Goal: Task Accomplishment & Management: Manage account settings

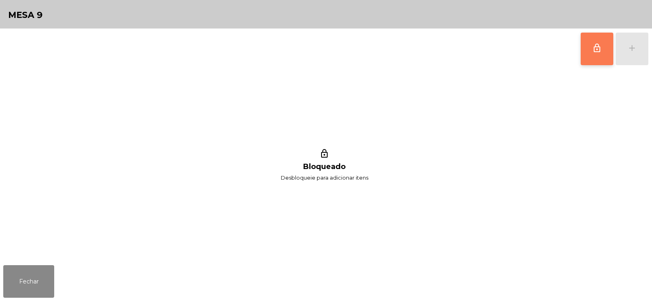
click at [598, 59] on button "lock_outline" at bounding box center [597, 49] width 33 height 33
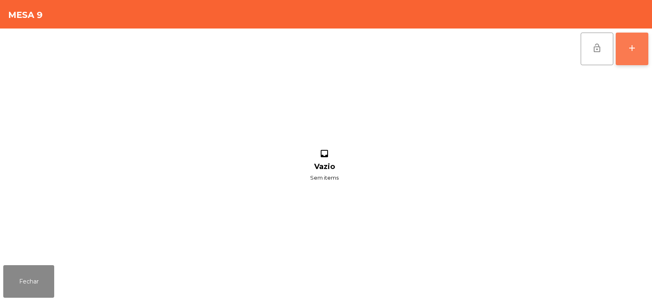
click at [636, 54] on button "add" at bounding box center [632, 49] width 33 height 33
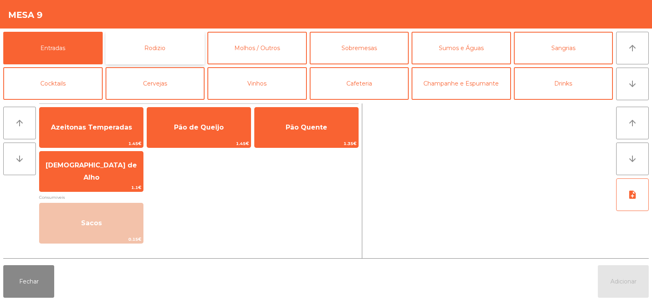
click at [163, 55] on button "Rodizio" at bounding box center [155, 48] width 99 height 33
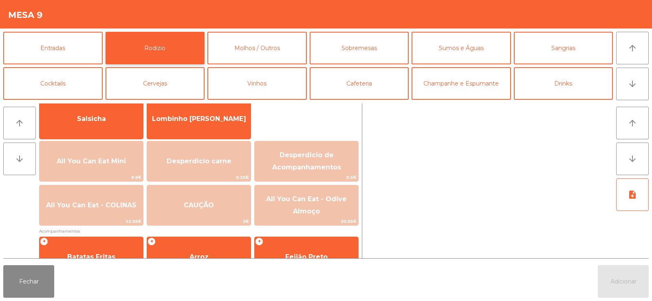
scroll to position [64, 0]
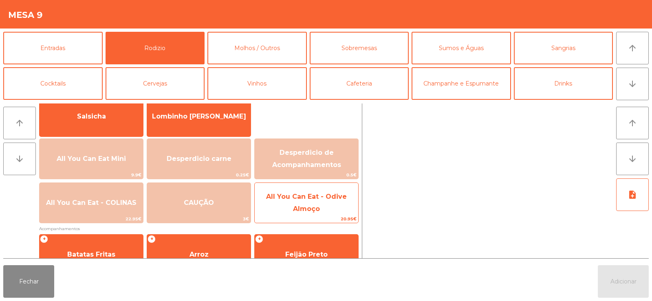
click at [277, 201] on span "All You Can Eat - Odive Almoço" at bounding box center [307, 203] width 104 height 35
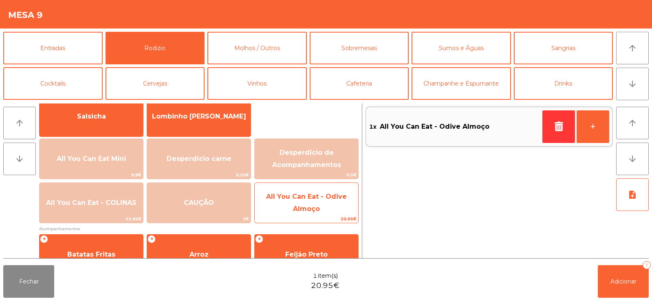
click at [291, 210] on span "All You Can Eat - Odive Almoço" at bounding box center [307, 203] width 104 height 35
click at [302, 214] on span "All You Can Eat - Odive Almoço" at bounding box center [307, 203] width 104 height 35
click at [313, 214] on span "All You Can Eat - Odive Almoço" at bounding box center [307, 203] width 104 height 35
click at [317, 216] on span "20.95€" at bounding box center [307, 219] width 104 height 8
click at [323, 214] on span "All You Can Eat - Odive Almoço" at bounding box center [307, 203] width 104 height 35
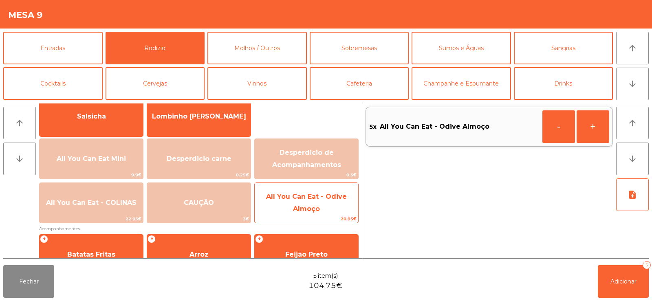
click at [324, 216] on span "20.95€" at bounding box center [307, 219] width 104 height 8
click at [321, 218] on span "20.95€" at bounding box center [307, 219] width 104 height 8
click at [327, 210] on span "All You Can Eat - Odive Almoço" at bounding box center [307, 203] width 104 height 35
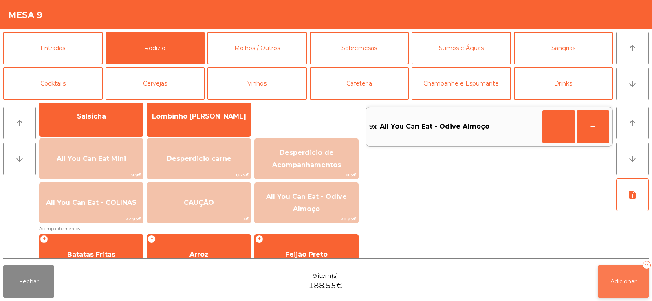
click at [618, 282] on span "Adicionar" at bounding box center [624, 281] width 26 height 7
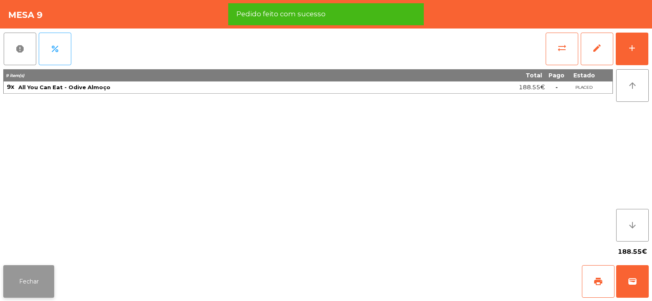
click at [37, 286] on button "Fechar" at bounding box center [28, 281] width 51 height 33
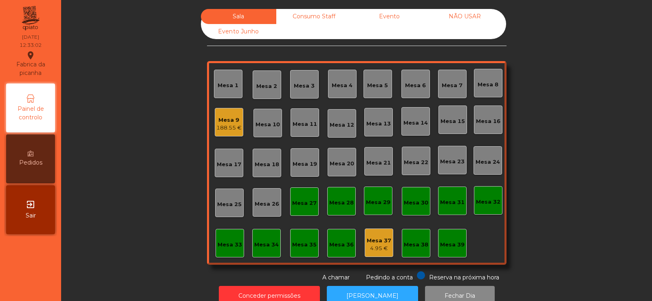
click at [493, 197] on div "Mesa 32" at bounding box center [488, 200] width 24 height 11
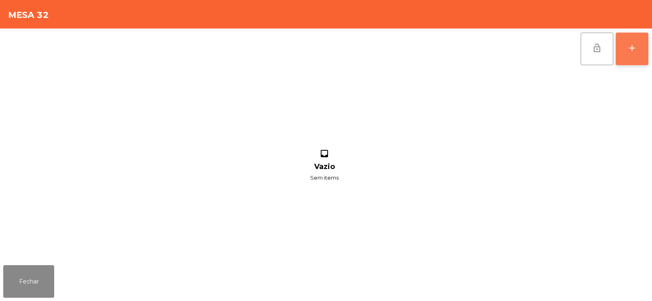
click at [635, 57] on button "add" at bounding box center [632, 49] width 33 height 33
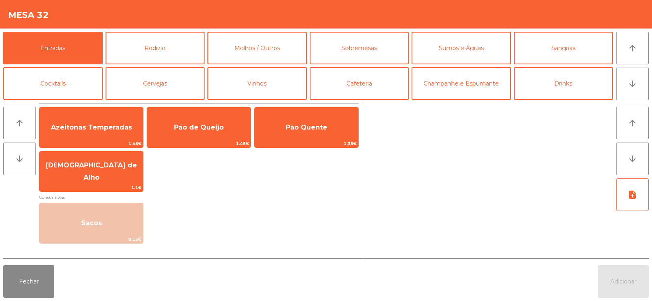
scroll to position [35, 0]
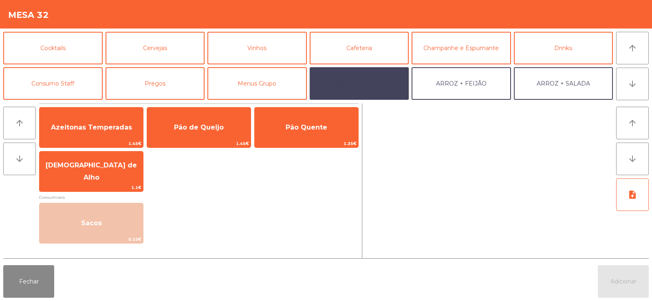
click at [390, 76] on button "ARROZ + BATATAS" at bounding box center [359, 83] width 99 height 33
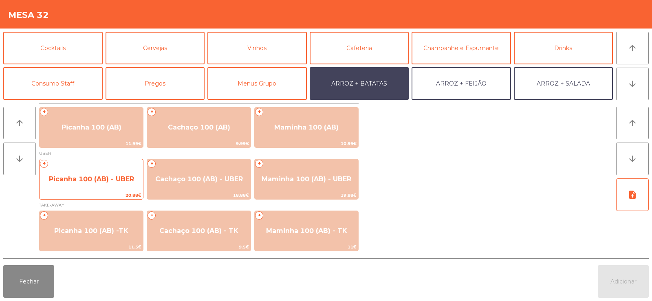
click at [90, 185] on span "Picanha 100 (AB) - UBER" at bounding box center [92, 179] width 104 height 22
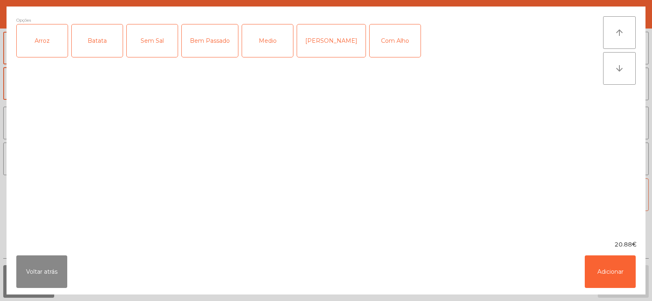
click at [42, 45] on div "Arroz" at bounding box center [42, 40] width 51 height 33
click at [91, 43] on div "Batata" at bounding box center [97, 40] width 51 height 33
click at [298, 39] on div "[PERSON_NAME]" at bounding box center [331, 40] width 68 height 33
click at [370, 48] on div "Com Alho" at bounding box center [395, 40] width 51 height 33
click at [278, 46] on div "Medio" at bounding box center [267, 40] width 51 height 33
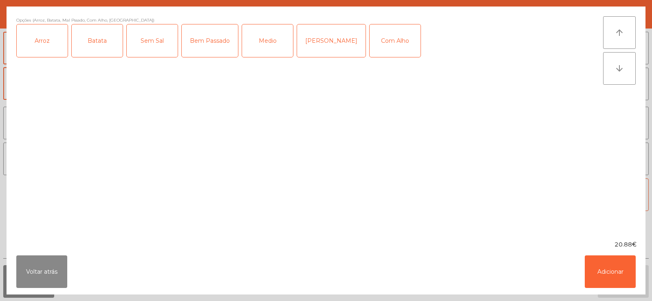
click at [313, 49] on div "[PERSON_NAME]" at bounding box center [331, 40] width 68 height 33
click at [608, 267] on button "Adicionar" at bounding box center [610, 272] width 51 height 33
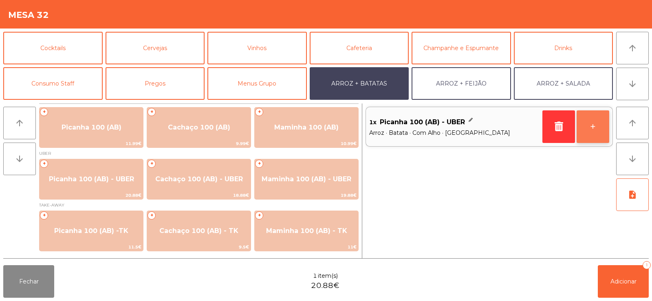
click at [604, 128] on button "+" at bounding box center [593, 126] width 33 height 33
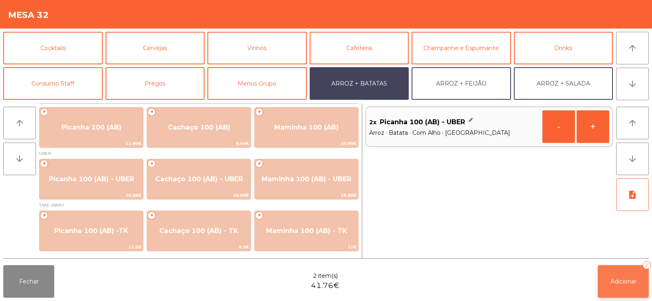
click at [624, 284] on span "Adicionar" at bounding box center [624, 281] width 26 height 7
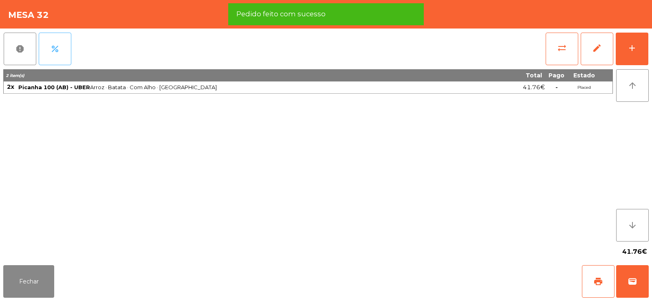
click at [66, 48] on button "percent" at bounding box center [55, 49] width 33 height 33
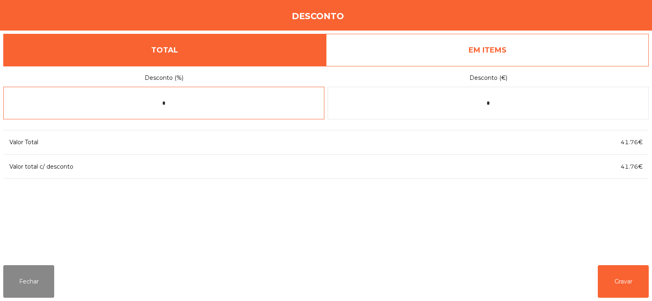
click at [256, 106] on input "*" at bounding box center [163, 103] width 321 height 33
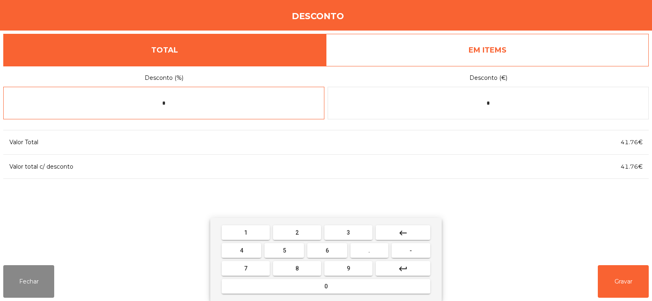
click at [296, 249] on button "5" at bounding box center [285, 250] width 40 height 15
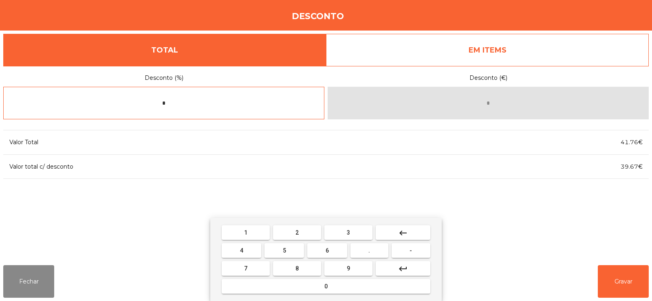
click at [325, 285] on span "0" at bounding box center [325, 286] width 3 height 7
type input "**"
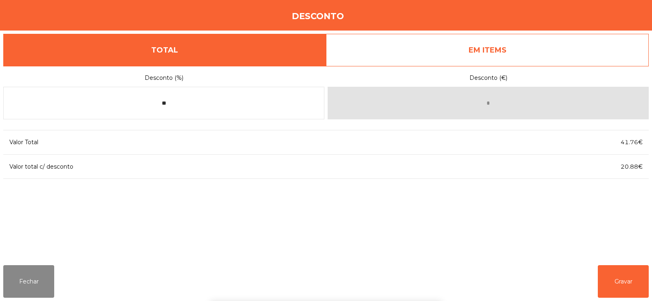
click at [621, 286] on div "1 2 3 keyboard_backspace 4 5 6 . - 7 8 9 keyboard_return 0" at bounding box center [326, 259] width 652 height 83
click at [620, 292] on button "Gravar" at bounding box center [623, 281] width 51 height 33
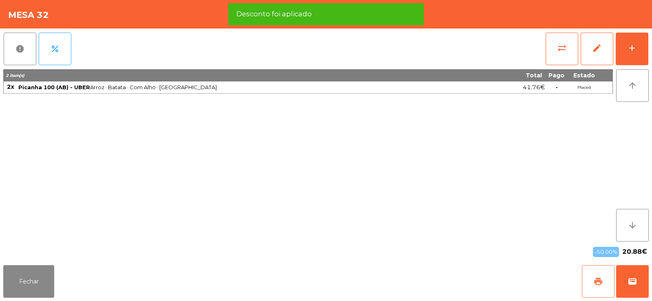
click at [599, 287] on button "print" at bounding box center [598, 281] width 33 height 33
click at [636, 285] on span "wallet" at bounding box center [633, 282] width 10 height 10
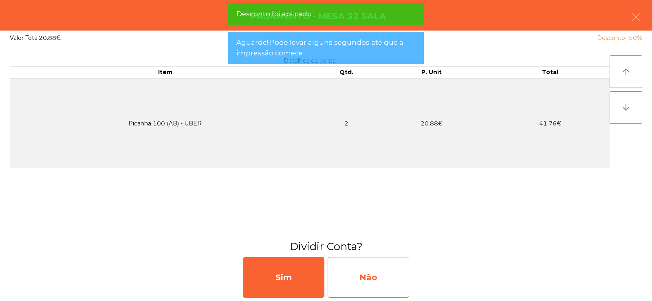
click at [378, 280] on div "Não" at bounding box center [369, 277] width 82 height 41
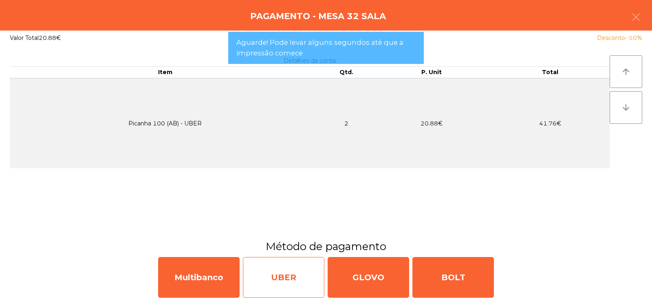
click at [293, 289] on div "UBER" at bounding box center [284, 277] width 82 height 41
select select "**"
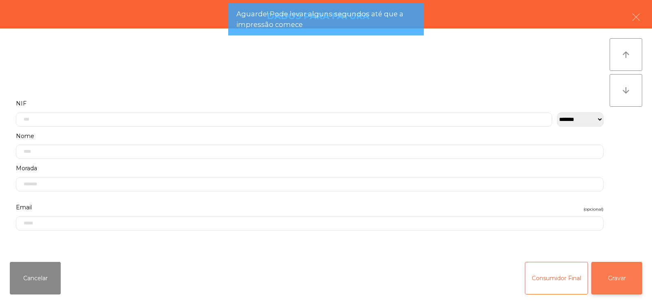
click at [615, 285] on button "Gravar" at bounding box center [616, 278] width 51 height 33
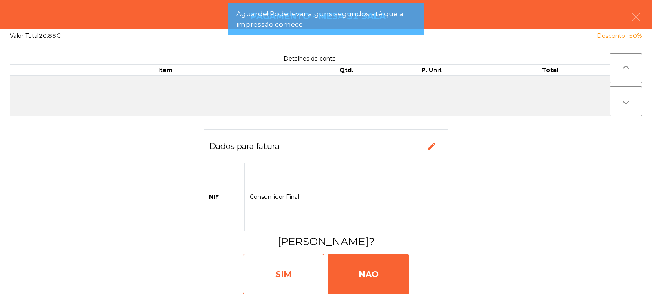
click at [306, 279] on div "SIM" at bounding box center [284, 274] width 82 height 41
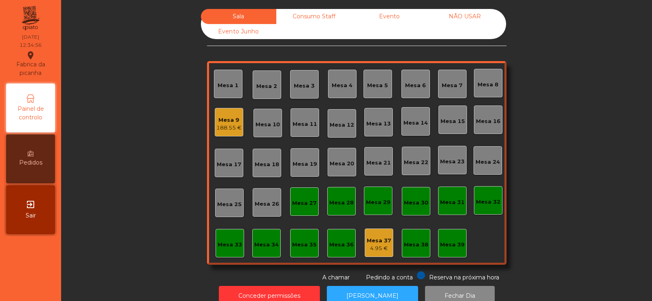
click at [342, 83] on div "Mesa 4" at bounding box center [342, 86] width 21 height 8
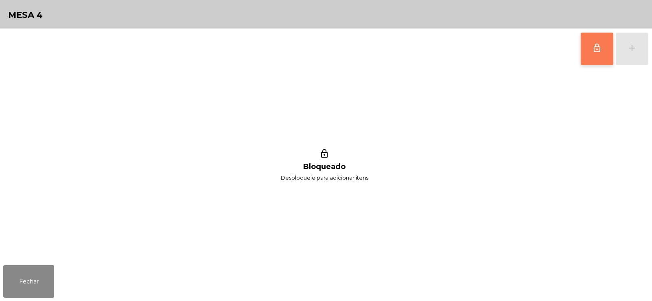
click at [591, 43] on button "lock_outline" at bounding box center [597, 49] width 33 height 33
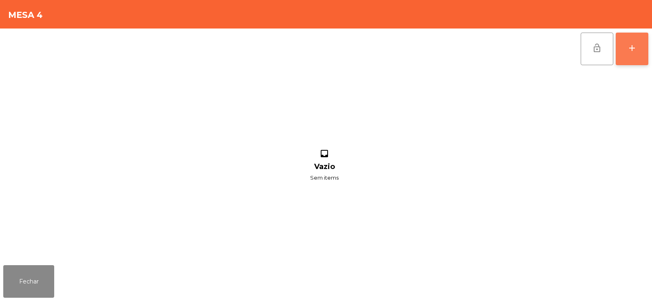
click at [639, 49] on button "add" at bounding box center [632, 49] width 33 height 33
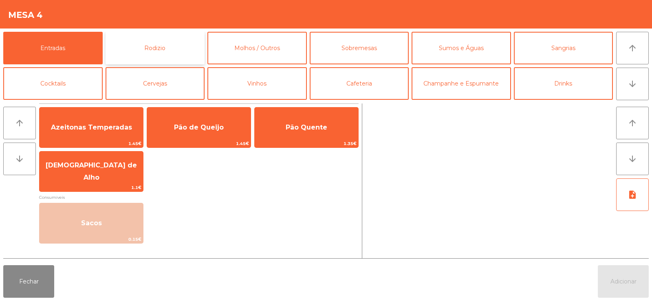
click at [172, 44] on button "Rodizio" at bounding box center [155, 48] width 99 height 33
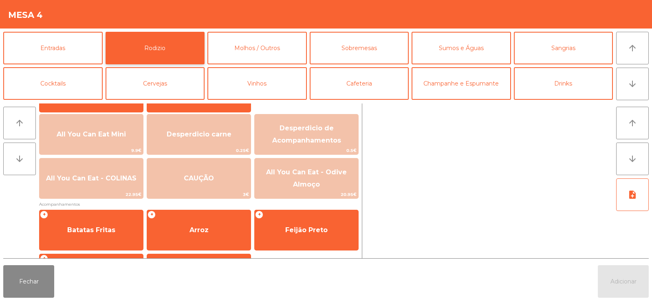
scroll to position [94, 0]
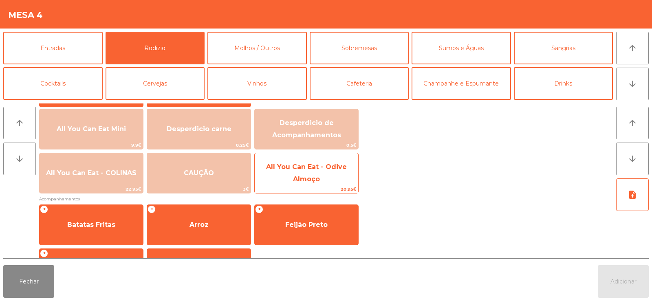
click at [321, 176] on span "All You Can Eat - Odive Almoço" at bounding box center [307, 173] width 104 height 35
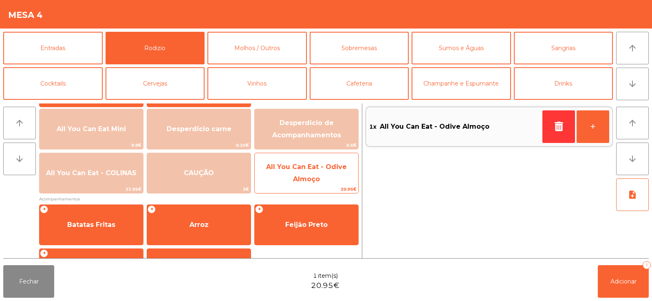
click at [331, 176] on span "All You Can Eat - Odive Almoço" at bounding box center [307, 173] width 104 height 35
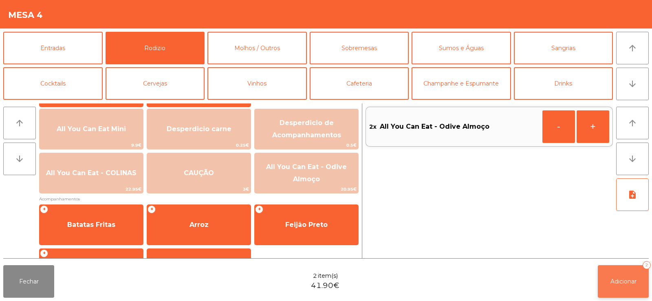
click at [617, 283] on span "Adicionar" at bounding box center [624, 281] width 26 height 7
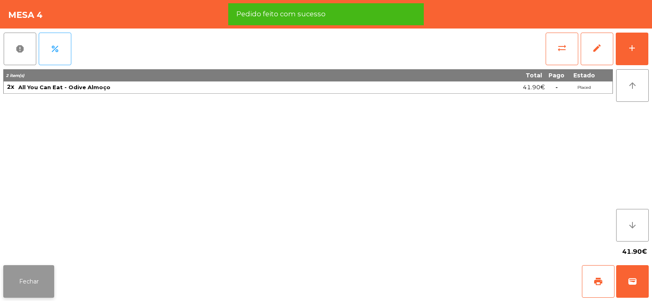
click at [38, 295] on button "Fechar" at bounding box center [28, 281] width 51 height 33
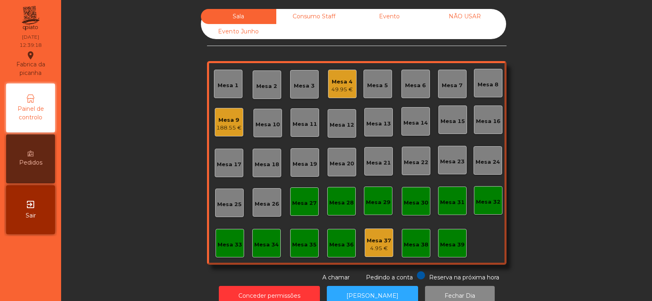
click at [412, 95] on div "Mesa 6" at bounding box center [415, 84] width 29 height 29
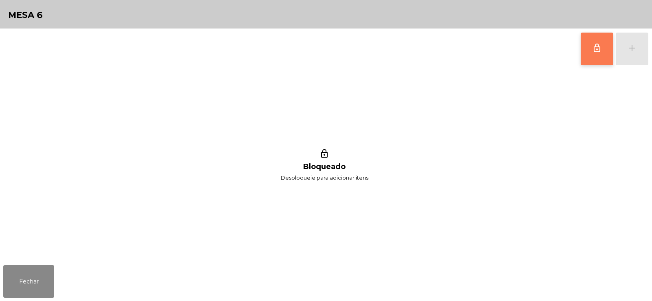
click at [594, 59] on button "lock_outline" at bounding box center [597, 49] width 33 height 33
click at [624, 48] on button "add" at bounding box center [632, 49] width 33 height 33
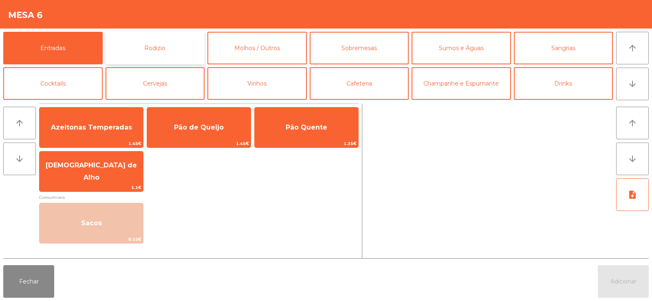
click at [171, 54] on button "Rodizio" at bounding box center [155, 48] width 99 height 33
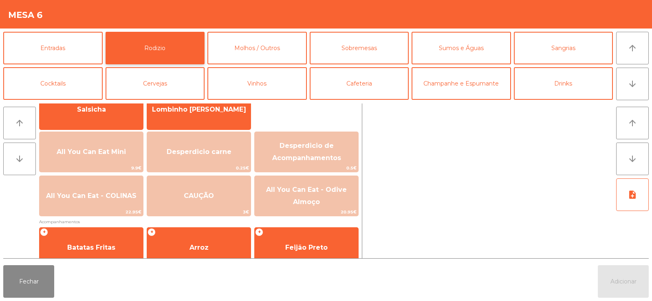
scroll to position [76, 0]
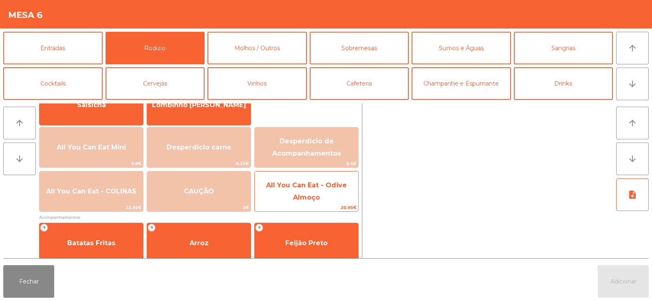
click at [320, 187] on span "All You Can Eat - Odive Almoço" at bounding box center [306, 191] width 81 height 20
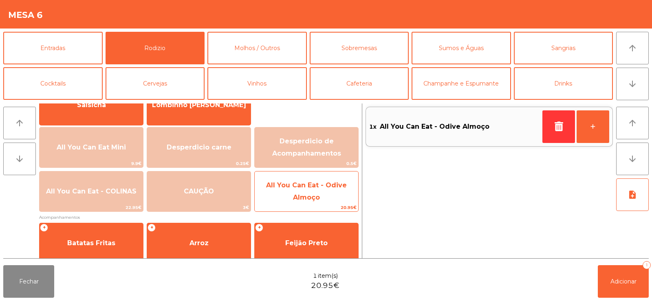
click at [326, 192] on span "All You Can Eat - Odive Almoço" at bounding box center [307, 191] width 104 height 35
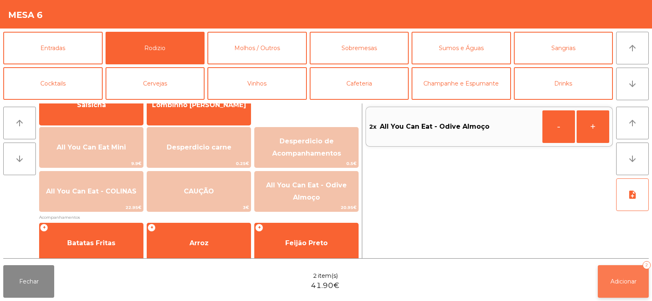
click at [629, 284] on span "Adicionar" at bounding box center [624, 281] width 26 height 7
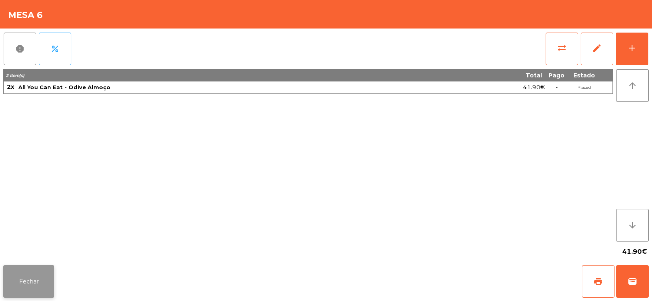
click at [38, 279] on button "Fechar" at bounding box center [28, 281] width 51 height 33
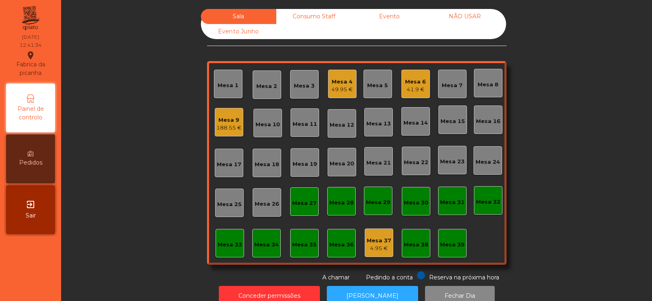
click at [448, 246] on div "Mesa 39" at bounding box center [452, 245] width 24 height 8
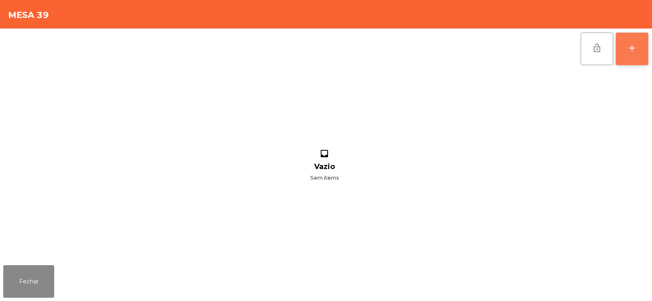
click at [635, 50] on div "add" at bounding box center [632, 48] width 10 height 10
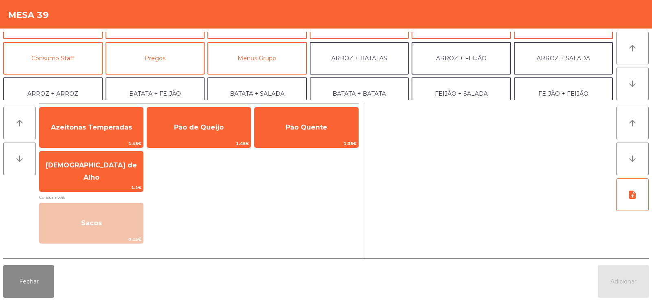
scroll to position [60, 0]
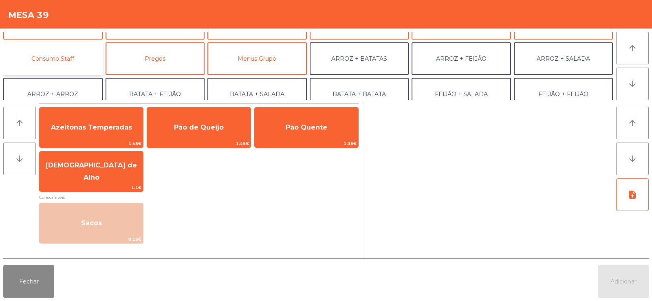
click at [83, 63] on button "Consumo Staff" at bounding box center [52, 58] width 99 height 33
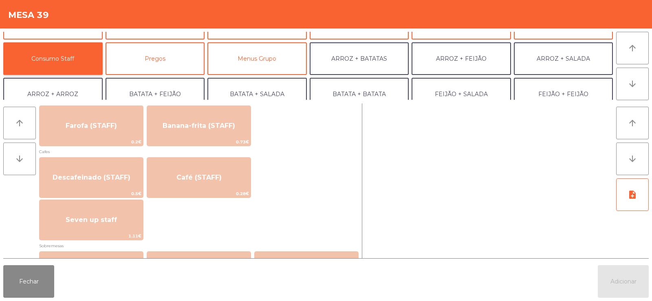
scroll to position [434, 0]
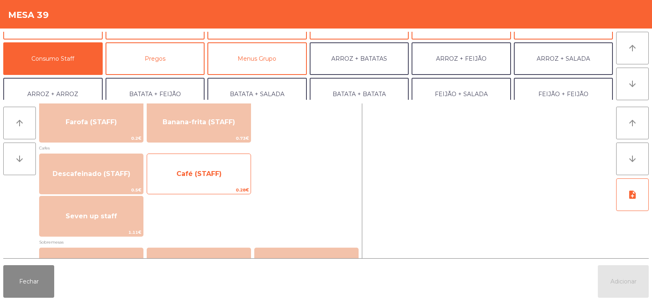
click at [222, 183] on span "Café (STAFF)" at bounding box center [199, 174] width 104 height 22
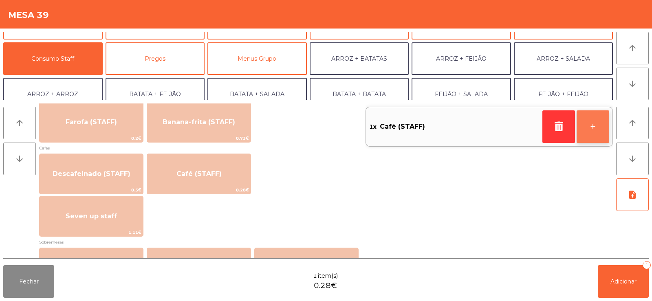
click at [593, 132] on button "+" at bounding box center [593, 126] width 33 height 33
click at [594, 131] on button "+" at bounding box center [593, 126] width 33 height 33
click at [598, 131] on button "+" at bounding box center [593, 126] width 33 height 33
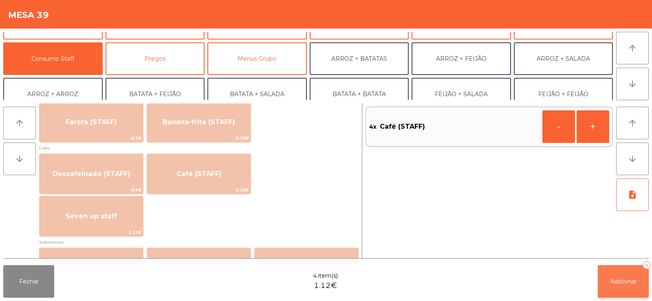
click at [624, 285] on span "Adicionar" at bounding box center [624, 281] width 26 height 7
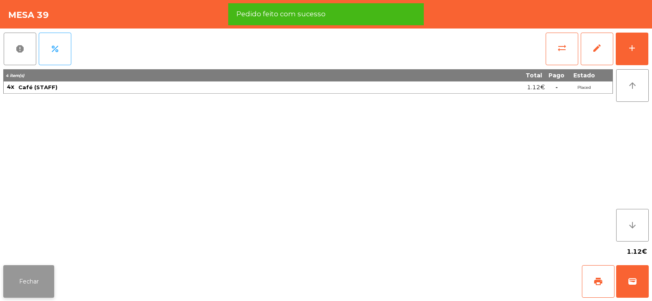
click at [37, 285] on button "Fechar" at bounding box center [28, 281] width 51 height 33
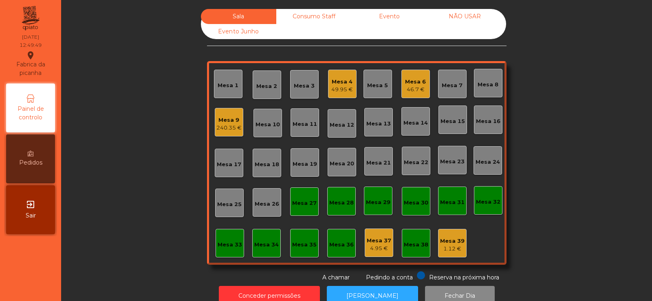
click at [262, 81] on div "Mesa 2" at bounding box center [266, 84] width 21 height 11
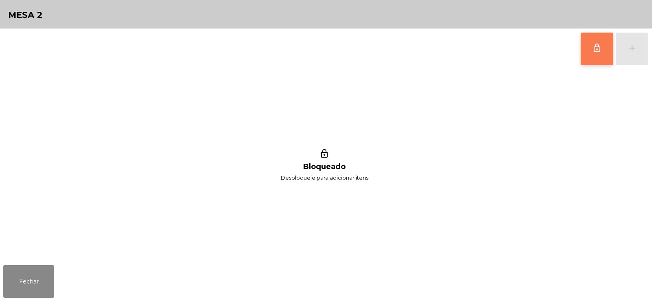
click at [589, 47] on button "lock_outline" at bounding box center [597, 49] width 33 height 33
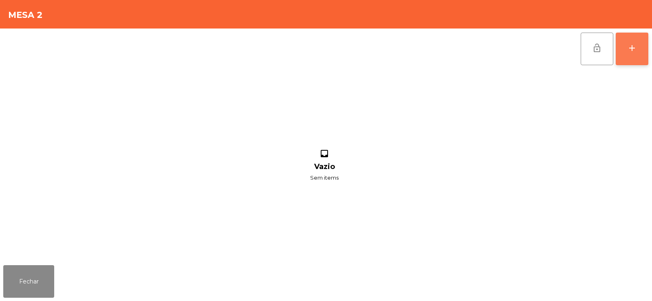
click at [628, 52] on div "add" at bounding box center [632, 48] width 10 height 10
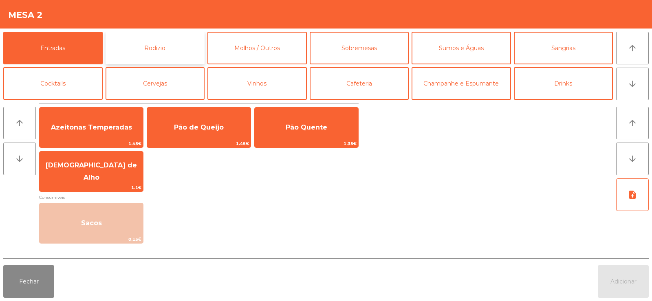
click at [187, 51] on button "Rodizio" at bounding box center [155, 48] width 99 height 33
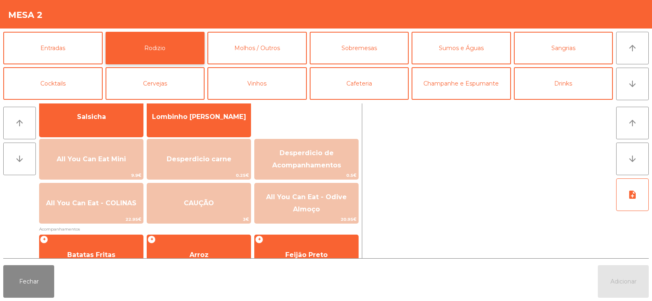
scroll to position [65, 0]
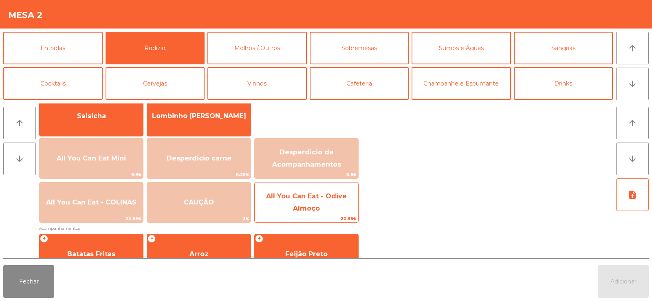
click at [330, 209] on span "All You Can Eat - Odive Almoço" at bounding box center [307, 202] width 104 height 35
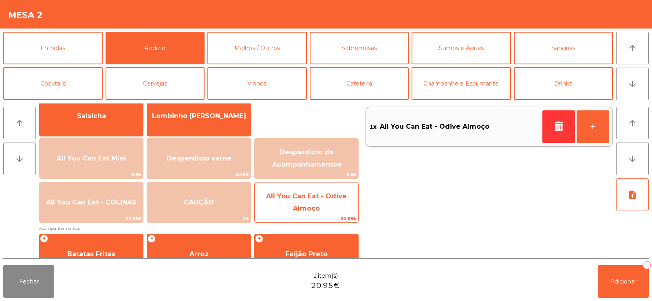
click at [330, 210] on span "All You Can Eat - Odive Almoço" at bounding box center [307, 202] width 104 height 35
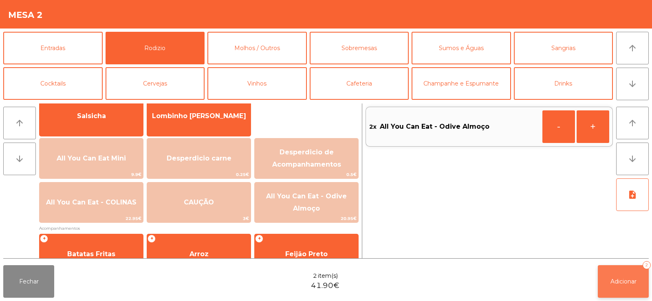
click at [622, 282] on span "Adicionar" at bounding box center [624, 281] width 26 height 7
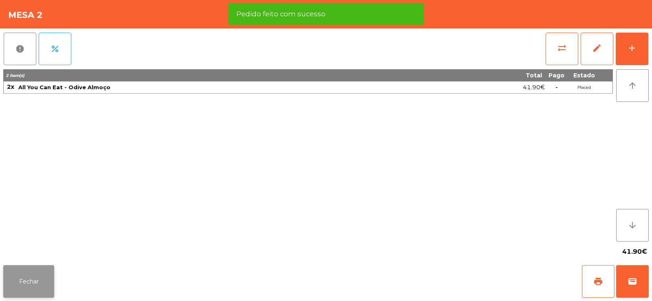
click at [42, 288] on button "Fechar" at bounding box center [28, 281] width 51 height 33
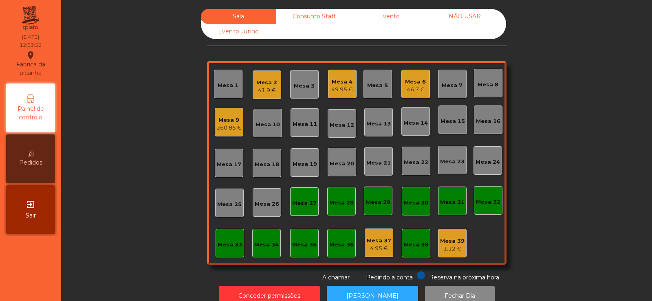
click at [407, 82] on div "Mesa 6" at bounding box center [415, 82] width 21 height 8
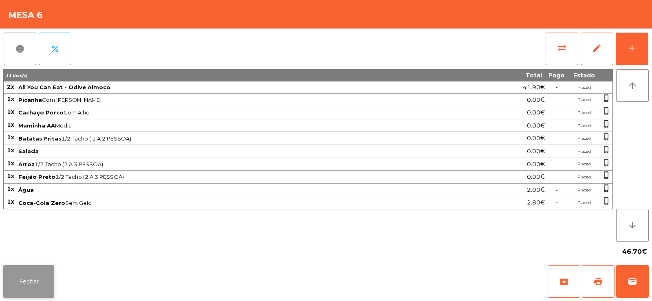
click at [34, 276] on button "Fechar" at bounding box center [28, 281] width 51 height 33
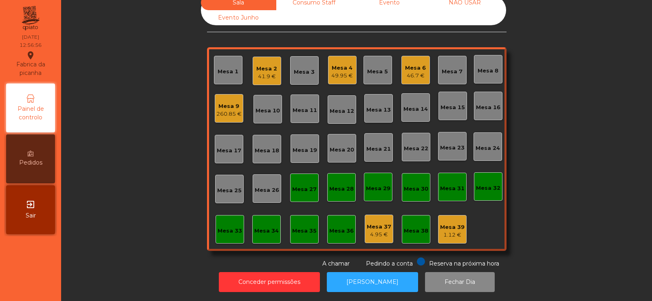
scroll to position [0, 0]
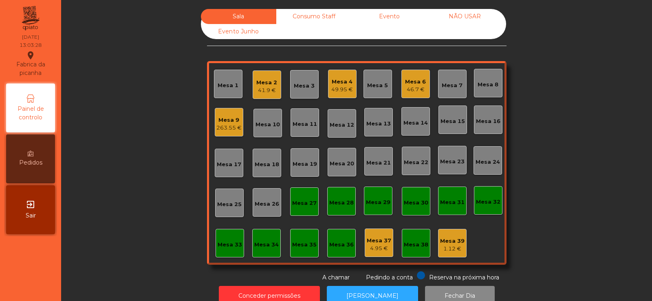
click at [268, 85] on div "Mesa 2" at bounding box center [266, 83] width 21 height 8
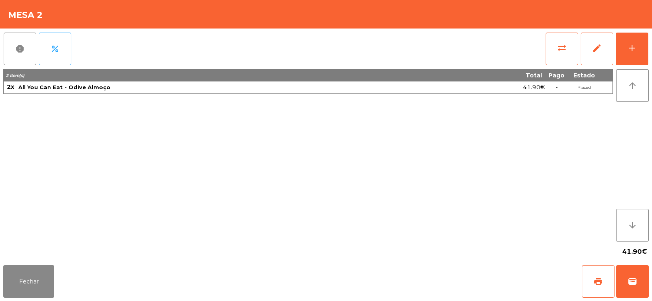
click at [17, 257] on div "41.90€" at bounding box center [326, 252] width 646 height 20
click at [40, 294] on button "Fechar" at bounding box center [28, 281] width 51 height 33
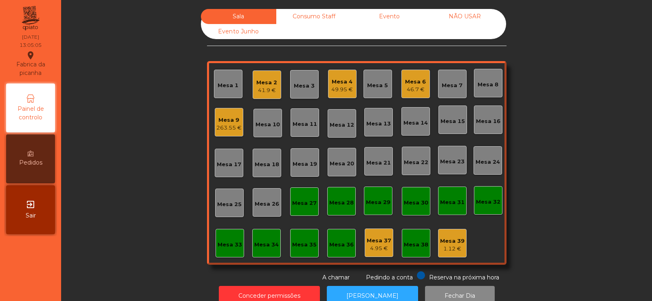
click at [267, 79] on div "Mesa 2" at bounding box center [266, 83] width 21 height 8
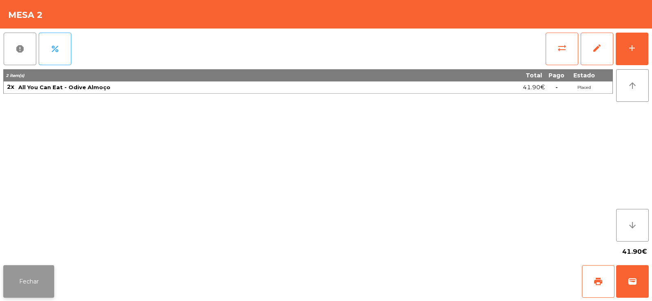
click at [35, 284] on button "Fechar" at bounding box center [28, 281] width 51 height 33
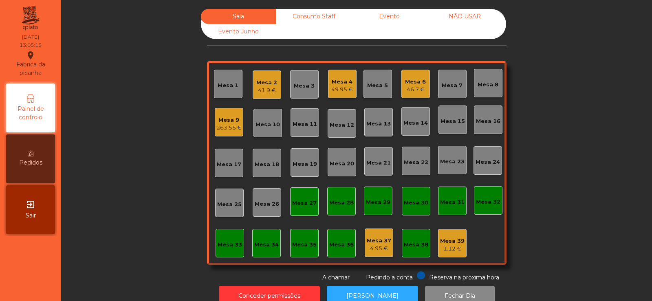
click at [270, 91] on div "41.9 €" at bounding box center [266, 90] width 21 height 8
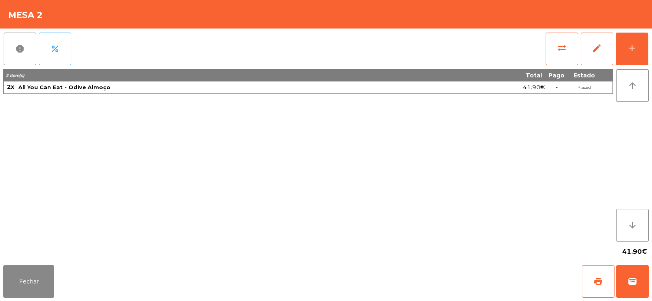
click at [29, 258] on div "41.90€" at bounding box center [326, 252] width 646 height 20
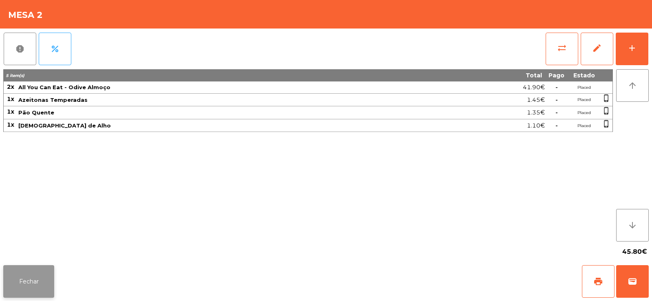
click at [30, 290] on button "Fechar" at bounding box center [28, 281] width 51 height 33
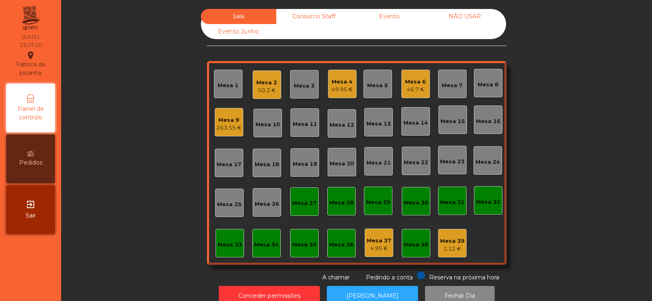
click at [267, 164] on div "Mesa 18" at bounding box center [267, 165] width 24 height 8
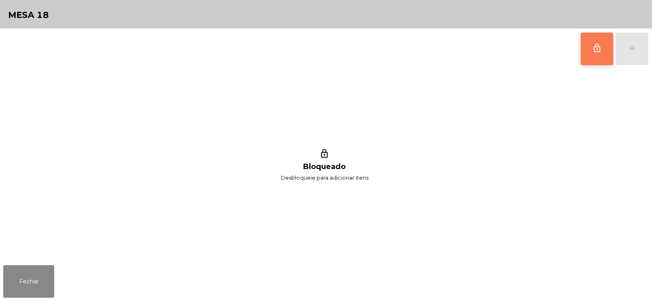
click at [593, 60] on button "lock_outline" at bounding box center [597, 49] width 33 height 33
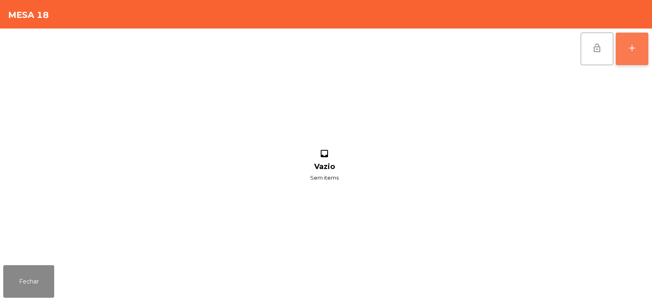
click at [630, 51] on div "add" at bounding box center [632, 48] width 10 height 10
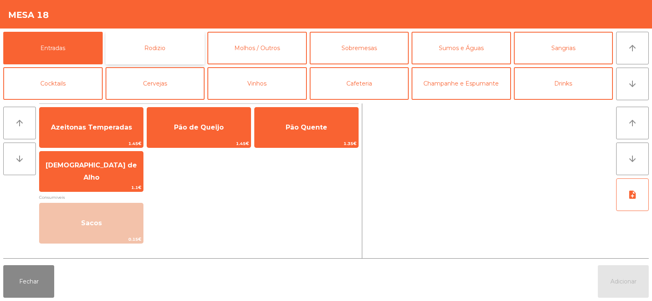
click at [179, 54] on button "Rodizio" at bounding box center [155, 48] width 99 height 33
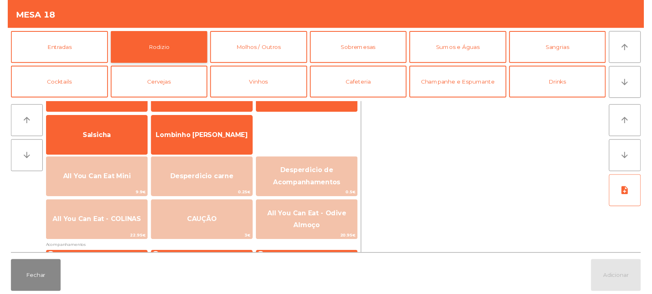
scroll to position [48, 0]
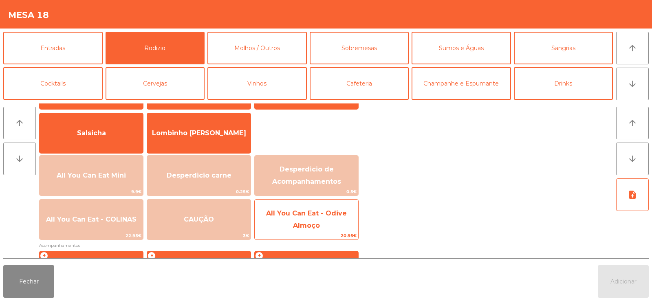
click at [297, 216] on span "All You Can Eat - Odive Almoço" at bounding box center [306, 220] width 81 height 20
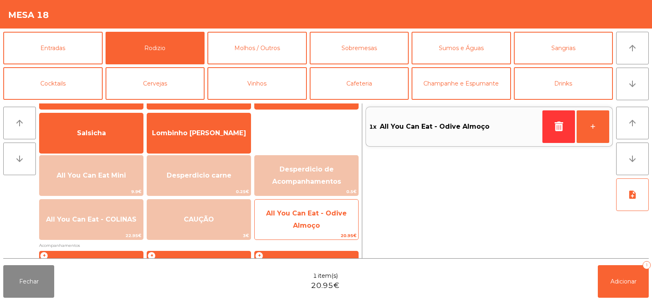
click at [304, 221] on span "All You Can Eat - Odive Almoço" at bounding box center [307, 220] width 104 height 35
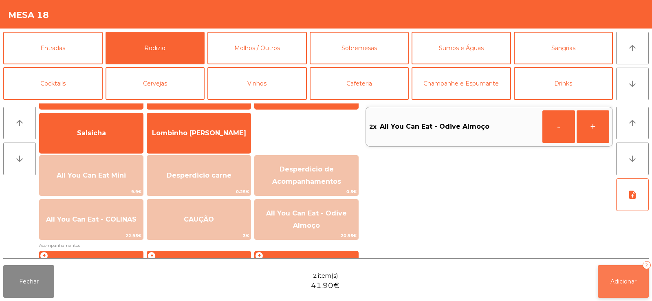
click at [611, 284] on span "Adicionar" at bounding box center [624, 281] width 26 height 7
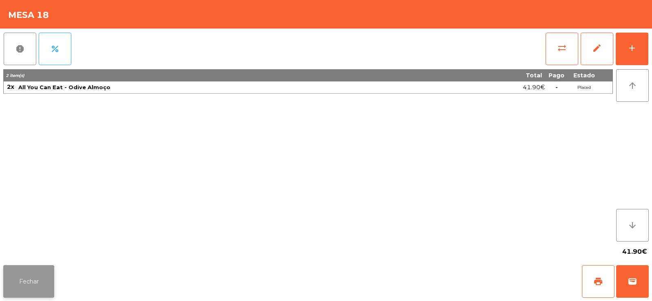
click at [39, 293] on button "Fechar" at bounding box center [28, 281] width 51 height 33
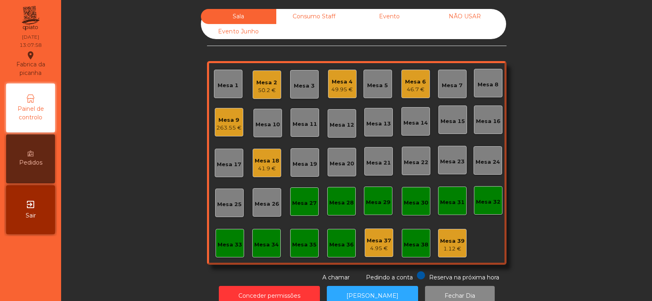
click at [264, 90] on div "50.2 €" at bounding box center [266, 90] width 21 height 8
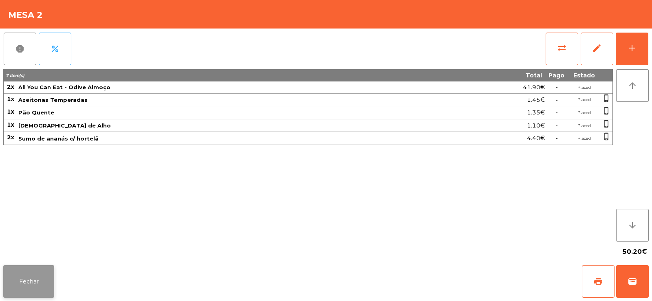
click at [32, 283] on button "Fechar" at bounding box center [28, 281] width 51 height 33
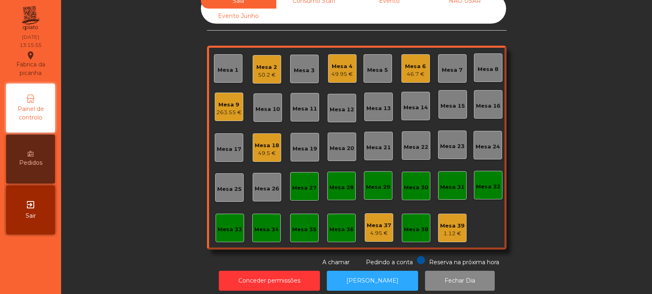
scroll to position [0, 0]
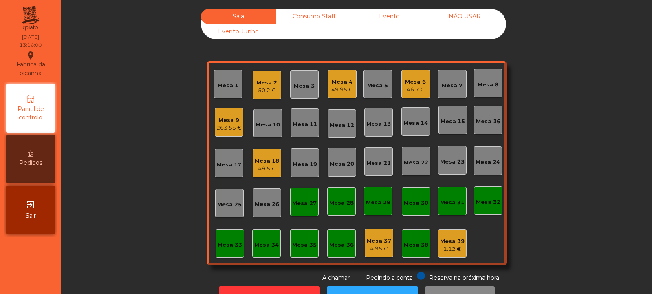
click at [300, 86] on div "Mesa 3" at bounding box center [304, 86] width 21 height 8
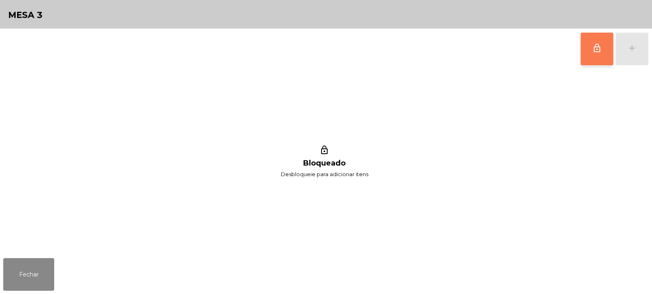
click at [587, 51] on button "lock_outline" at bounding box center [597, 49] width 33 height 33
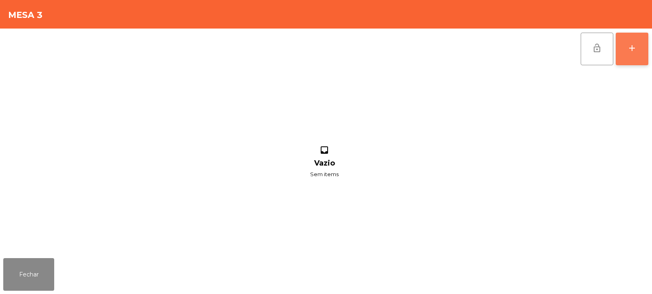
click at [624, 53] on button "add" at bounding box center [632, 49] width 33 height 33
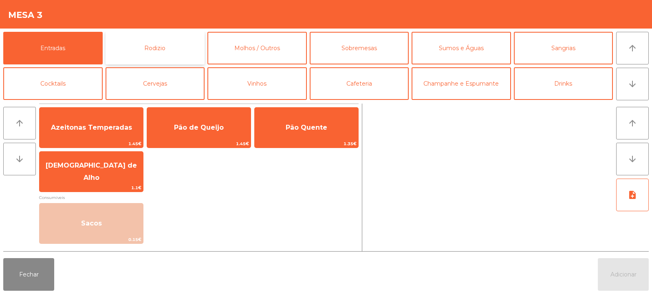
click at [164, 40] on button "Rodizio" at bounding box center [155, 48] width 99 height 33
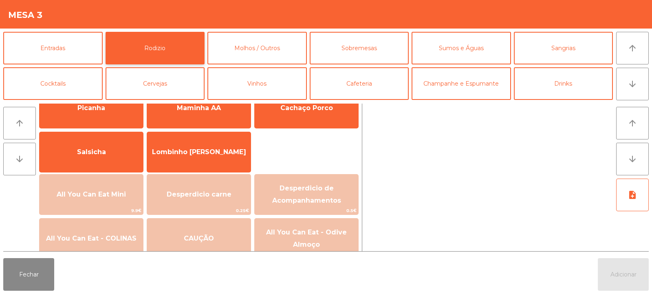
scroll to position [59, 0]
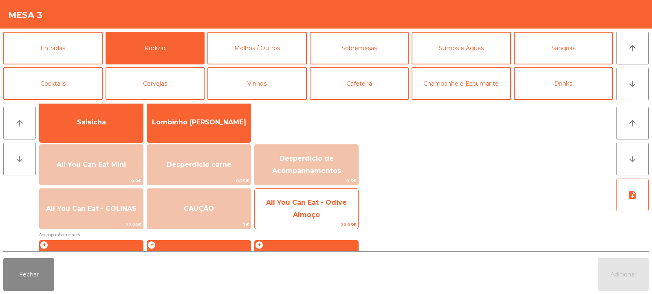
click at [280, 218] on span "All You Can Eat - Odive Almoço" at bounding box center [307, 209] width 104 height 35
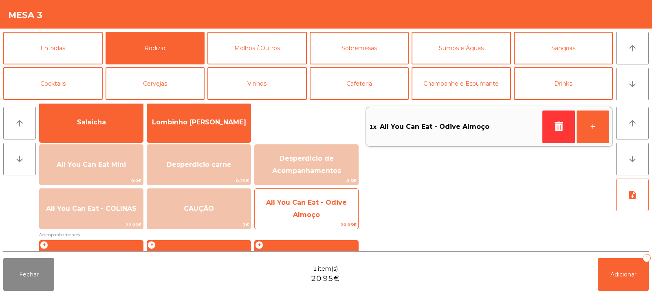
click at [290, 215] on span "All You Can Eat - Odive Almoço" at bounding box center [307, 209] width 104 height 35
click at [296, 214] on span "All You Can Eat - Odive Almoço" at bounding box center [306, 209] width 81 height 20
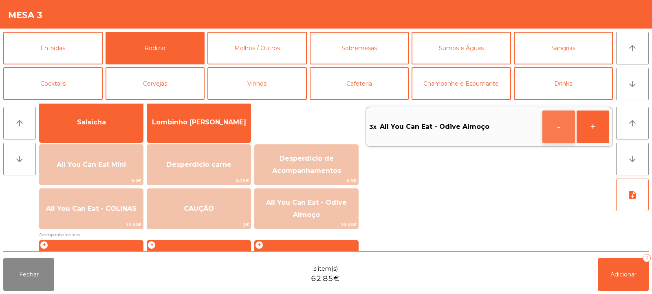
click at [556, 126] on button "-" at bounding box center [559, 126] width 33 height 33
click at [607, 269] on button "Adicionar 2" at bounding box center [623, 274] width 51 height 33
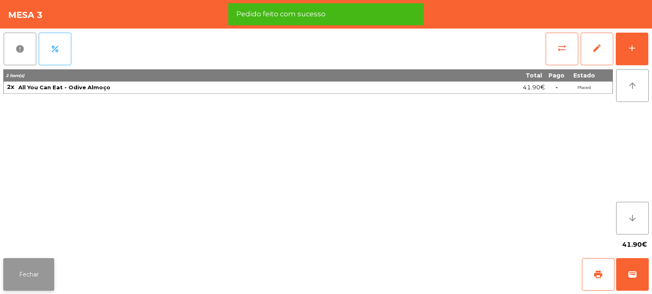
click at [31, 270] on button "Fechar" at bounding box center [28, 274] width 51 height 33
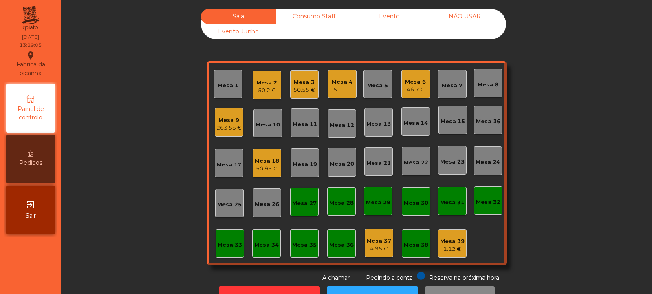
click at [341, 82] on div "Mesa 4" at bounding box center [342, 82] width 21 height 8
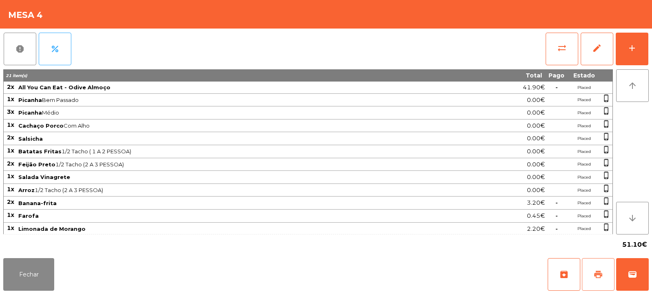
click at [598, 268] on button "print" at bounding box center [598, 274] width 33 height 33
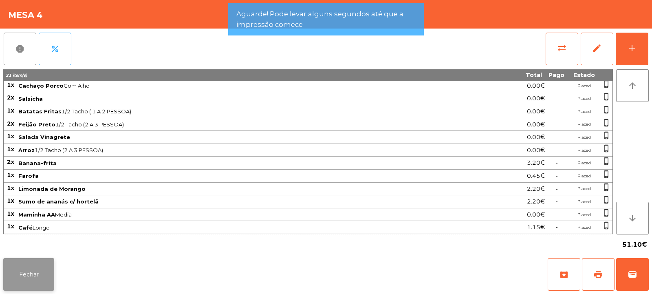
click at [39, 270] on button "Fechar" at bounding box center [28, 274] width 51 height 33
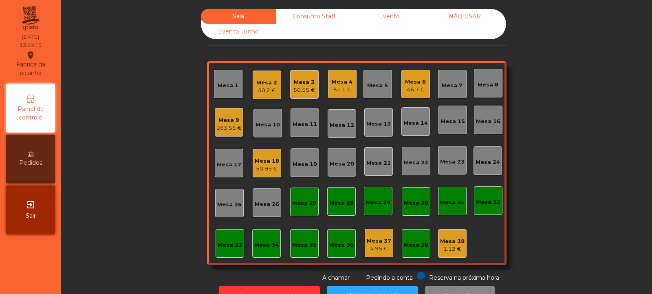
click at [338, 90] on div "51.1 €" at bounding box center [342, 90] width 21 height 8
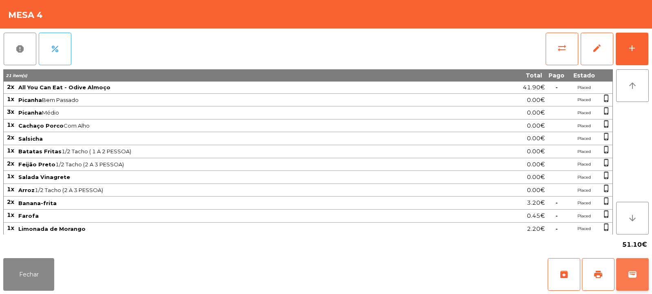
click at [635, 273] on span "wallet" at bounding box center [633, 274] width 10 height 10
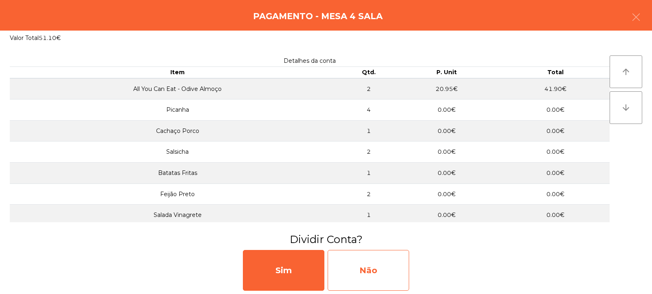
click at [393, 263] on div "Não" at bounding box center [369, 270] width 82 height 41
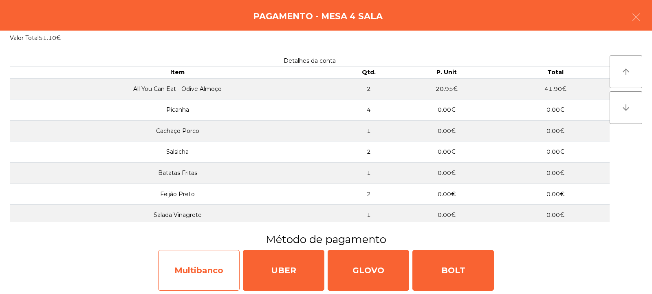
click at [211, 265] on div "Multibanco" at bounding box center [199, 270] width 82 height 41
select select "**"
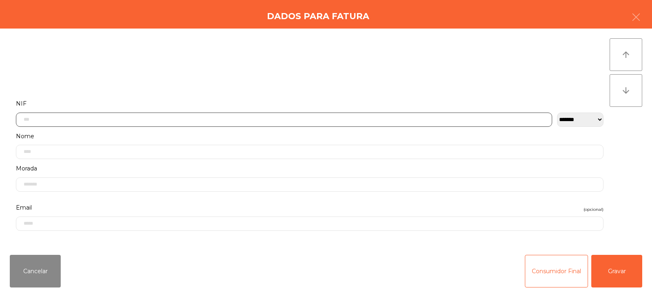
click at [316, 117] on input "text" at bounding box center [284, 119] width 536 height 14
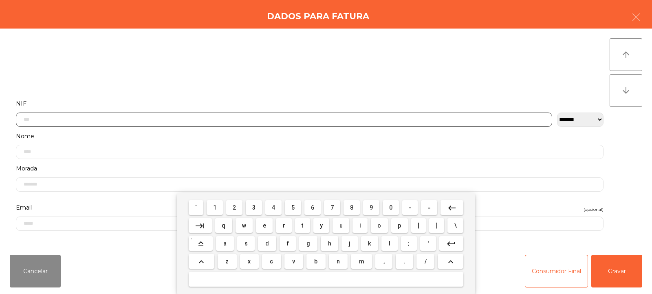
scroll to position [60, 0]
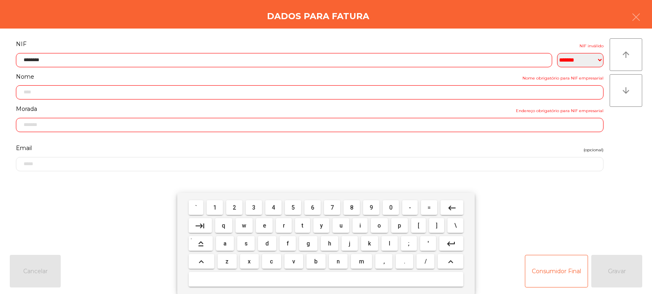
type input "*********"
type input "**********"
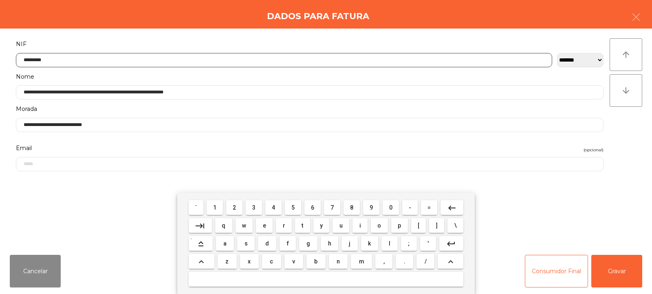
type input "*********"
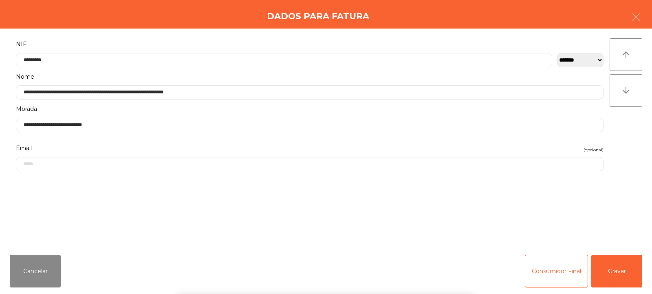
click at [620, 279] on div "` 1 2 3 4 5 6 7 8 9 0 - = keyboard_backspace keyboard_tab q w e r t y u i o p […" at bounding box center [326, 243] width 652 height 101
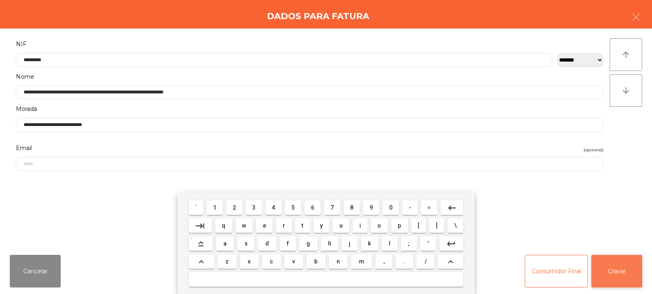
click at [617, 281] on button "Gravar" at bounding box center [616, 271] width 51 height 33
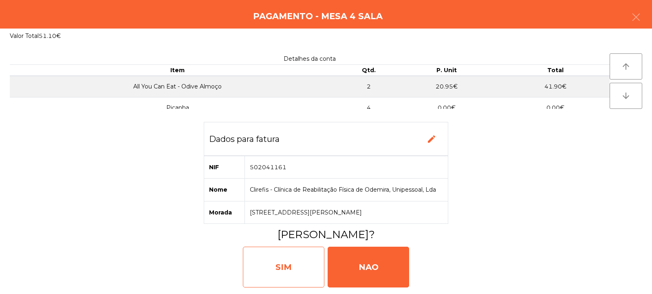
click at [284, 260] on div "SIM" at bounding box center [284, 267] width 82 height 41
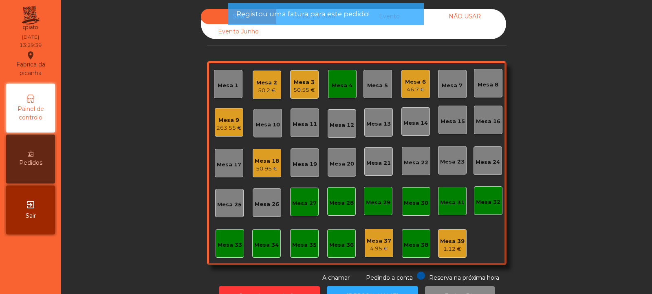
click at [353, 91] on div "Mesa 4" at bounding box center [342, 84] width 29 height 29
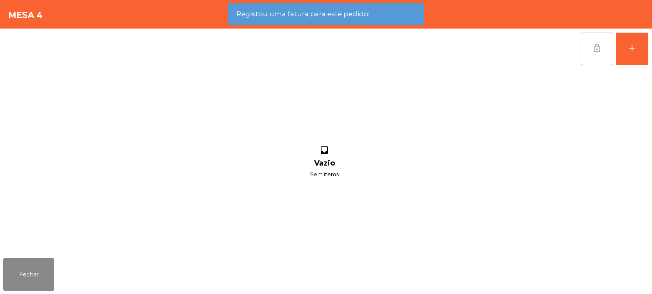
click at [589, 49] on button "lock_open" at bounding box center [597, 49] width 33 height 33
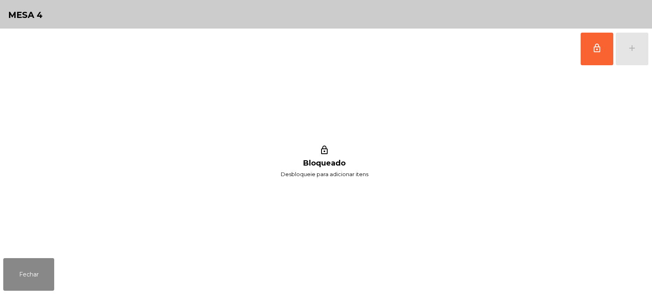
click at [35, 244] on div "lock_outline Bloqueado Desbloqueie para adicionar itens" at bounding box center [324, 161] width 642 height 185
click at [29, 269] on button "Fechar" at bounding box center [28, 274] width 51 height 33
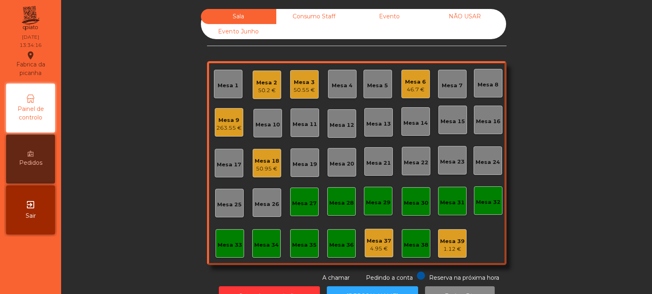
click at [143, 140] on div "Sala Consumo Staff Evento NÃO USAR Evento Junho Mesa 1 Mesa 2 50.2 € Mesa 3 50.…" at bounding box center [356, 145] width 569 height 273
click at [373, 86] on div "Mesa 5" at bounding box center [377, 86] width 21 height 8
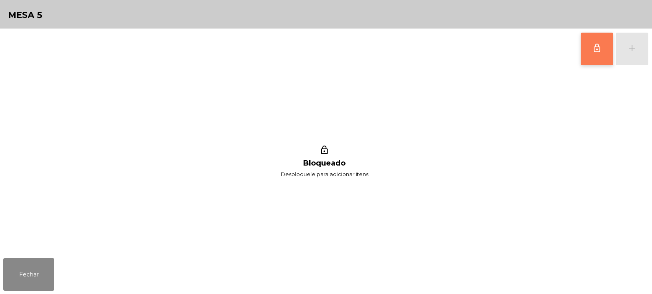
click at [598, 52] on span "lock_outline" at bounding box center [597, 48] width 10 height 10
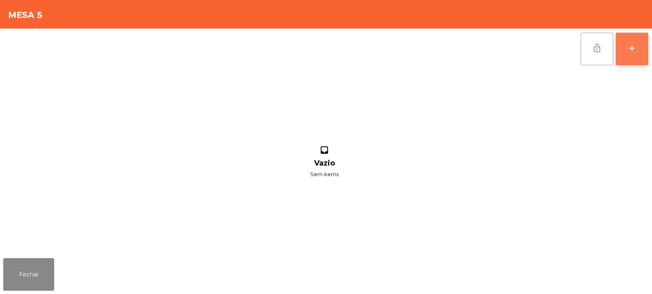
click at [633, 52] on div "add" at bounding box center [632, 48] width 10 height 10
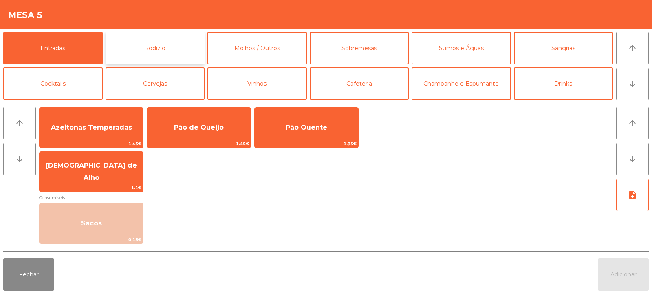
click at [149, 44] on button "Rodizio" at bounding box center [155, 48] width 99 height 33
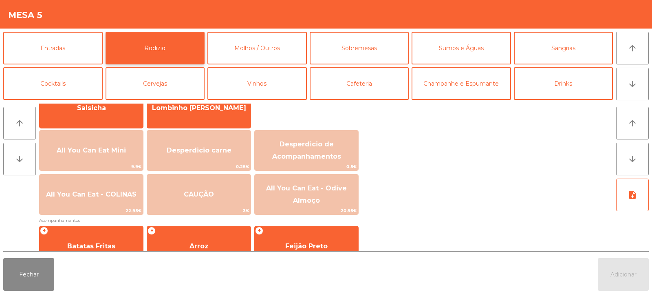
scroll to position [77, 0]
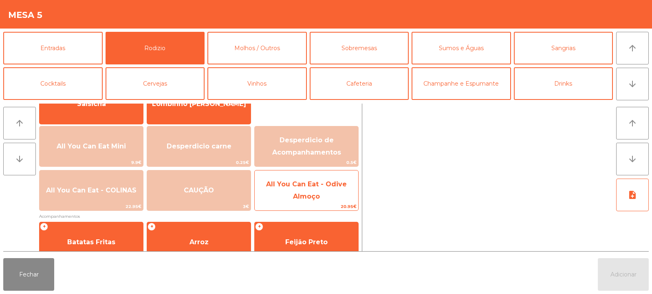
click at [339, 201] on span "All You Can Eat - Odive Almoço" at bounding box center [307, 190] width 104 height 35
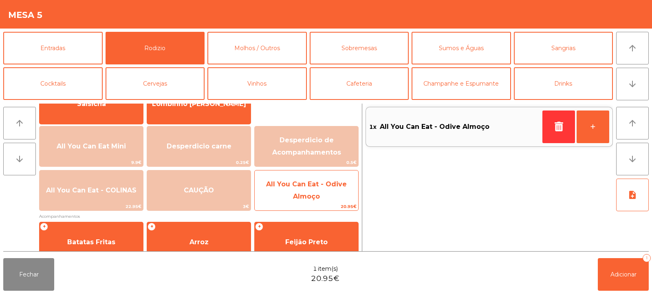
click at [338, 200] on span "All You Can Eat - Odive Almoço" at bounding box center [307, 190] width 104 height 35
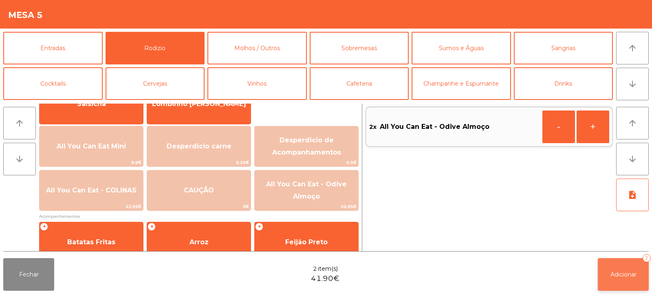
click at [624, 275] on span "Adicionar" at bounding box center [624, 274] width 26 height 7
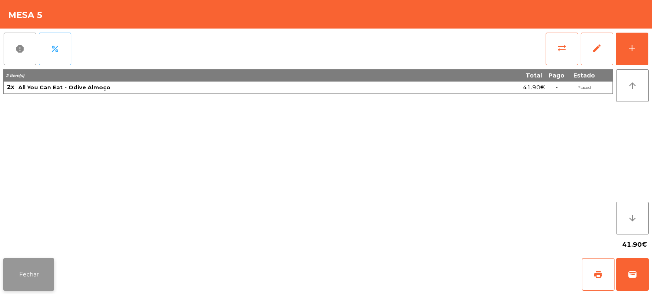
click at [27, 281] on button "Fechar" at bounding box center [28, 274] width 51 height 33
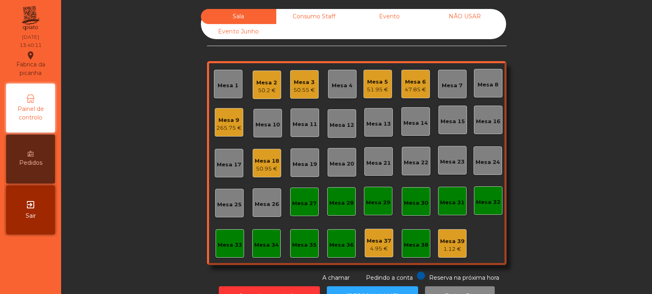
click at [307, 249] on div "Mesa 35" at bounding box center [304, 245] width 24 height 8
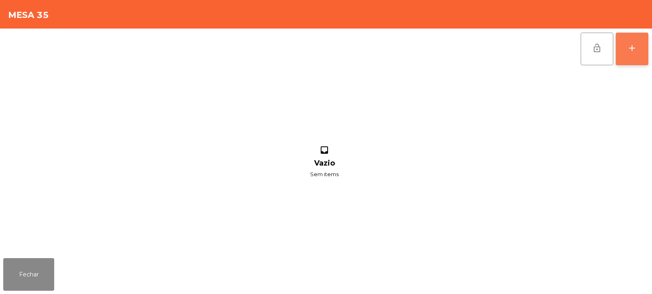
click at [646, 44] on button "add" at bounding box center [632, 49] width 33 height 33
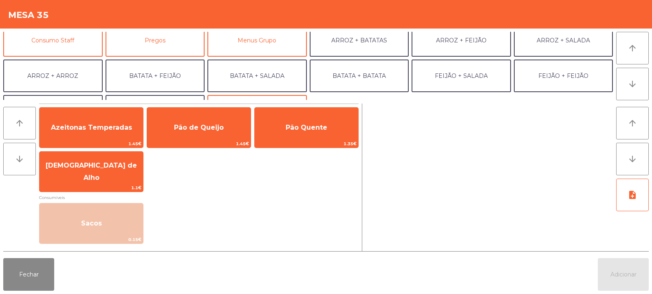
scroll to position [75, 0]
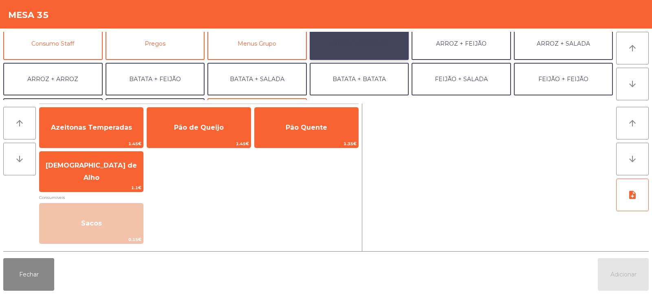
click at [373, 45] on button "ARROZ + BATATAS" at bounding box center [359, 43] width 99 height 33
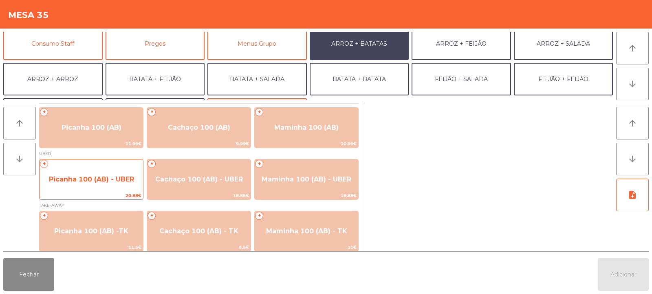
click at [83, 175] on span "Picanha 100 (AB) - UBER" at bounding box center [91, 179] width 85 height 8
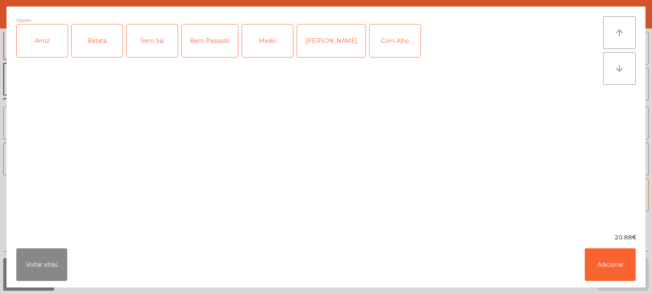
click at [47, 42] on div "Arroz" at bounding box center [42, 40] width 51 height 33
click at [97, 37] on div "Batata" at bounding box center [97, 40] width 51 height 33
click at [271, 50] on div "Medio" at bounding box center [267, 40] width 51 height 33
click at [615, 267] on button "Adicionar" at bounding box center [610, 264] width 51 height 33
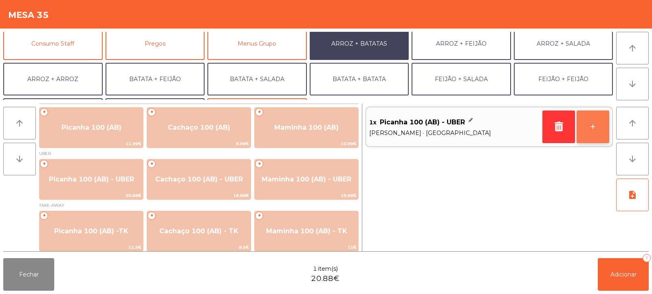
click at [591, 137] on button "+" at bounding box center [593, 126] width 33 height 33
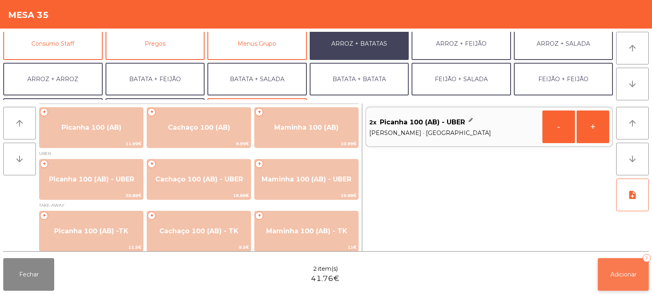
click at [618, 277] on span "Adicionar" at bounding box center [624, 274] width 26 height 7
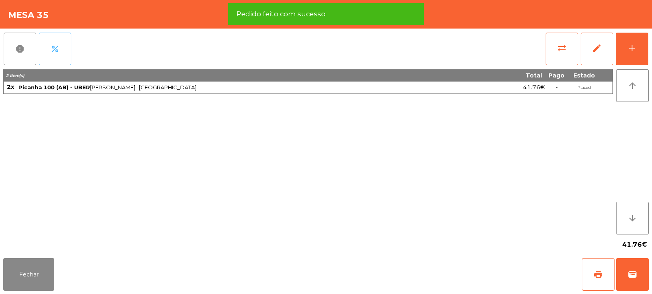
click at [52, 51] on span "percent" at bounding box center [55, 49] width 10 height 10
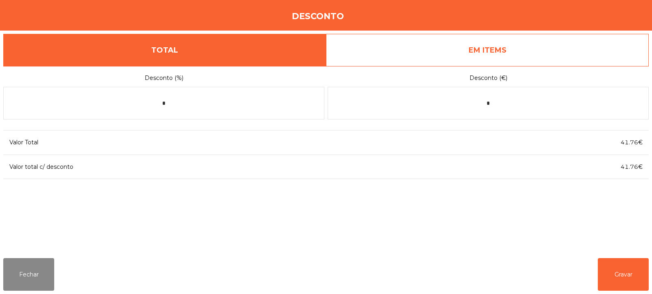
click at [520, 49] on link "EM ITEMS" at bounding box center [487, 50] width 323 height 33
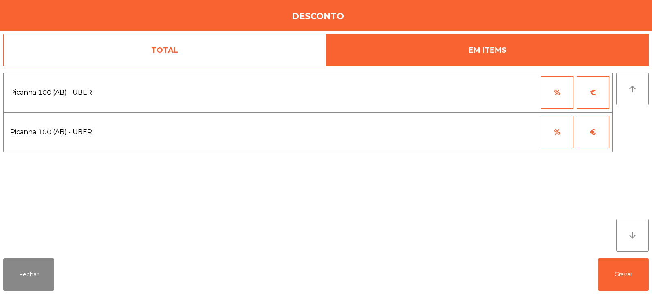
click at [558, 81] on button "%" at bounding box center [557, 92] width 33 height 33
click at [515, 89] on input "*" at bounding box center [517, 92] width 41 height 33
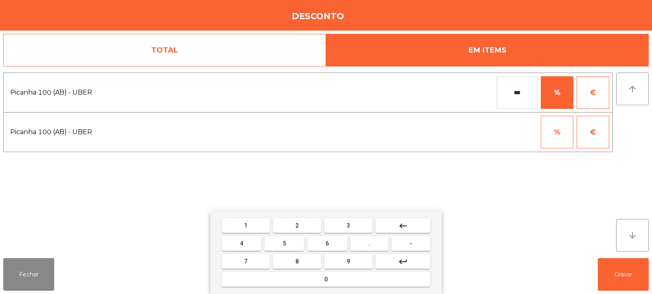
type input "***"
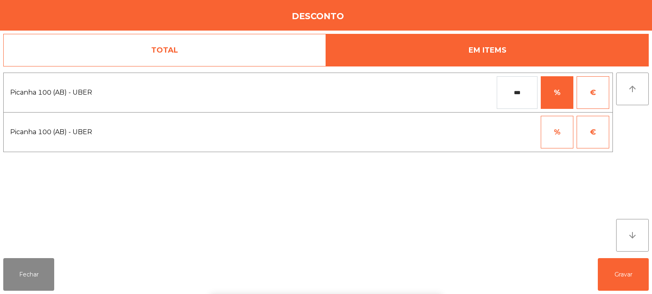
click at [626, 127] on div "arrow_upward arrow_downward" at bounding box center [632, 162] width 33 height 179
click at [631, 277] on button "Gravar" at bounding box center [623, 274] width 51 height 33
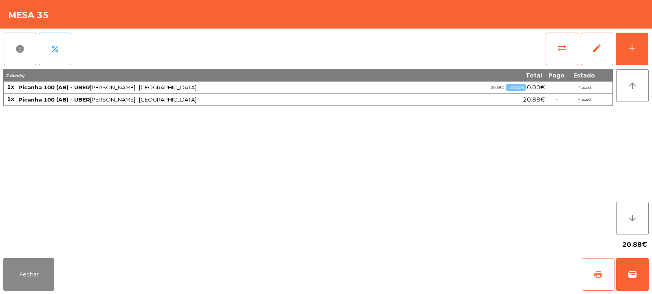
click at [595, 270] on span "print" at bounding box center [598, 274] width 10 height 10
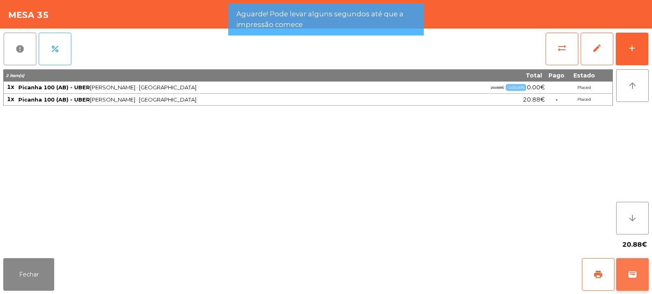
click at [627, 278] on button "wallet" at bounding box center [632, 274] width 33 height 33
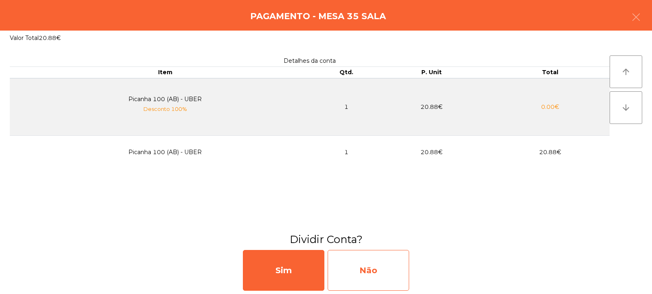
click at [368, 262] on div "Não" at bounding box center [369, 270] width 82 height 41
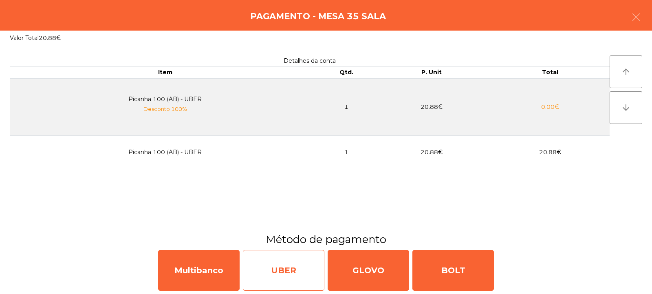
click at [277, 275] on div "UBER" at bounding box center [284, 270] width 82 height 41
select select "**"
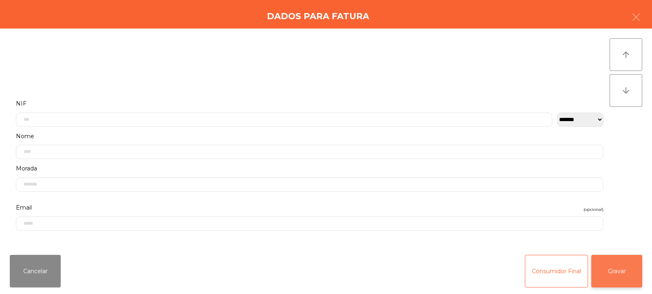
click at [613, 272] on button "Gravar" at bounding box center [616, 271] width 51 height 33
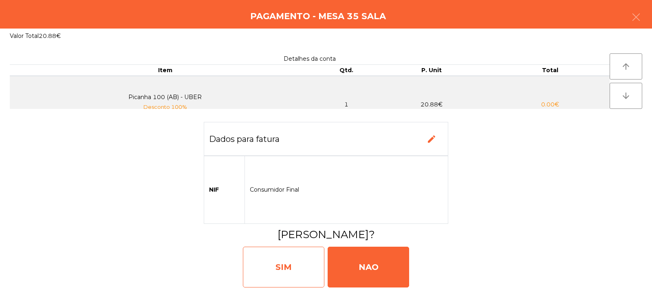
click at [284, 260] on div "SIM" at bounding box center [284, 267] width 82 height 41
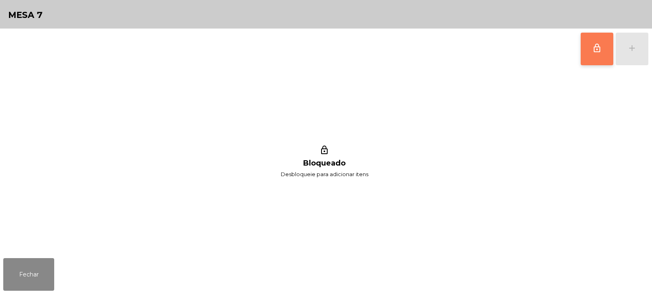
click at [596, 49] on span "lock_outline" at bounding box center [597, 48] width 10 height 10
click at [628, 44] on div "lock_outline add" at bounding box center [614, 49] width 68 height 41
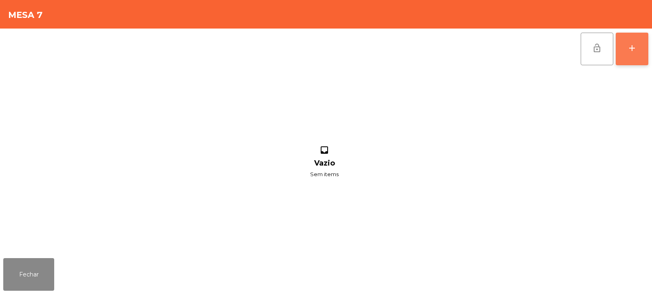
click at [631, 52] on div "add" at bounding box center [632, 48] width 10 height 10
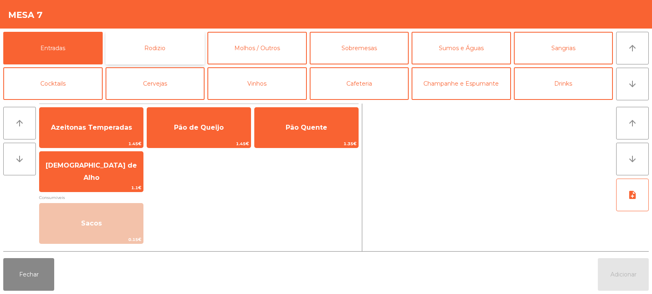
click at [164, 47] on button "Rodizio" at bounding box center [155, 48] width 99 height 33
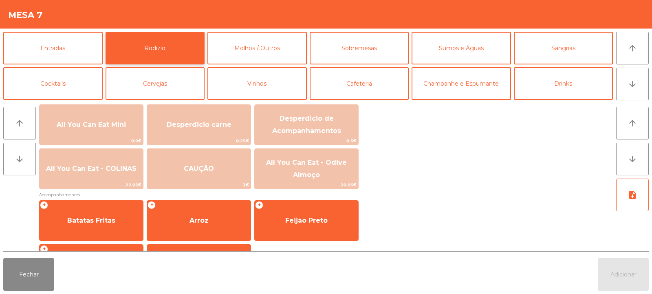
scroll to position [99, 0]
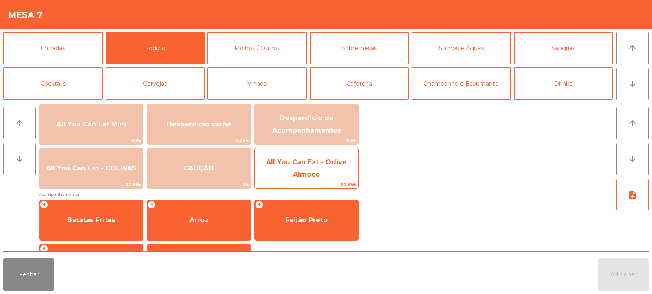
click at [280, 173] on span "All You Can Eat - Odive Almoço" at bounding box center [307, 168] width 104 height 35
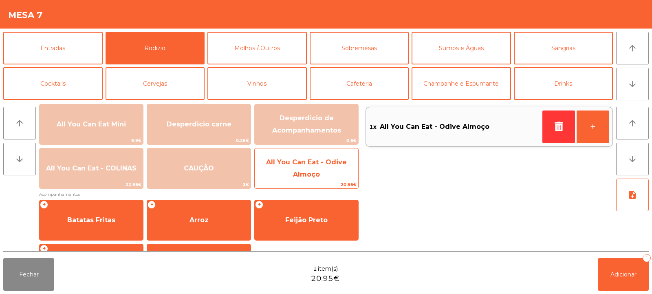
click at [304, 170] on span "All You Can Eat - Odive Almoço" at bounding box center [307, 168] width 104 height 35
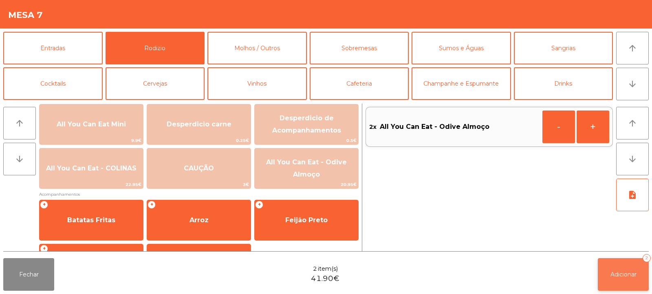
click at [611, 273] on span "Adicionar" at bounding box center [624, 274] width 26 height 7
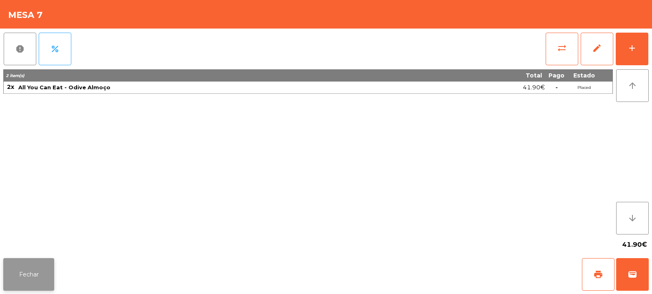
click at [44, 289] on button "Fechar" at bounding box center [28, 274] width 51 height 33
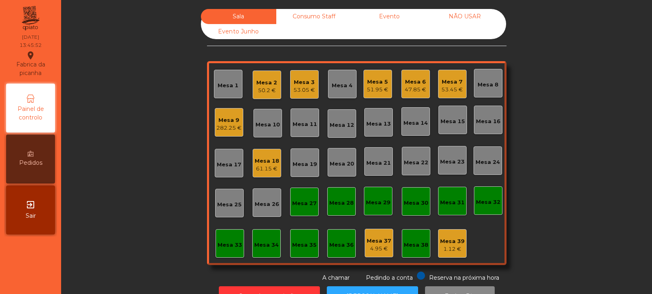
click at [344, 86] on div "Mesa 4" at bounding box center [342, 86] width 21 height 8
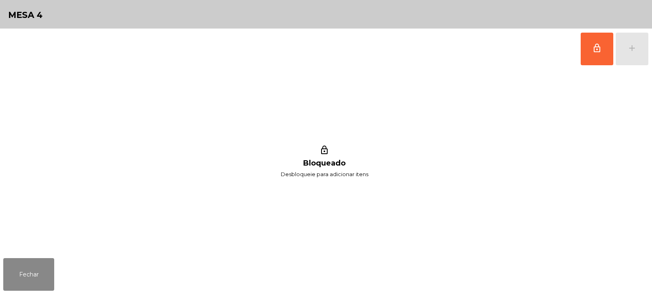
click at [635, 49] on div "lock_outline add" at bounding box center [614, 49] width 68 height 41
click at [588, 63] on button "lock_outline" at bounding box center [597, 49] width 33 height 33
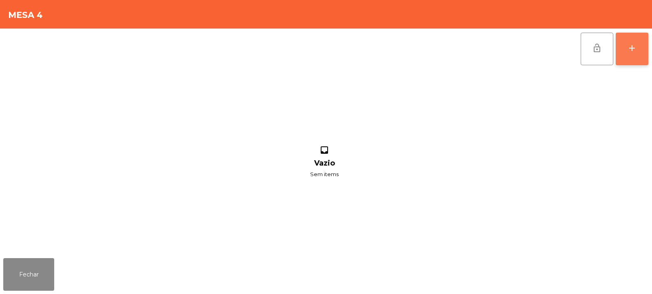
click at [635, 46] on div "add" at bounding box center [632, 48] width 10 height 10
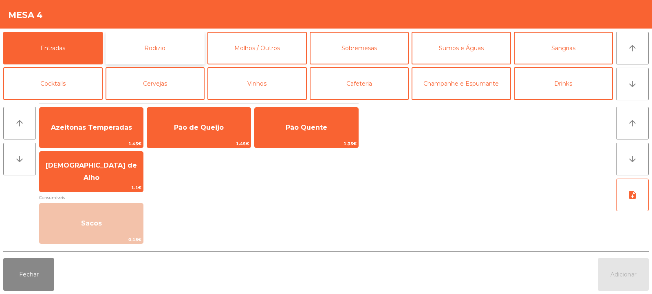
click at [171, 46] on button "Rodizio" at bounding box center [155, 48] width 99 height 33
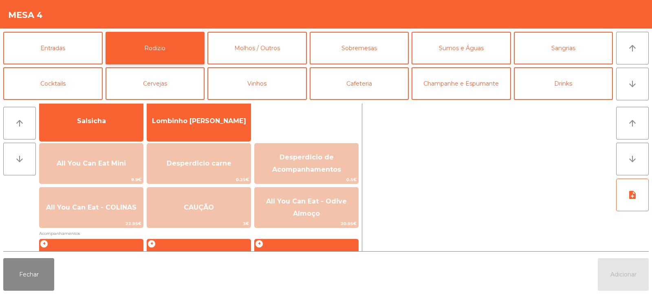
scroll to position [104, 0]
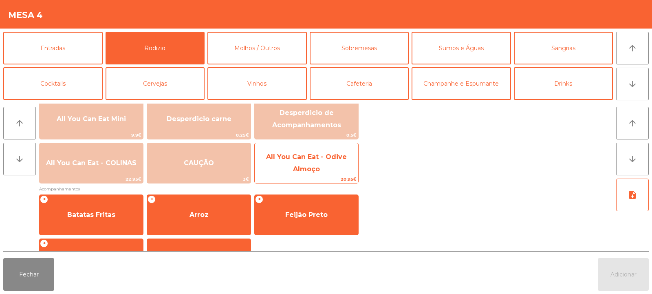
click at [325, 174] on span "All You Can Eat - Odive Almoço" at bounding box center [307, 163] width 104 height 35
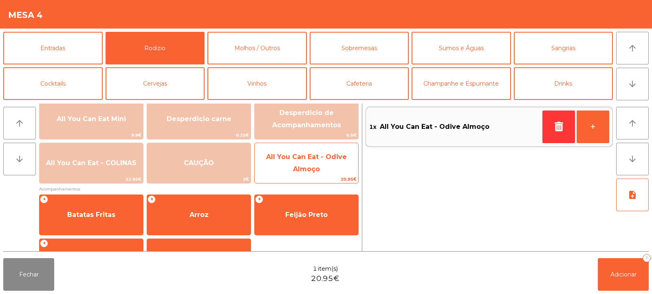
click at [326, 171] on span "All You Can Eat - Odive Almoço" at bounding box center [307, 163] width 104 height 35
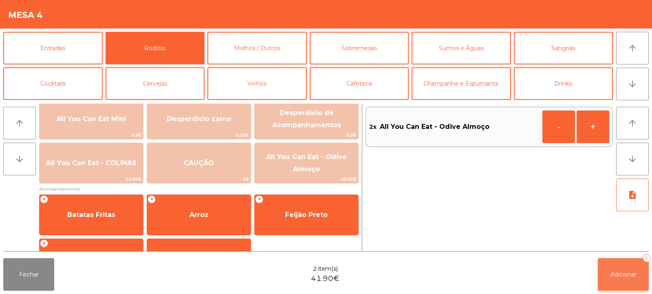
click at [617, 274] on span "Adicionar" at bounding box center [624, 274] width 26 height 7
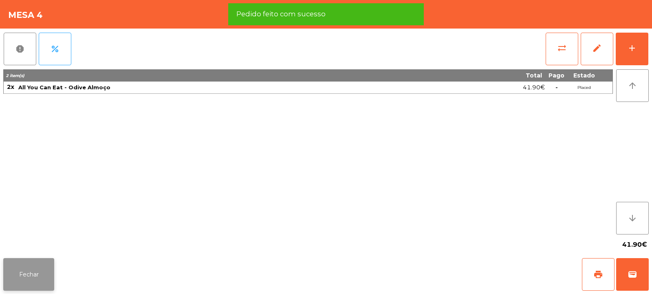
click at [33, 279] on button "Fechar" at bounding box center [28, 274] width 51 height 33
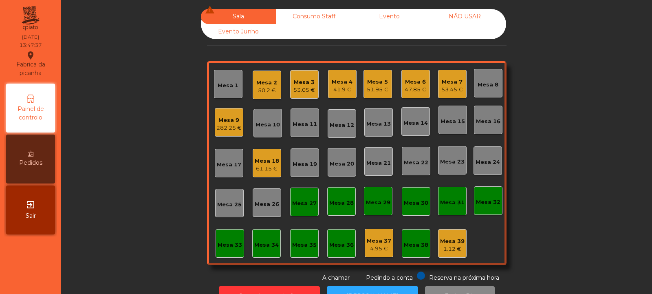
click at [410, 125] on div "Mesa 14" at bounding box center [416, 123] width 24 height 8
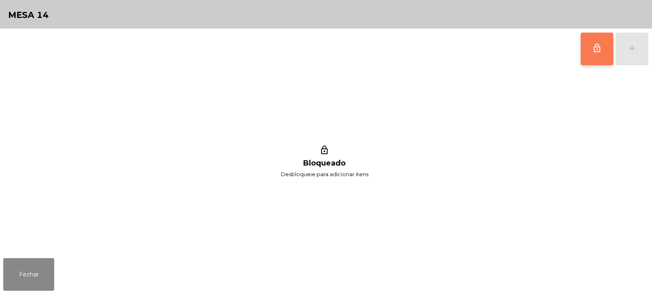
click at [589, 50] on button "lock_outline" at bounding box center [597, 49] width 33 height 33
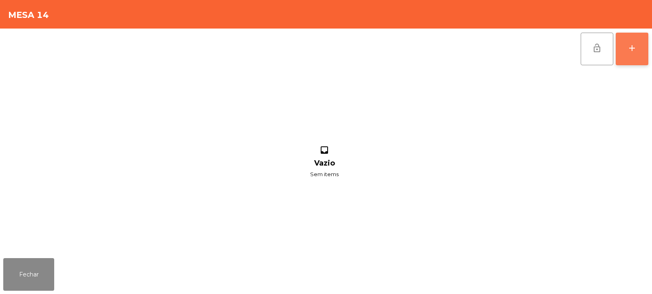
click at [626, 49] on button "add" at bounding box center [632, 49] width 33 height 33
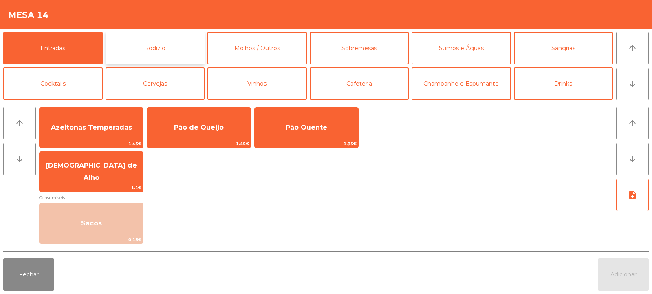
click at [148, 44] on button "Rodizio" at bounding box center [155, 48] width 99 height 33
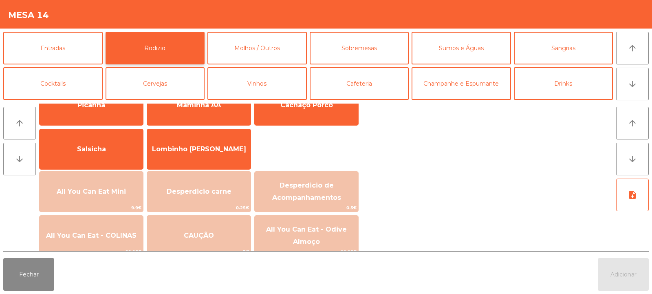
scroll to position [32, 0]
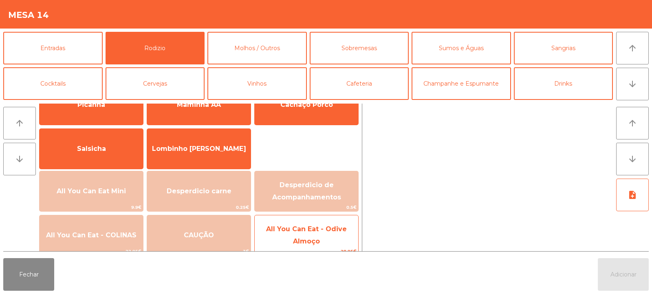
click at [276, 227] on span "All You Can Eat - Odive Almoço" at bounding box center [306, 235] width 81 height 20
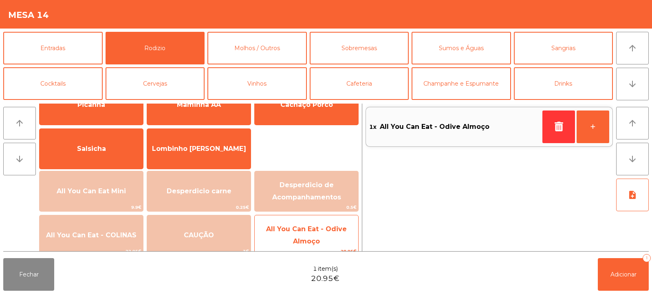
click at [277, 229] on span "All You Can Eat - Odive Almoço" at bounding box center [306, 235] width 81 height 20
click at [281, 233] on span "All You Can Eat - Odive Almoço" at bounding box center [307, 235] width 104 height 35
click at [287, 234] on span "All You Can Eat - Odive Almoço" at bounding box center [307, 235] width 104 height 35
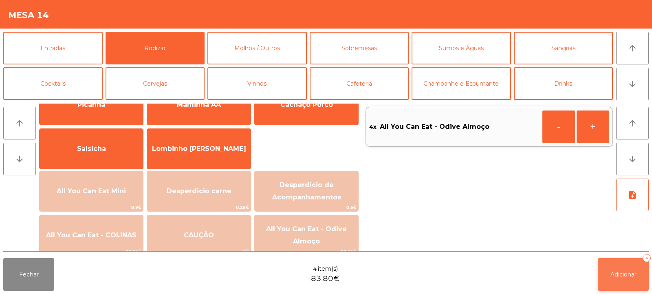
click at [616, 274] on span "Adicionar" at bounding box center [624, 274] width 26 height 7
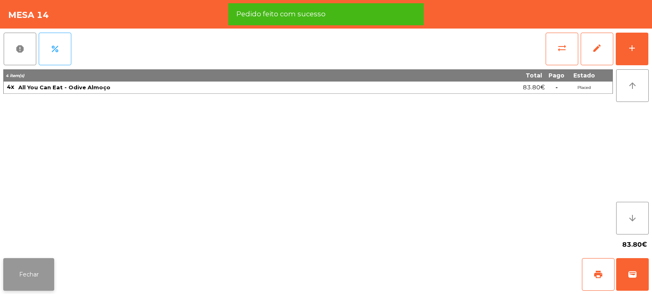
click at [35, 281] on button "Fechar" at bounding box center [28, 274] width 51 height 33
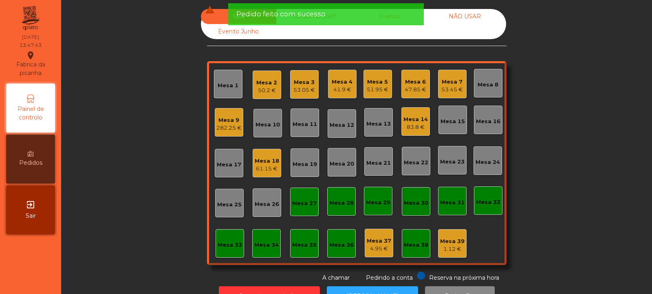
click at [415, 95] on div "Mesa 6 47.85 €" at bounding box center [415, 84] width 29 height 29
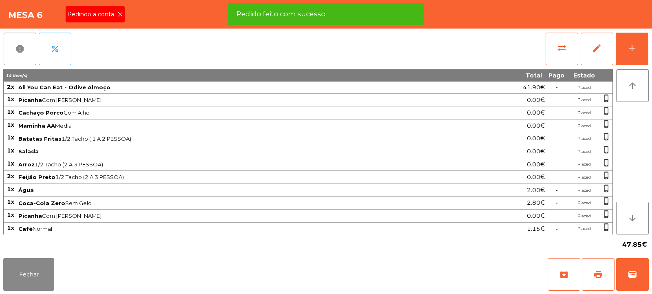
click at [117, 11] on icon at bounding box center [120, 14] width 6 height 6
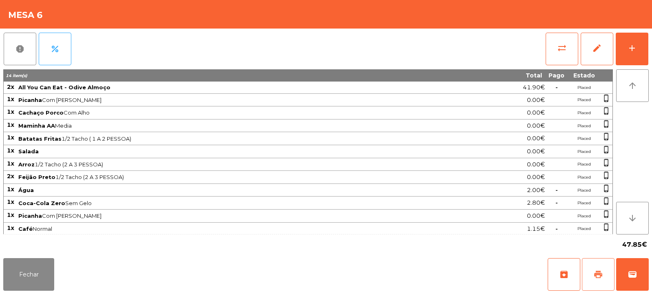
click at [592, 265] on button "print" at bounding box center [598, 274] width 33 height 33
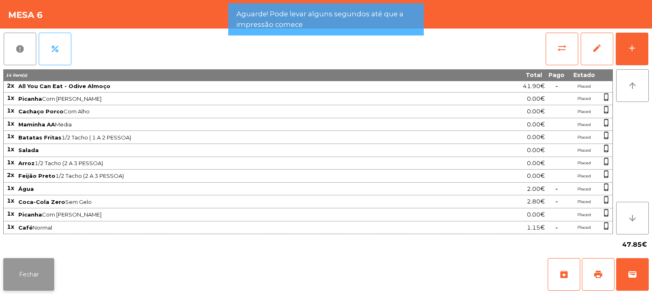
click at [31, 277] on button "Fechar" at bounding box center [28, 274] width 51 height 33
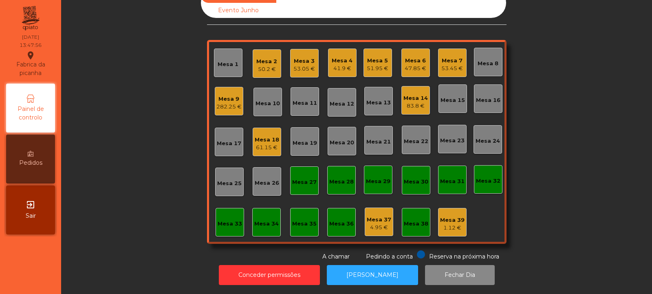
scroll to position [0, 0]
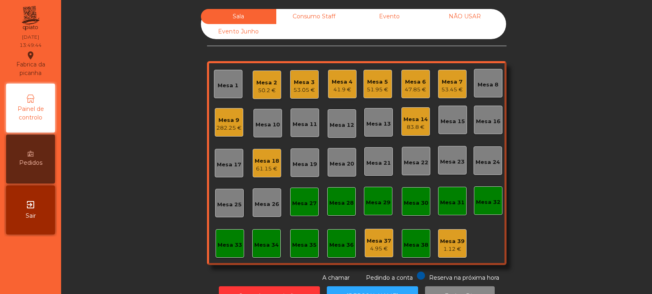
click at [418, 83] on div "Mesa 6" at bounding box center [416, 82] width 22 height 8
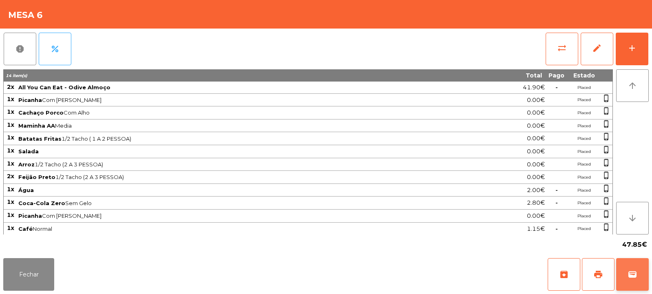
click at [632, 278] on span "wallet" at bounding box center [633, 274] width 10 height 10
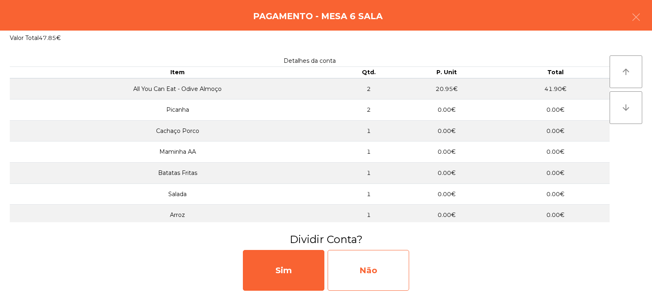
click at [374, 269] on div "Não" at bounding box center [369, 270] width 82 height 41
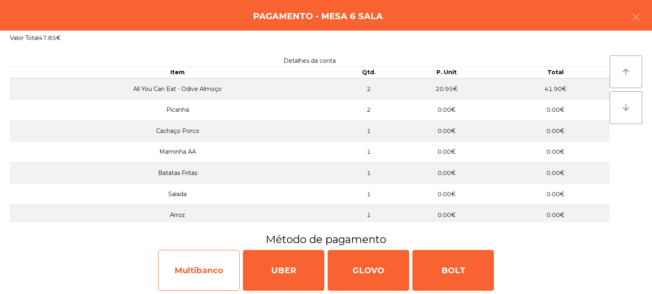
click at [214, 267] on div "Multibanco" at bounding box center [199, 270] width 82 height 41
select select "**"
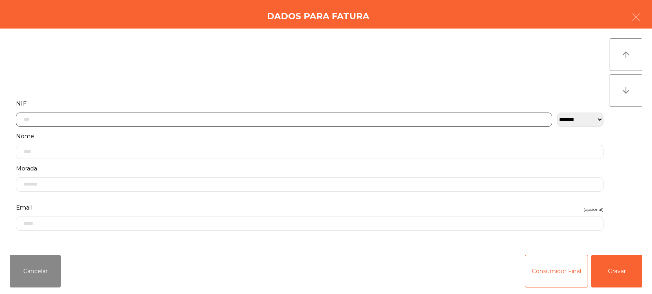
click at [353, 119] on input "text" at bounding box center [284, 119] width 536 height 14
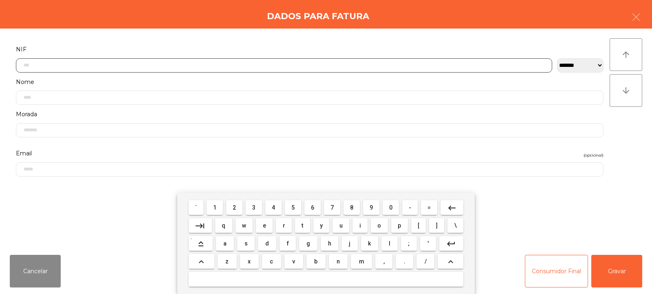
scroll to position [60, 0]
type input "*********"
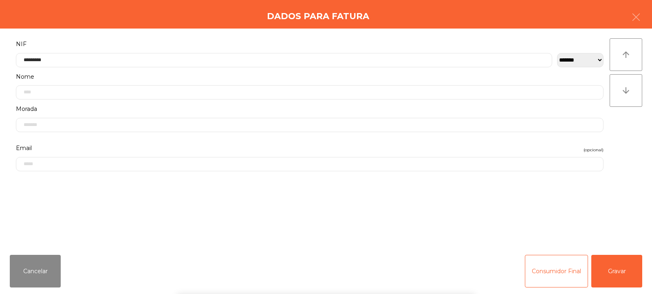
click at [621, 271] on div "` 1 2 3 4 5 6 7 8 9 0 - = keyboard_backspace keyboard_tab q w e r t y u i o p […" at bounding box center [326, 243] width 652 height 101
click at [623, 267] on button "Gravar" at bounding box center [616, 271] width 51 height 33
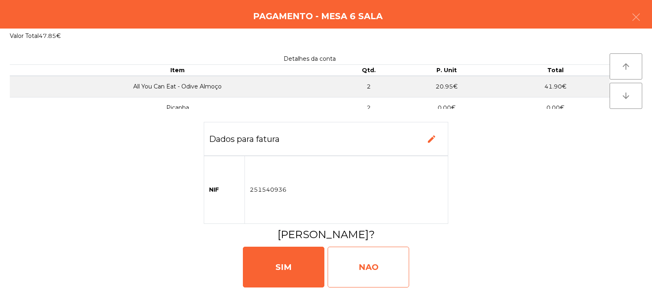
click at [396, 271] on div "NAO" at bounding box center [369, 267] width 82 height 41
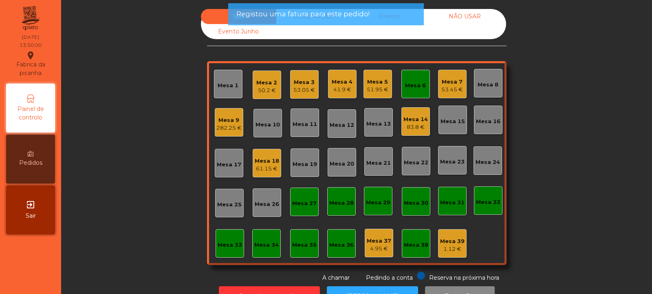
click at [414, 93] on div "Mesa 6" at bounding box center [415, 84] width 29 height 29
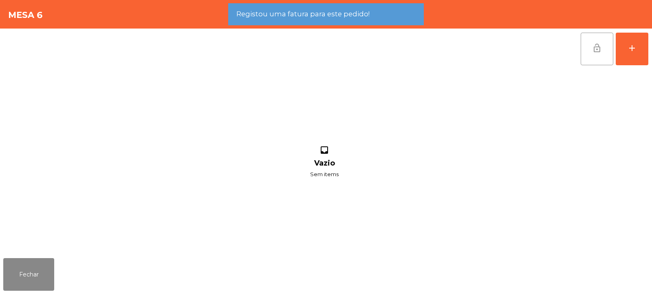
click at [593, 49] on span "lock_open" at bounding box center [597, 48] width 10 height 10
click at [29, 274] on button "Fechar" at bounding box center [28, 274] width 51 height 33
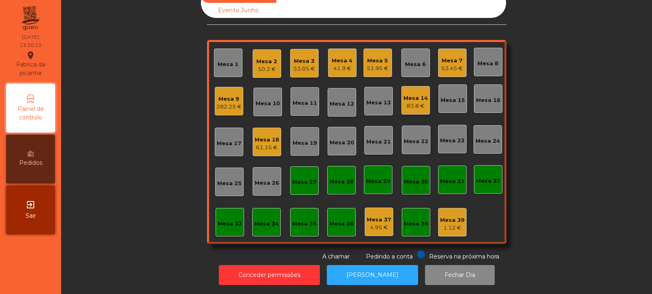
scroll to position [0, 0]
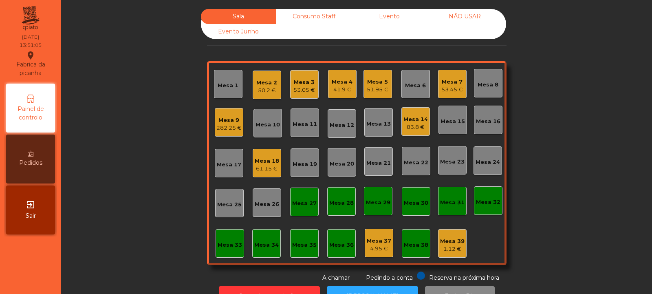
click at [376, 119] on div "Mesa 13" at bounding box center [378, 122] width 24 height 11
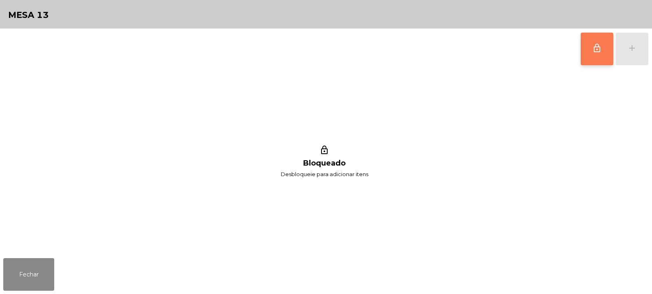
click at [605, 51] on button "lock_outline" at bounding box center [597, 49] width 33 height 33
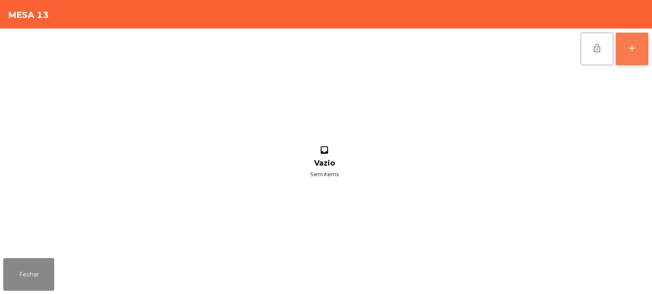
click at [632, 49] on div "add" at bounding box center [632, 48] width 10 height 10
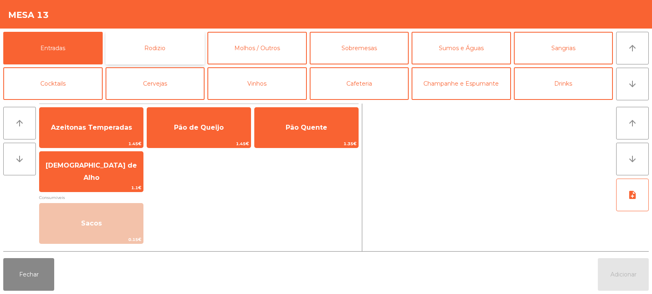
click at [178, 53] on button "Rodizio" at bounding box center [155, 48] width 99 height 33
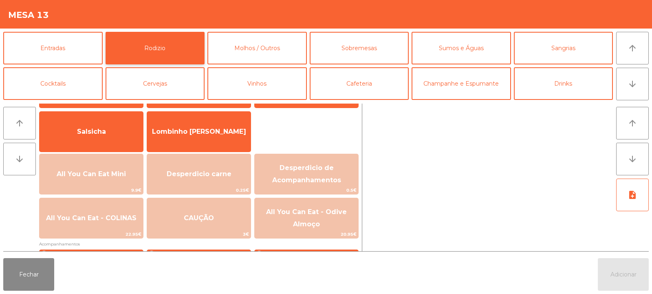
scroll to position [68, 0]
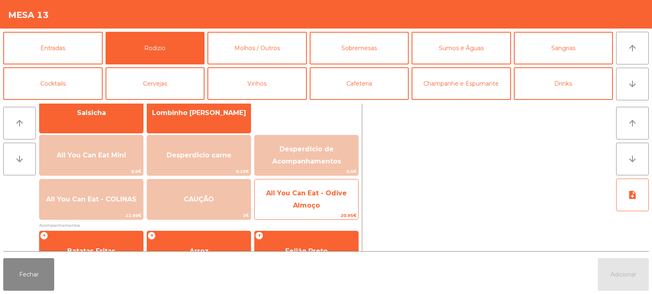
click at [330, 204] on span "All You Can Eat - Odive Almoço" at bounding box center [307, 199] width 104 height 35
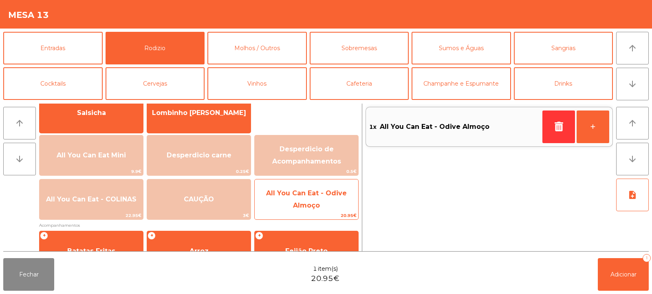
click at [328, 207] on span "All You Can Eat - Odive Almoço" at bounding box center [307, 199] width 104 height 35
click at [328, 205] on span "All You Can Eat - Odive Almoço" at bounding box center [307, 199] width 104 height 35
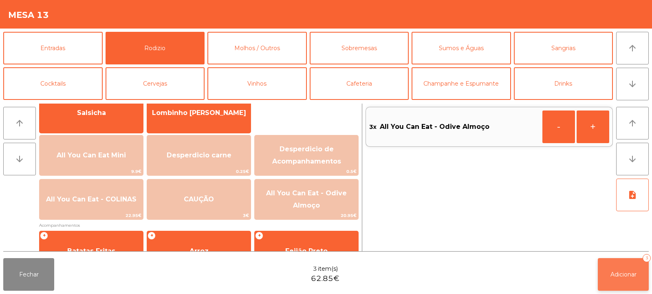
click at [624, 285] on button "Adicionar 3" at bounding box center [623, 274] width 51 height 33
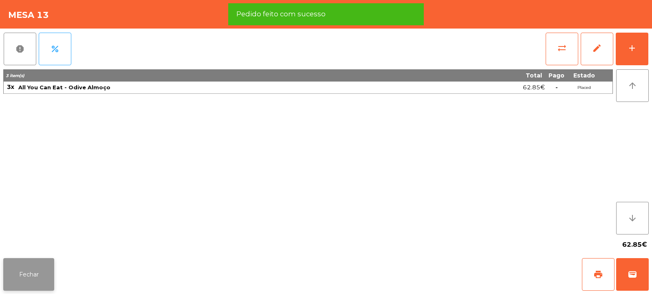
click at [31, 276] on button "Fechar" at bounding box center [28, 274] width 51 height 33
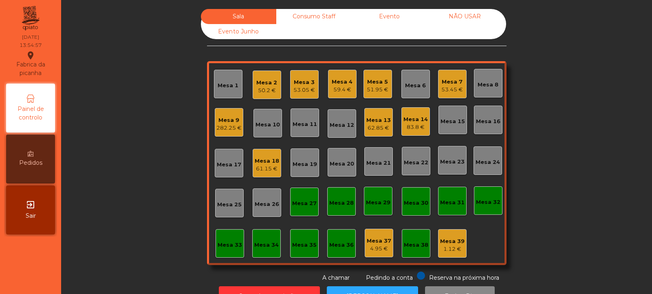
click at [330, 121] on div "Mesa 12" at bounding box center [342, 125] width 24 height 8
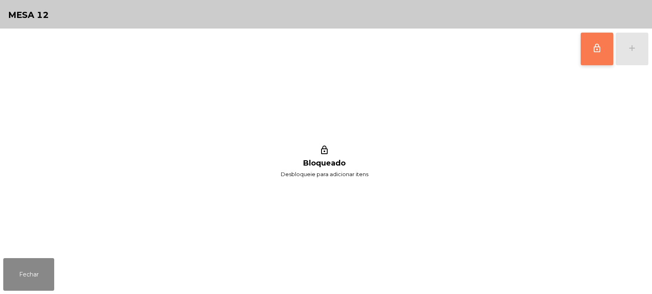
click at [597, 46] on span "lock_outline" at bounding box center [597, 48] width 10 height 10
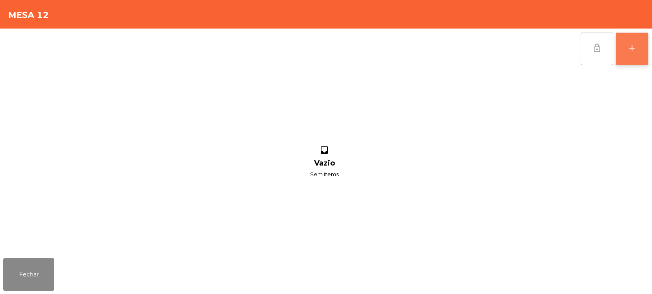
click at [624, 51] on button "add" at bounding box center [632, 49] width 33 height 33
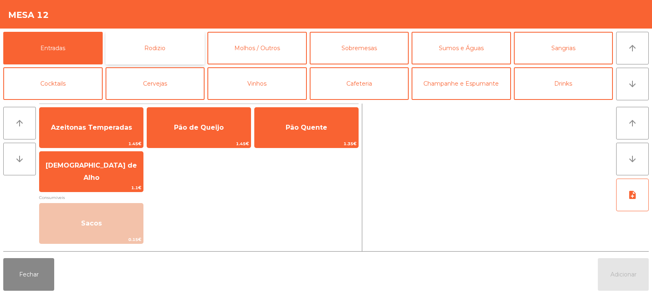
click at [168, 48] on button "Rodizio" at bounding box center [155, 48] width 99 height 33
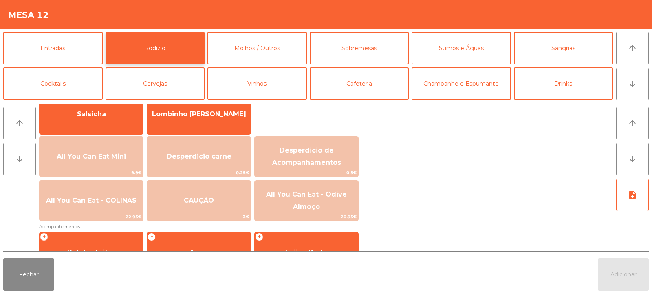
scroll to position [71, 0]
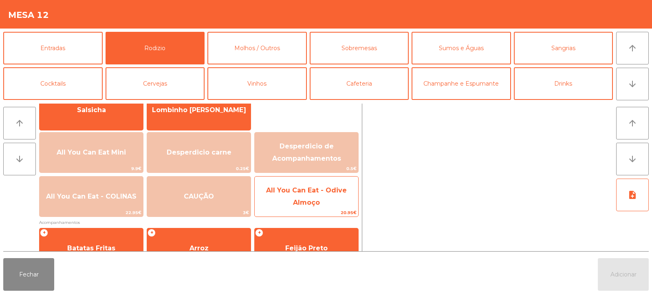
click at [278, 196] on span "All You Can Eat - Odive Almoço" at bounding box center [307, 196] width 104 height 35
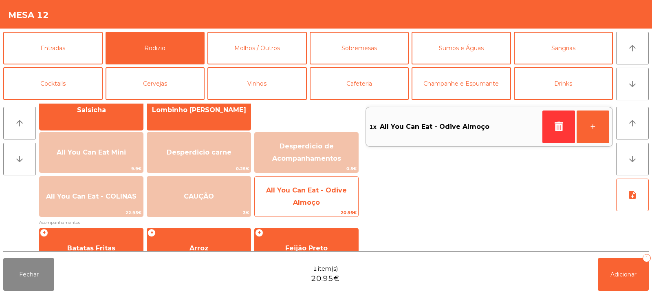
click at [286, 199] on span "All You Can Eat - Odive Almoço" at bounding box center [307, 196] width 104 height 35
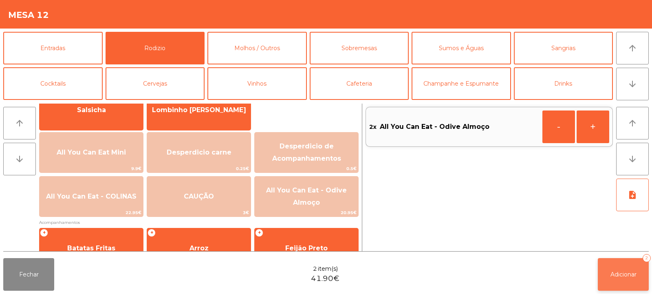
click at [609, 269] on button "Adicionar 2" at bounding box center [623, 274] width 51 height 33
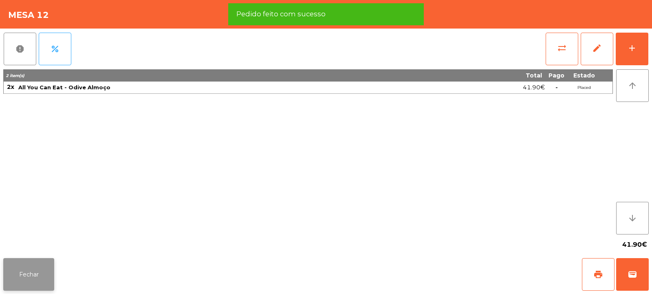
click at [29, 274] on button "Fechar" at bounding box center [28, 274] width 51 height 33
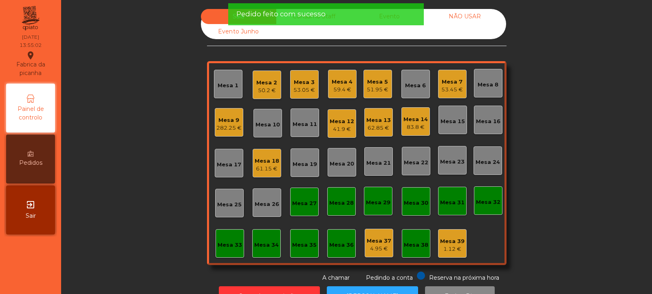
click at [380, 115] on div "Mesa 13 62.85 €" at bounding box center [378, 122] width 24 height 19
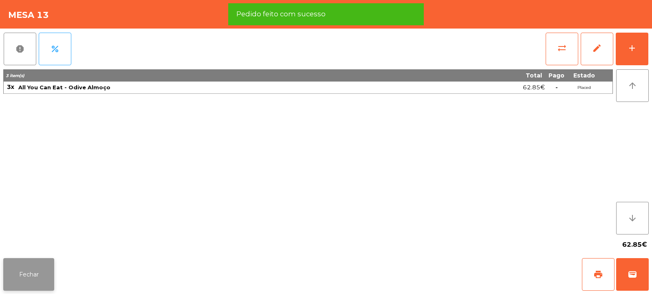
click at [36, 274] on button "Fechar" at bounding box center [28, 274] width 51 height 33
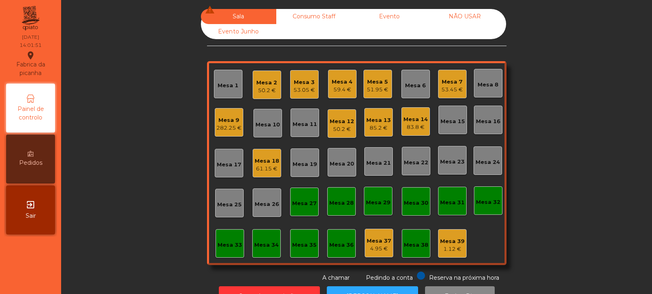
scroll to position [1, 0]
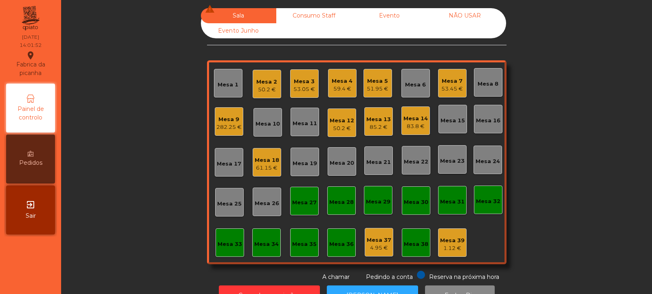
click at [308, 86] on div "53.05 €" at bounding box center [304, 89] width 22 height 8
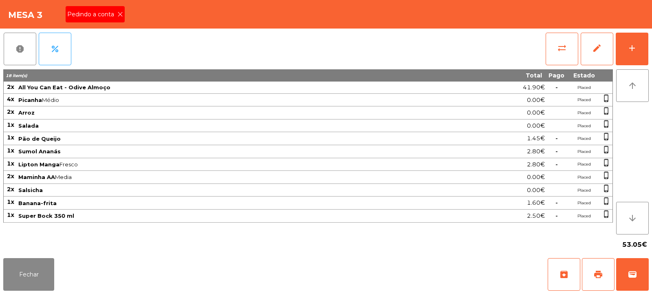
click at [119, 14] on icon at bounding box center [120, 14] width 6 height 6
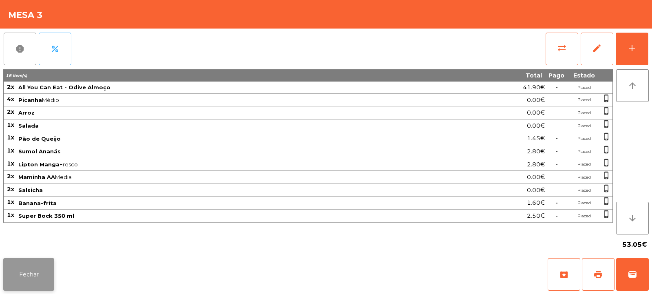
click at [37, 270] on button "Fechar" at bounding box center [28, 274] width 51 height 33
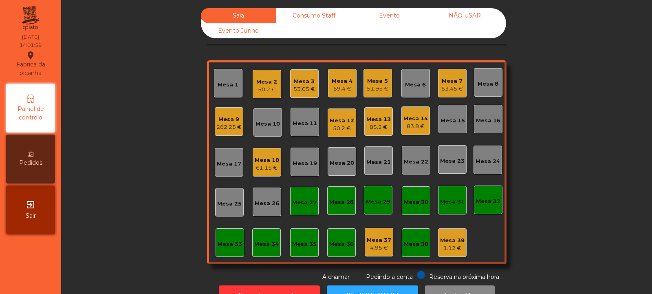
click at [303, 85] on div "53.05 €" at bounding box center [304, 89] width 22 height 8
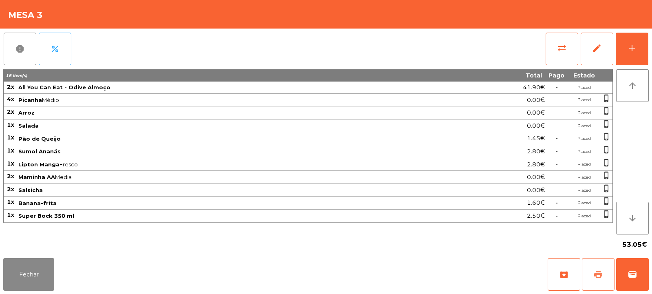
click at [600, 263] on button "print" at bounding box center [598, 274] width 33 height 33
click at [589, 265] on button "print" at bounding box center [598, 274] width 33 height 33
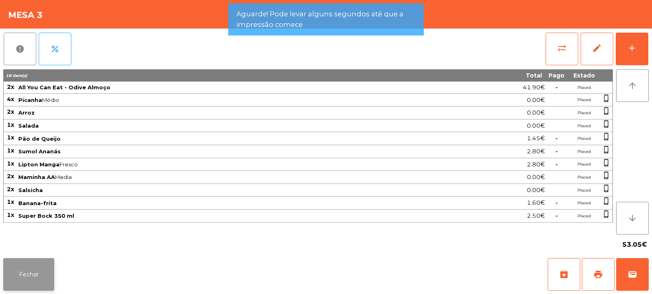
click at [44, 275] on button "Fechar" at bounding box center [28, 274] width 51 height 33
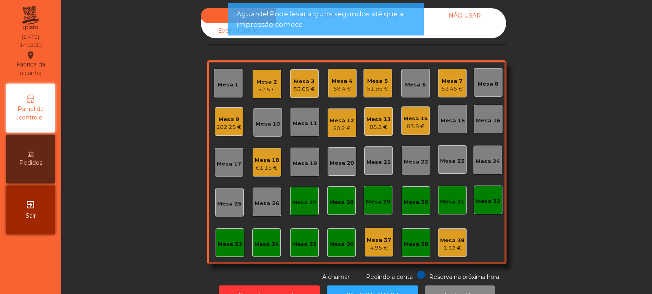
scroll to position [27, 0]
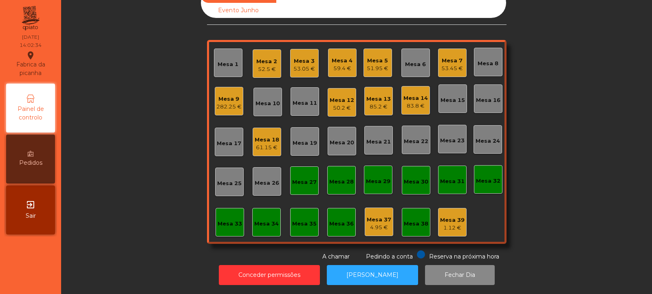
click at [304, 65] on div "53.05 €" at bounding box center [304, 69] width 22 height 8
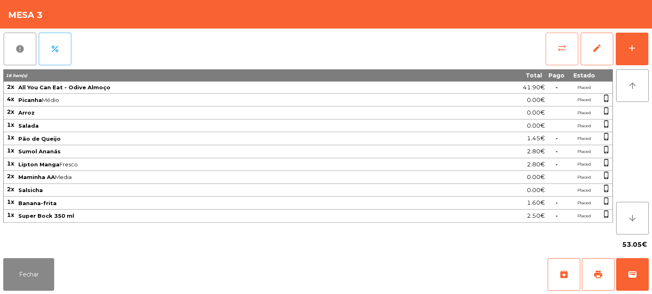
click at [555, 57] on button "sync_alt" at bounding box center [562, 49] width 33 height 33
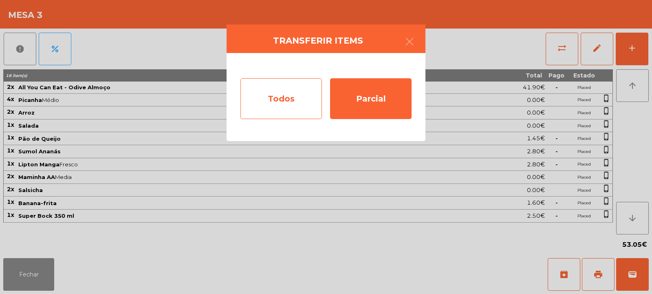
click at [304, 114] on div "Todos" at bounding box center [281, 98] width 82 height 41
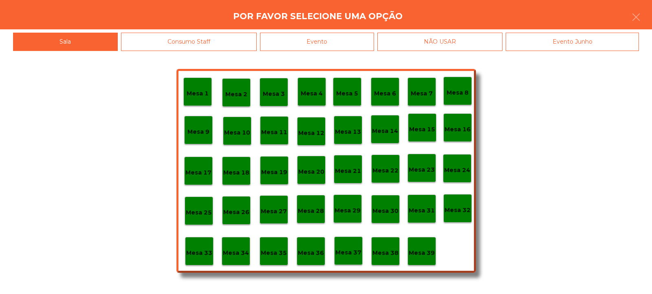
click at [360, 39] on div "Evento" at bounding box center [317, 42] width 114 height 18
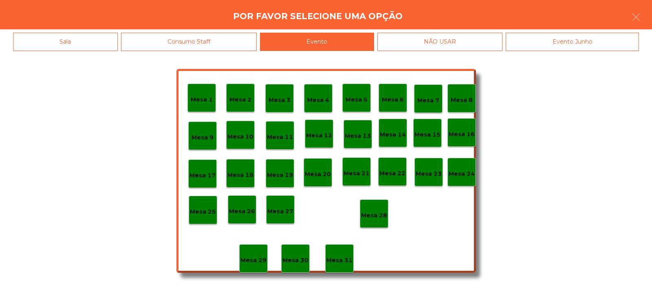
click at [372, 216] on p "Mesa 28" at bounding box center [374, 215] width 26 height 9
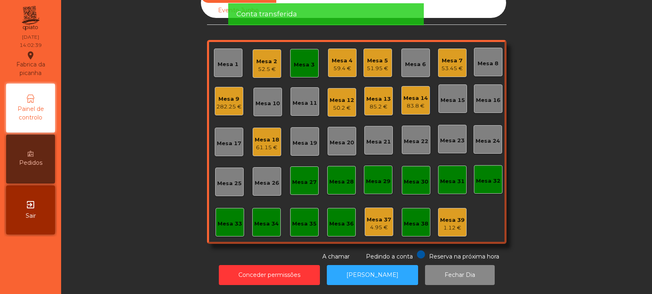
click at [304, 62] on div "Mesa 3" at bounding box center [304, 65] width 21 height 8
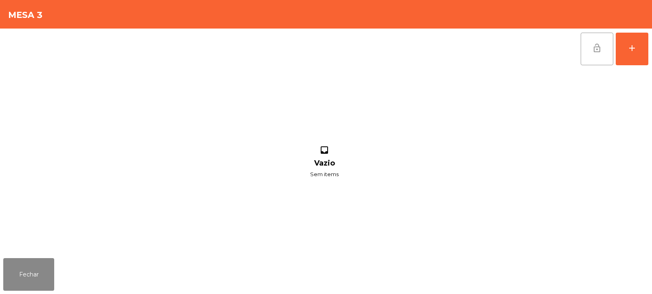
click at [592, 53] on button "lock_open" at bounding box center [597, 49] width 33 height 33
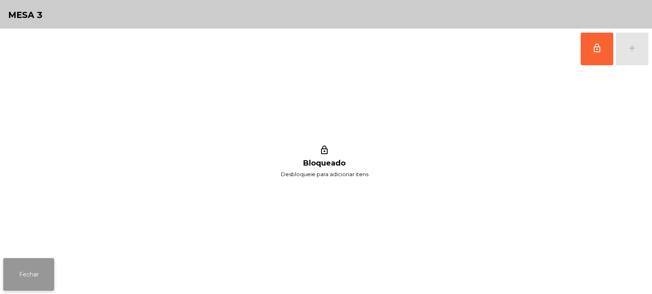
click at [52, 267] on button "Fechar" at bounding box center [28, 274] width 51 height 33
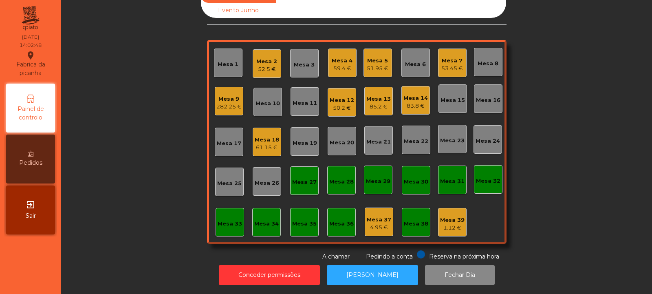
scroll to position [0, 0]
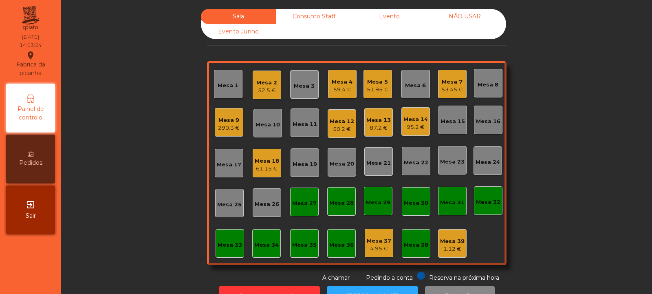
click at [255, 161] on div "Mesa 18" at bounding box center [267, 161] width 24 height 8
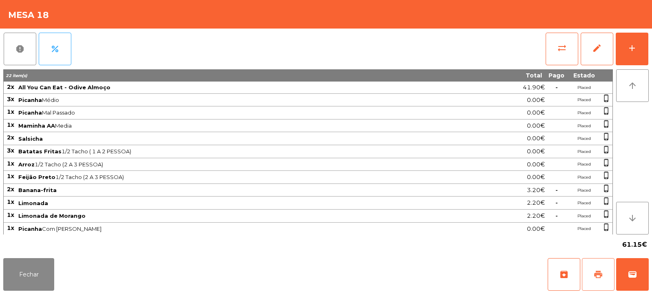
click at [600, 265] on button "print" at bounding box center [598, 274] width 33 height 33
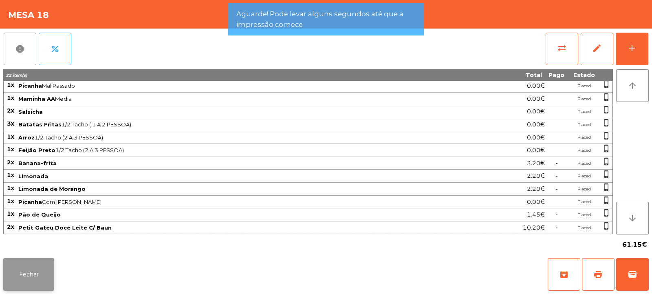
click at [36, 283] on button "Fechar" at bounding box center [28, 274] width 51 height 33
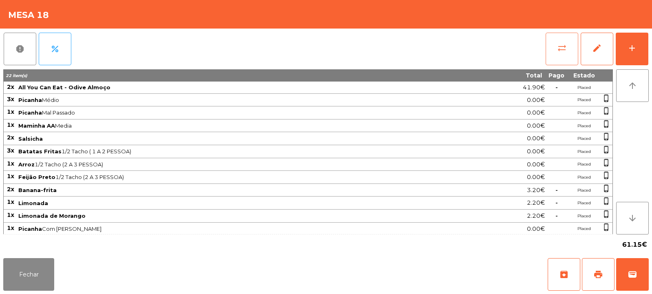
click at [565, 55] on button "sync_alt" at bounding box center [562, 49] width 33 height 33
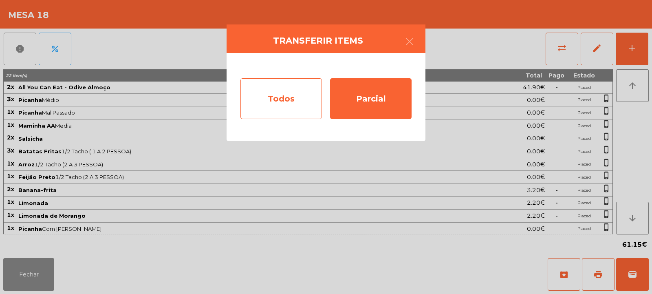
click at [306, 93] on div "Todos" at bounding box center [281, 98] width 82 height 41
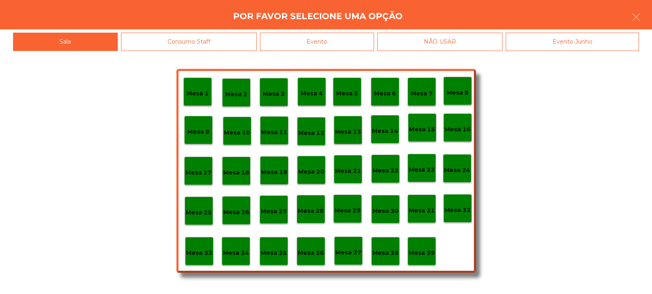
click at [357, 43] on div "Evento" at bounding box center [317, 42] width 114 height 18
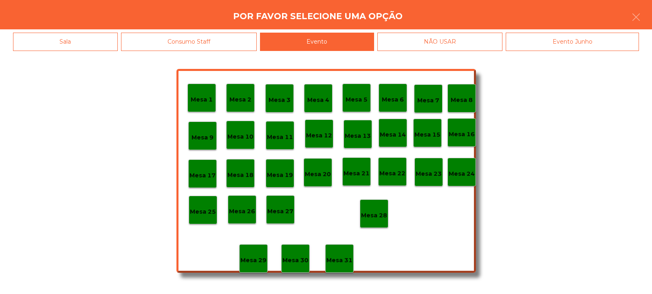
click at [379, 211] on p "Mesa 28" at bounding box center [374, 215] width 26 height 9
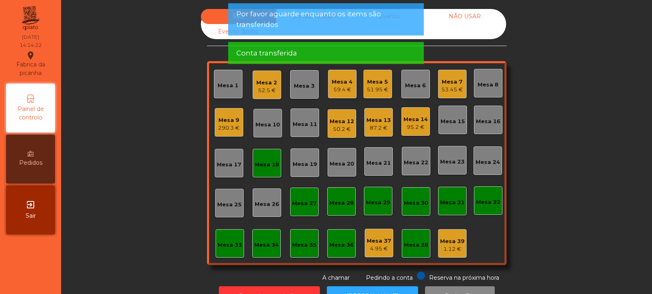
click at [264, 165] on div "Mesa 18" at bounding box center [267, 165] width 24 height 8
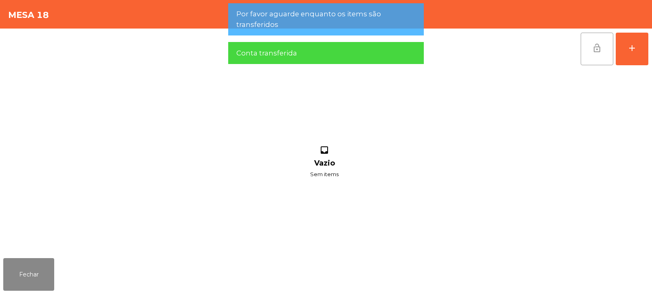
click at [588, 58] on button "lock_open" at bounding box center [597, 49] width 33 height 33
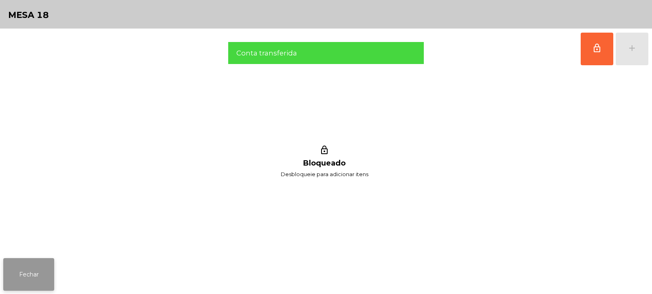
click at [29, 279] on button "Fechar" at bounding box center [28, 274] width 51 height 33
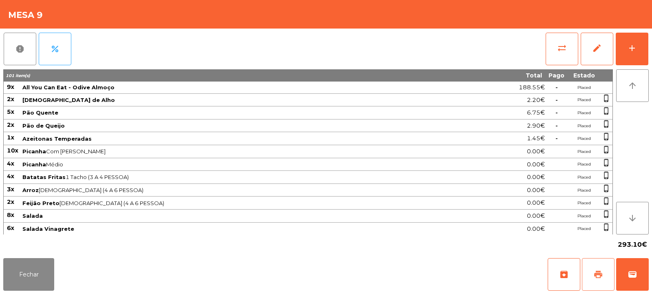
click at [606, 276] on button "print" at bounding box center [598, 274] width 33 height 33
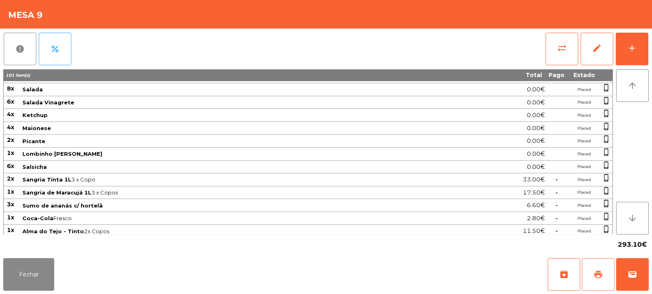
scroll to position [194, 0]
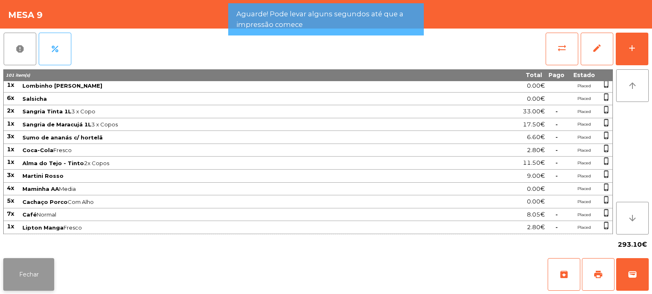
click at [35, 274] on button "Fechar" at bounding box center [28, 274] width 51 height 33
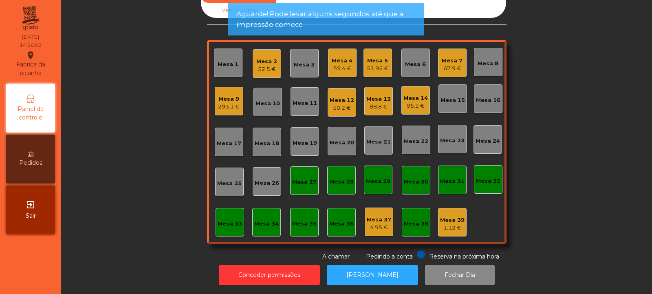
scroll to position [0, 0]
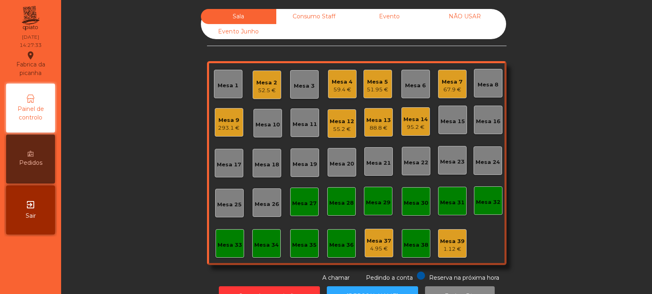
click at [227, 125] on div "293.1 €" at bounding box center [229, 128] width 22 height 8
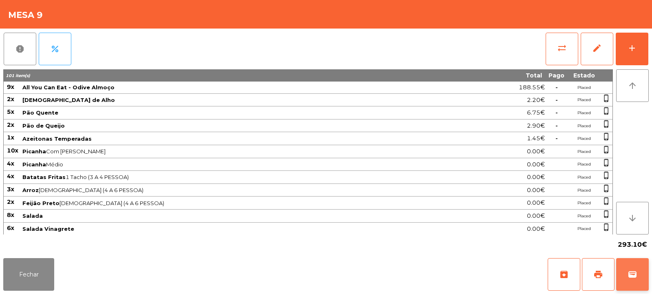
click at [631, 282] on button "wallet" at bounding box center [632, 274] width 33 height 33
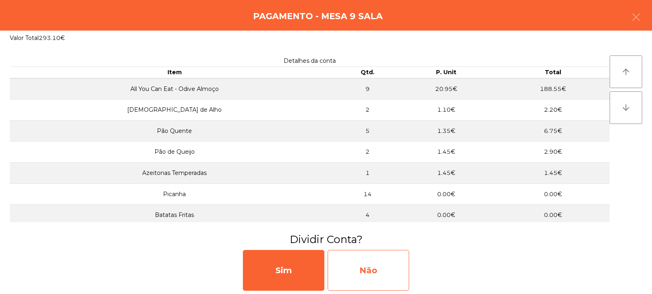
click at [400, 267] on div "Não" at bounding box center [369, 270] width 82 height 41
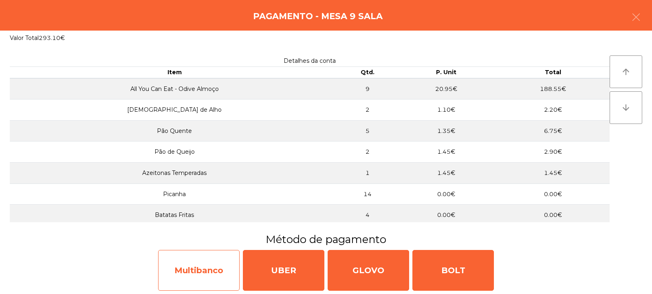
click at [218, 268] on div "Multibanco" at bounding box center [199, 270] width 82 height 41
select select "**"
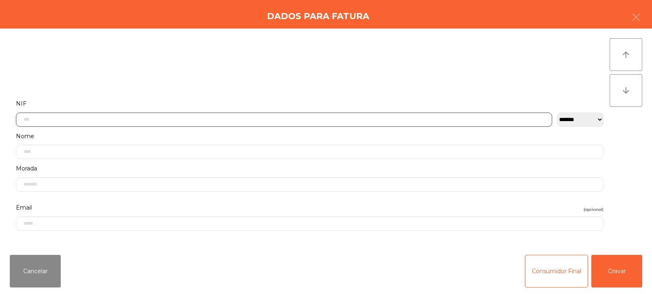
click at [356, 118] on input "text" at bounding box center [284, 119] width 536 height 14
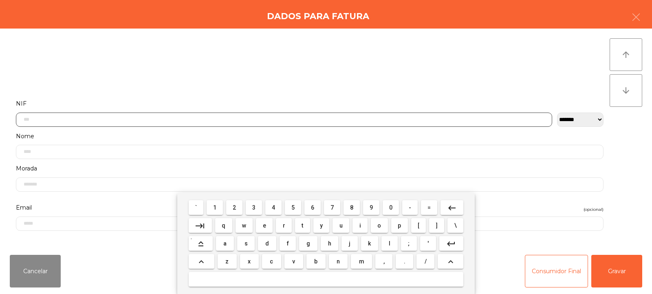
scroll to position [60, 0]
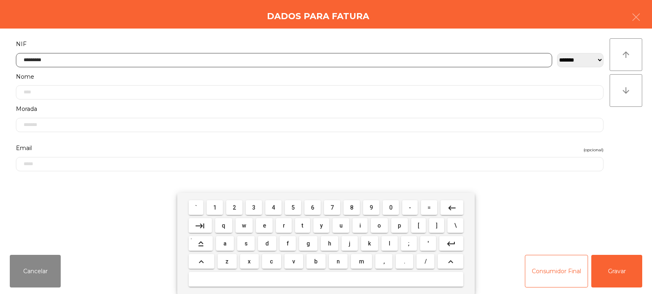
type input "*********"
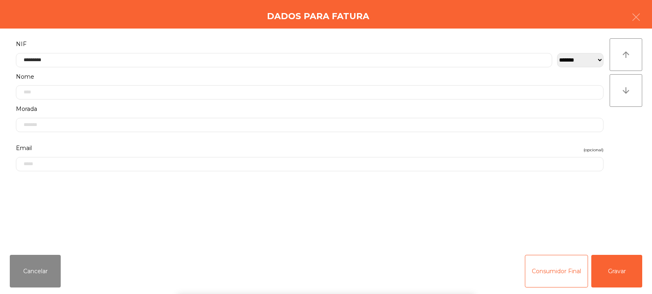
click at [616, 275] on div "` 1 2 3 4 5 6 7 8 9 0 - = keyboard_backspace keyboard_tab q w e r t y u i o p […" at bounding box center [326, 243] width 652 height 101
click at [621, 267] on button "Gravar" at bounding box center [616, 271] width 51 height 33
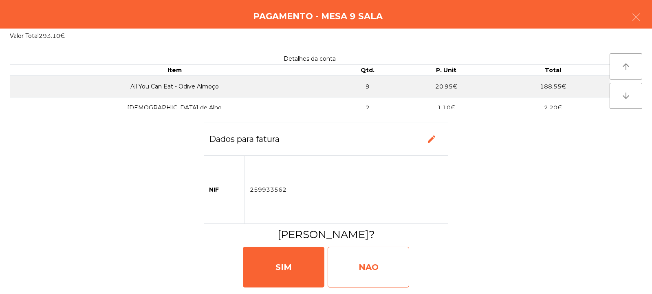
click at [371, 255] on div "NAO" at bounding box center [369, 267] width 82 height 41
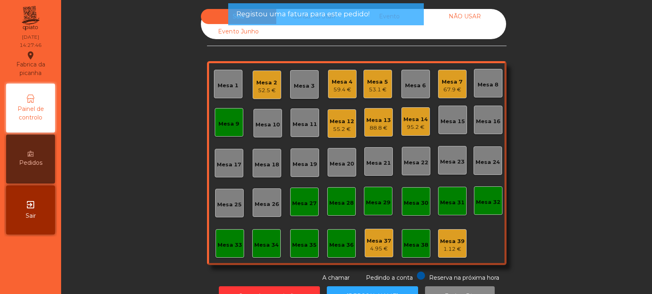
click at [231, 129] on div "Mesa 9" at bounding box center [229, 122] width 29 height 29
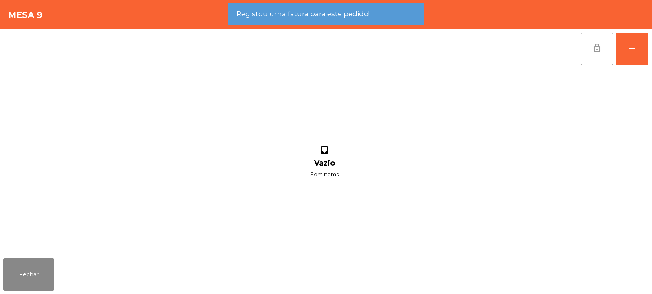
click at [602, 57] on button "lock_open" at bounding box center [597, 49] width 33 height 33
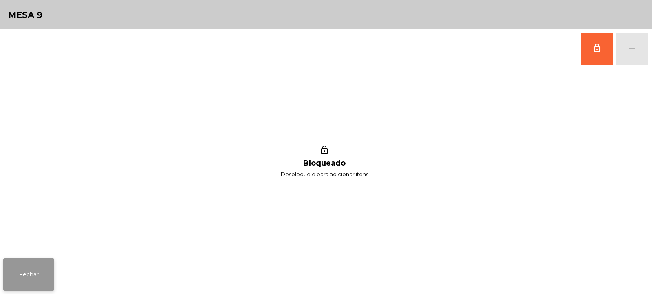
click at [47, 272] on button "Fechar" at bounding box center [28, 274] width 51 height 33
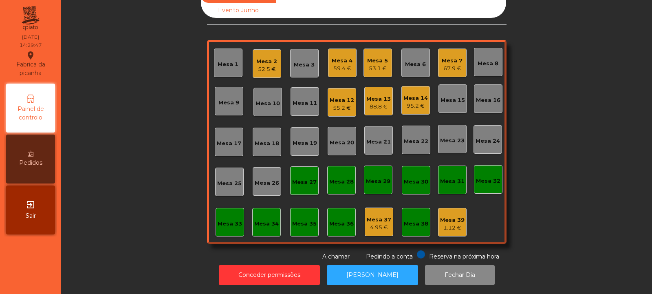
scroll to position [0, 0]
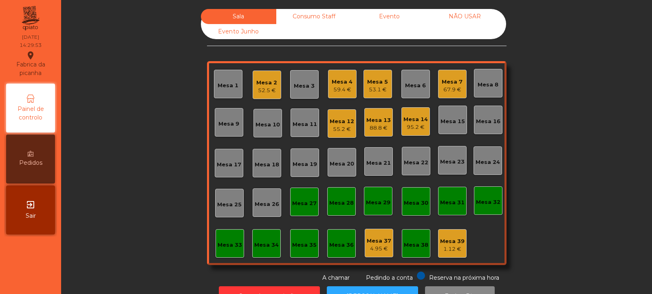
click at [268, 83] on div "Mesa 2" at bounding box center [266, 83] width 21 height 8
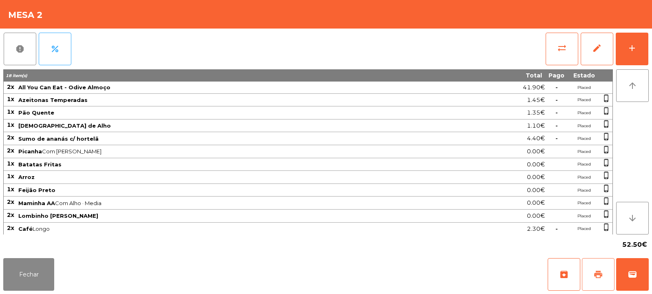
click at [594, 274] on span "print" at bounding box center [598, 274] width 10 height 10
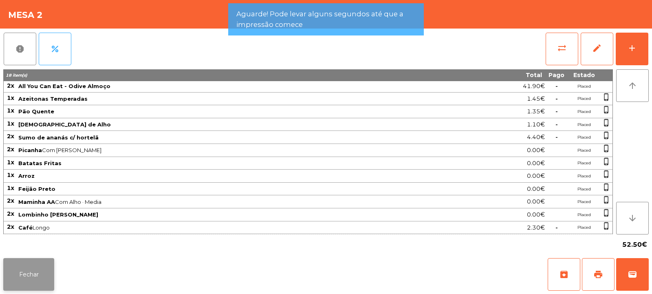
click at [45, 274] on button "Fechar" at bounding box center [28, 274] width 51 height 33
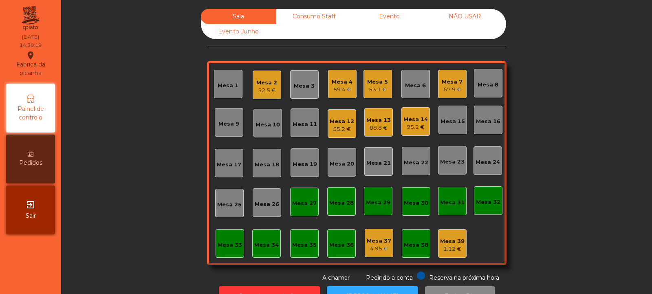
click at [368, 92] on div "53.1 €" at bounding box center [377, 90] width 21 height 8
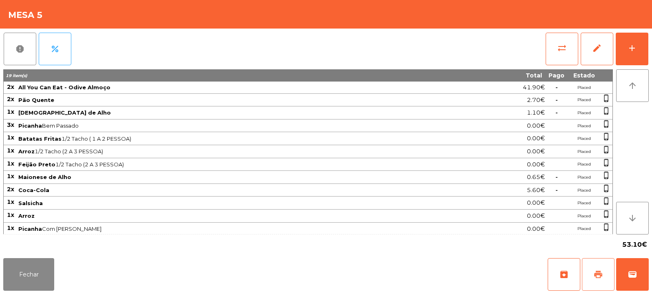
click at [601, 278] on span "print" at bounding box center [598, 274] width 10 height 10
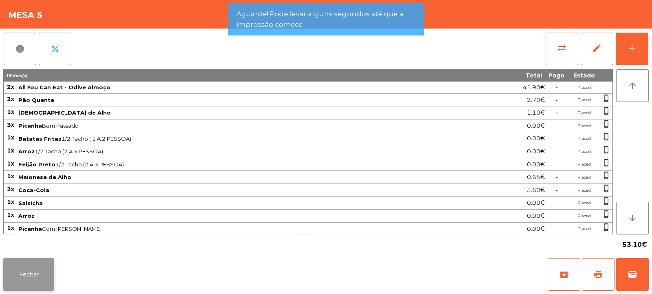
click at [32, 274] on button "Fechar" at bounding box center [28, 274] width 51 height 33
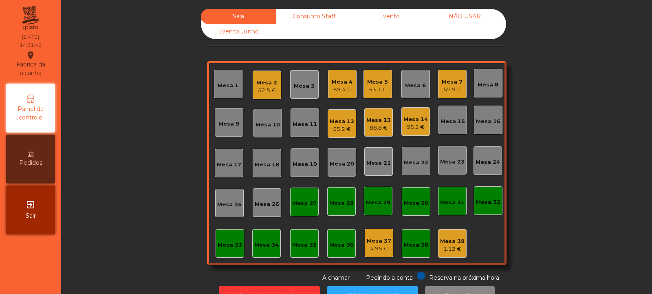
click at [384, 88] on div "53.1 €" at bounding box center [377, 90] width 21 height 8
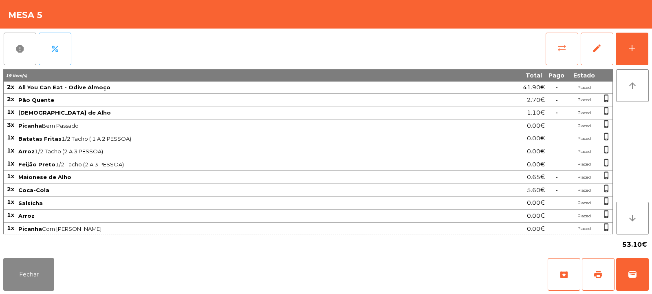
click at [560, 46] on span "sync_alt" at bounding box center [562, 48] width 10 height 10
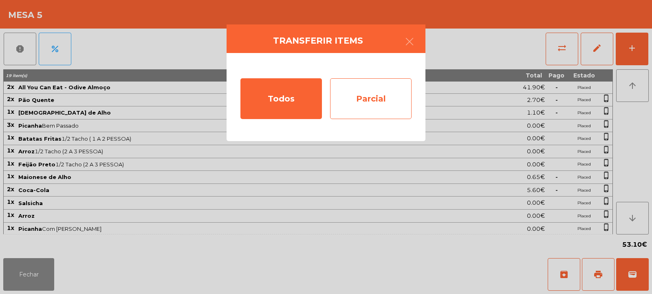
click at [393, 95] on div "Parcial" at bounding box center [371, 98] width 82 height 41
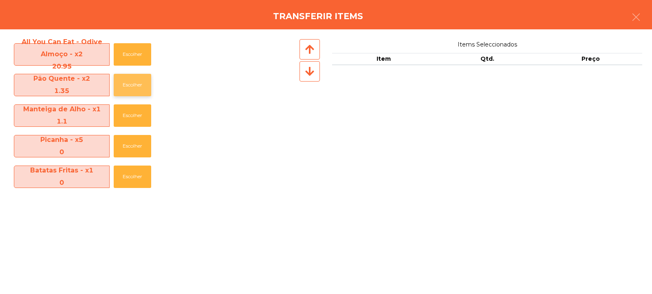
click at [130, 85] on button "Escolher" at bounding box center [132, 85] width 37 height 22
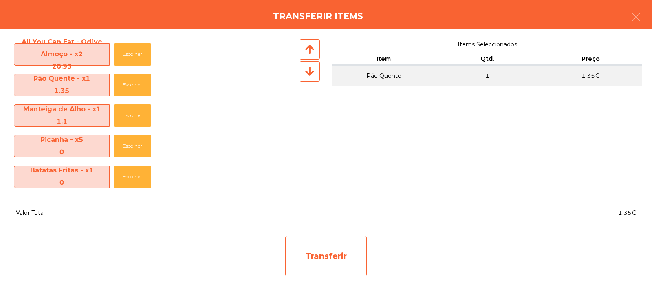
click at [325, 243] on div "Transferir" at bounding box center [326, 256] width 82 height 41
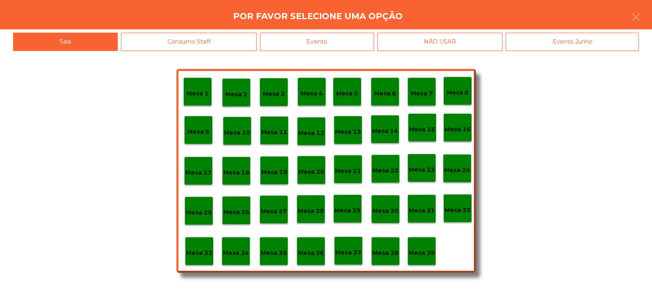
click at [392, 250] on p "Mesa 38" at bounding box center [386, 252] width 26 height 9
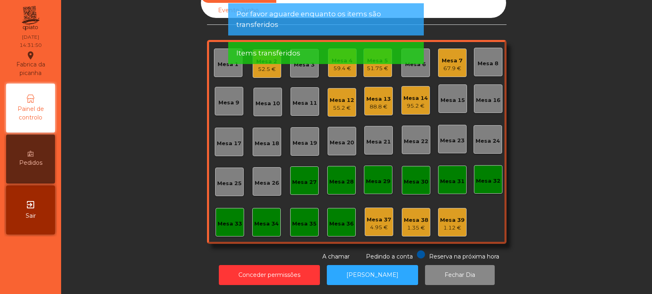
scroll to position [0, 0]
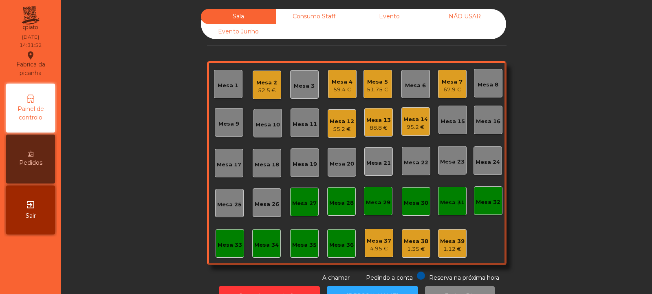
click at [267, 87] on div "52.5 €" at bounding box center [266, 90] width 21 height 8
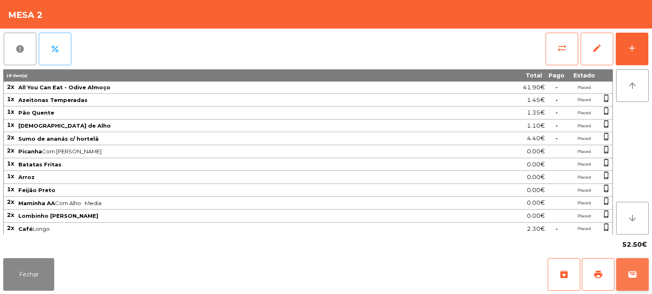
click at [632, 271] on span "wallet" at bounding box center [633, 274] width 10 height 10
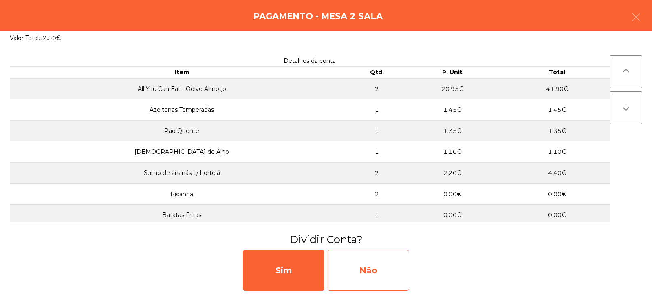
click at [388, 278] on div "Não" at bounding box center [369, 270] width 82 height 41
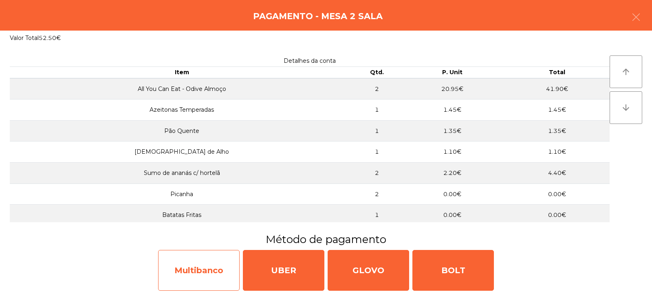
click at [218, 270] on div "Multibanco" at bounding box center [199, 270] width 82 height 41
select select "**"
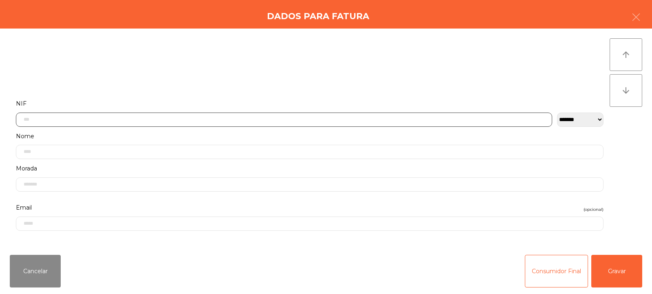
click at [302, 117] on input "text" at bounding box center [284, 119] width 536 height 14
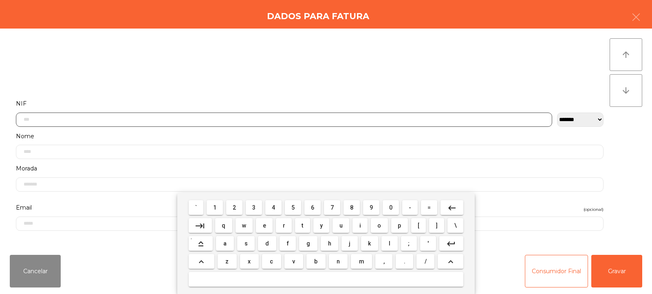
scroll to position [60, 0]
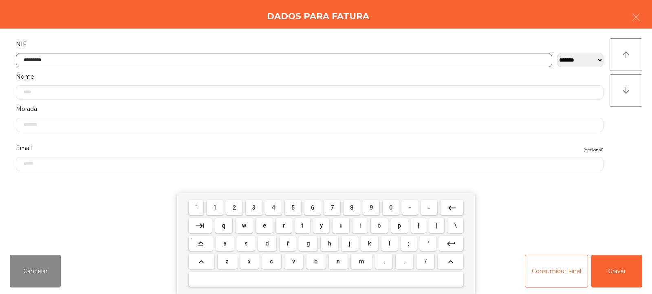
type input "*********"
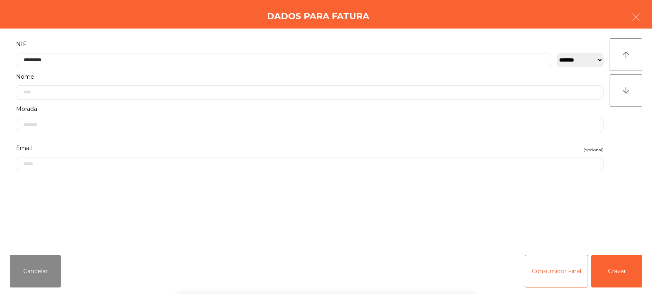
click at [623, 271] on div "` 1 2 3 4 5 6 7 8 9 0 - = keyboard_backspace keyboard_tab q w e r t y u i o p […" at bounding box center [326, 243] width 652 height 101
click at [619, 276] on button "Gravar" at bounding box center [616, 271] width 51 height 33
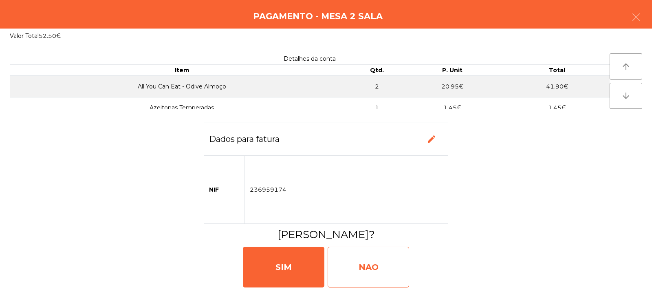
click at [370, 260] on div "NAO" at bounding box center [369, 267] width 82 height 41
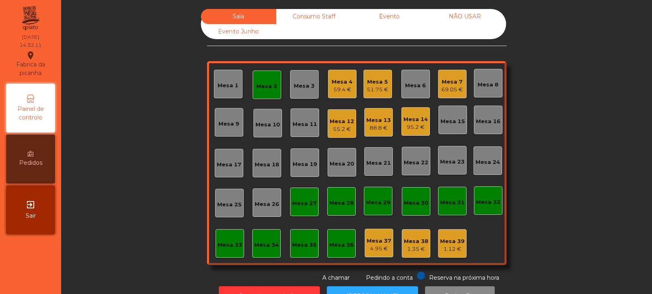
click at [259, 89] on div "Mesa 2" at bounding box center [266, 86] width 21 height 8
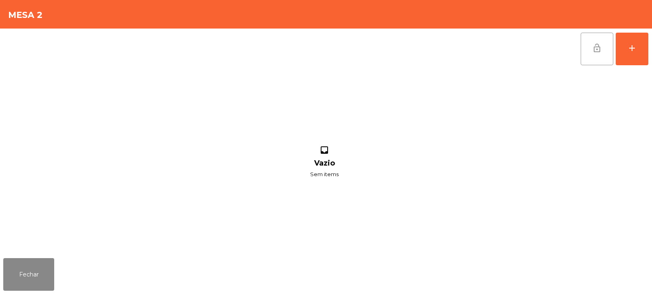
click at [591, 46] on button "lock_open" at bounding box center [597, 49] width 33 height 33
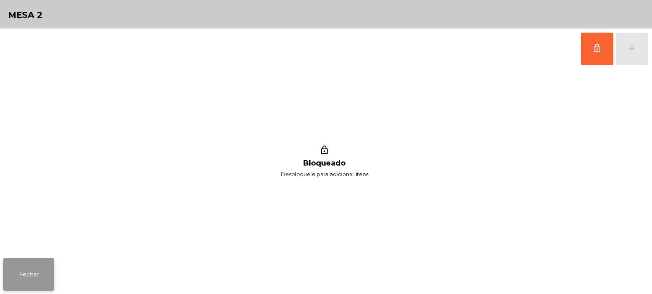
click at [47, 264] on button "Fechar" at bounding box center [28, 274] width 51 height 33
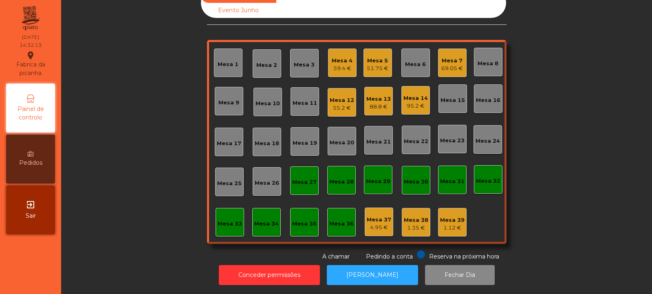
scroll to position [0, 0]
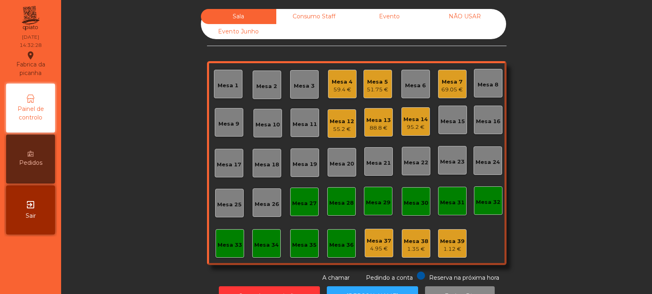
click at [373, 86] on div "51.75 €" at bounding box center [378, 90] width 22 height 8
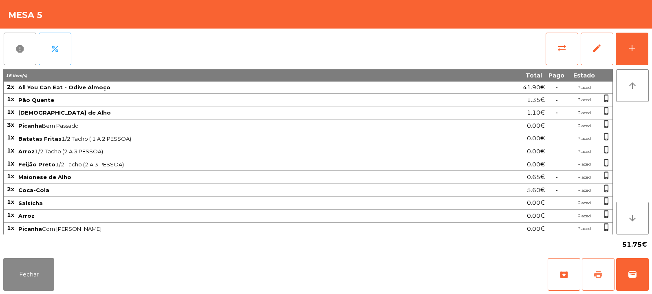
click at [596, 276] on span "print" at bounding box center [598, 274] width 10 height 10
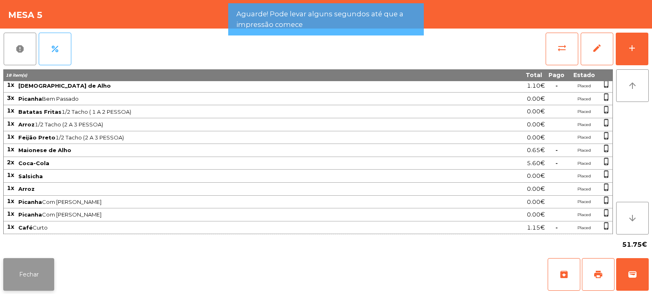
click at [44, 269] on button "Fechar" at bounding box center [28, 274] width 51 height 33
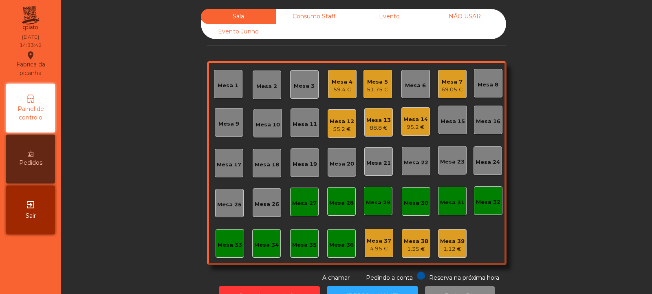
scroll to position [27, 0]
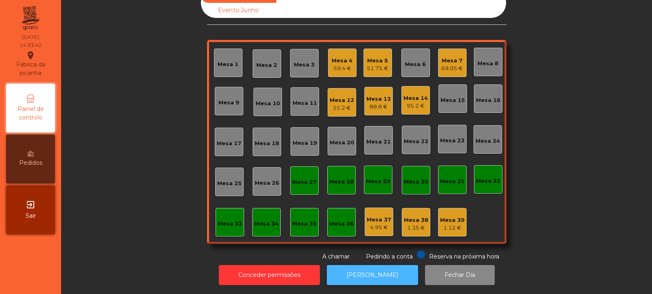
click at [364, 266] on button "[PERSON_NAME]" at bounding box center [372, 275] width 91 height 20
click at [374, 64] on div "51.75 €" at bounding box center [378, 68] width 22 height 8
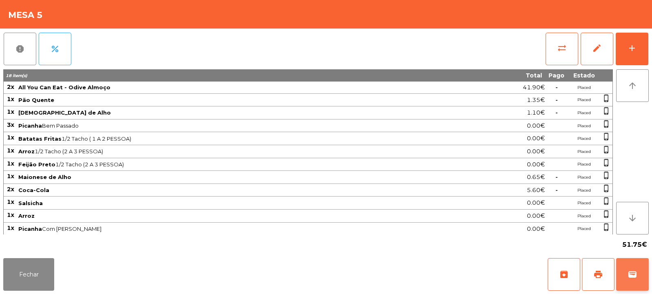
click at [627, 273] on button "wallet" at bounding box center [632, 274] width 33 height 33
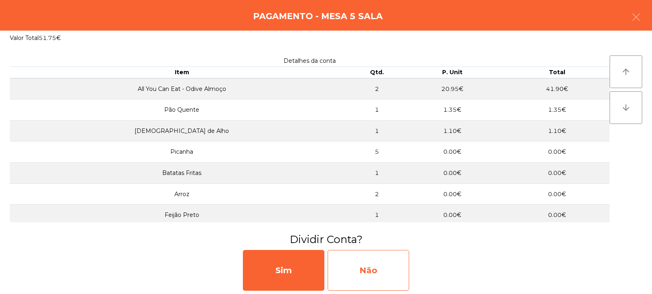
click at [351, 256] on div "Não" at bounding box center [369, 270] width 82 height 41
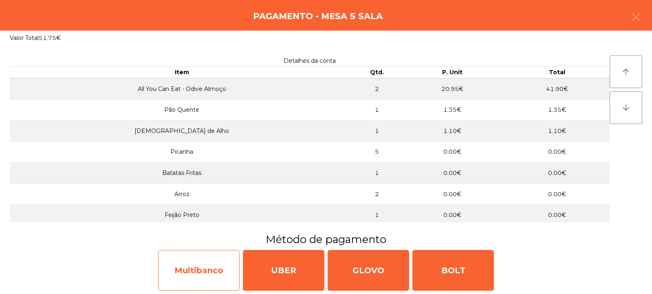
click at [220, 257] on div "Multibanco" at bounding box center [199, 270] width 82 height 41
select select "**"
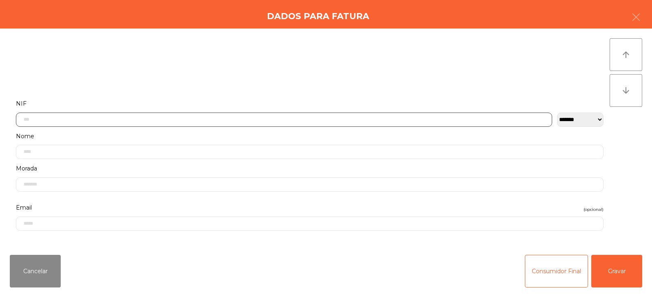
click at [338, 117] on input "text" at bounding box center [284, 119] width 536 height 14
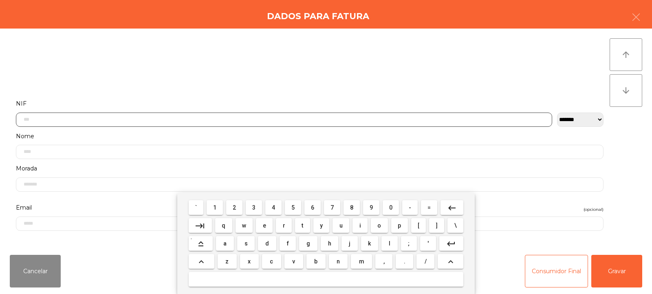
scroll to position [60, 0]
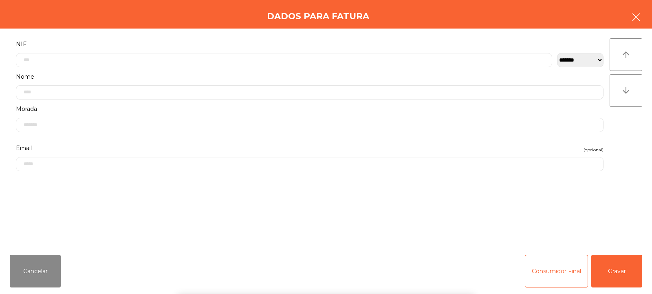
click at [637, 23] on button "button" at bounding box center [636, 18] width 23 height 24
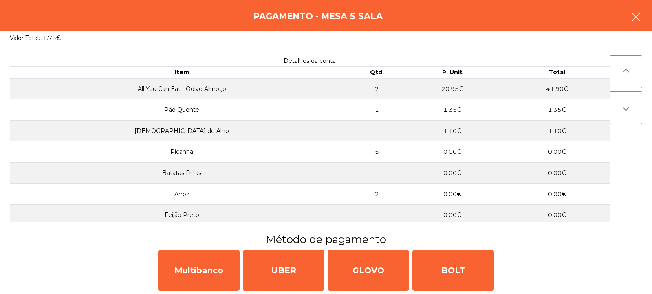
click at [635, 12] on icon "button" at bounding box center [636, 17] width 10 height 10
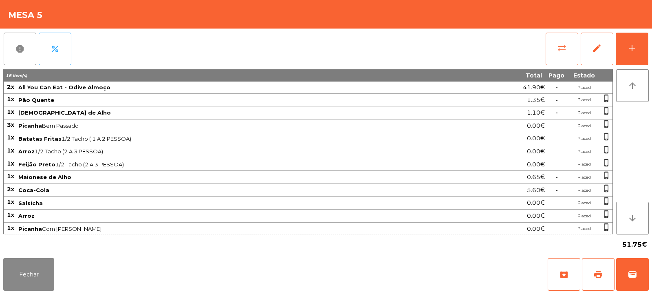
click at [559, 48] on span "sync_alt" at bounding box center [562, 48] width 10 height 10
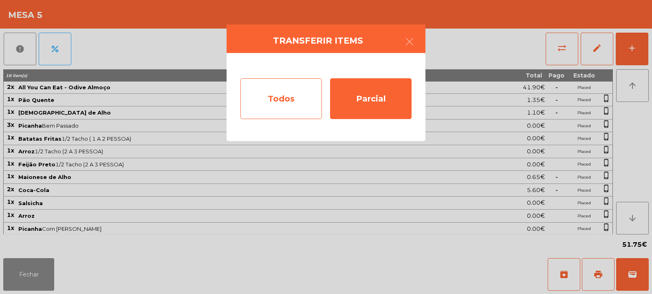
click at [303, 101] on div "Todos" at bounding box center [281, 98] width 82 height 41
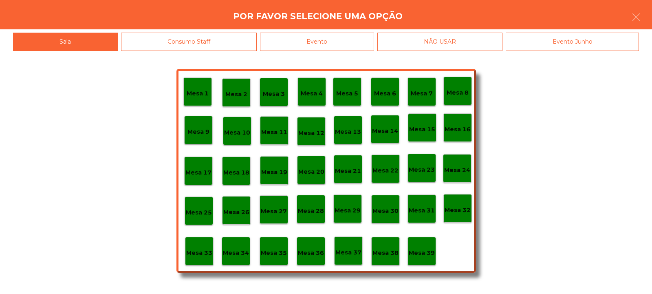
click at [361, 44] on div "Evento" at bounding box center [317, 42] width 114 height 18
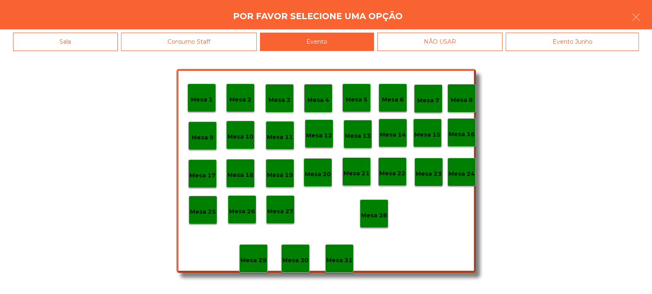
click at [371, 225] on div "Mesa 28" at bounding box center [374, 213] width 29 height 29
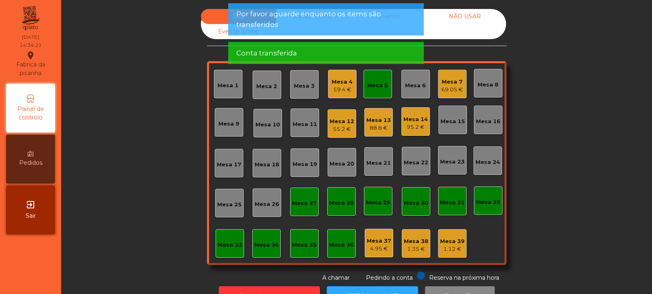
scroll to position [27, 0]
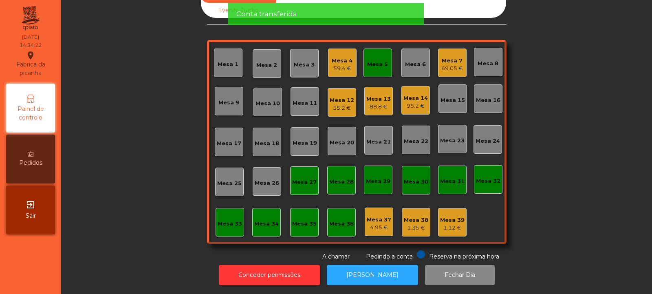
click at [376, 64] on div "Mesa 5" at bounding box center [378, 63] width 29 height 29
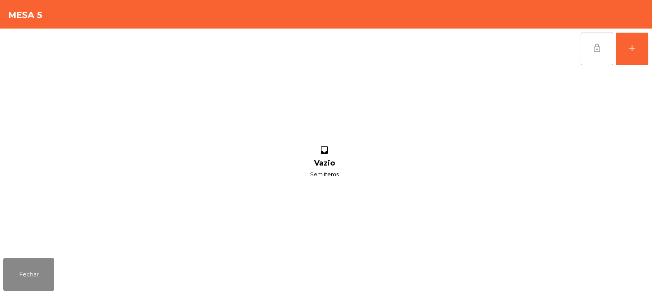
click at [599, 47] on span "lock_open" at bounding box center [597, 48] width 10 height 10
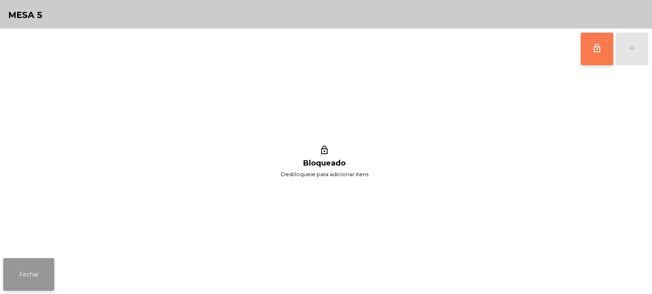
click at [40, 262] on button "Fechar" at bounding box center [28, 274] width 51 height 33
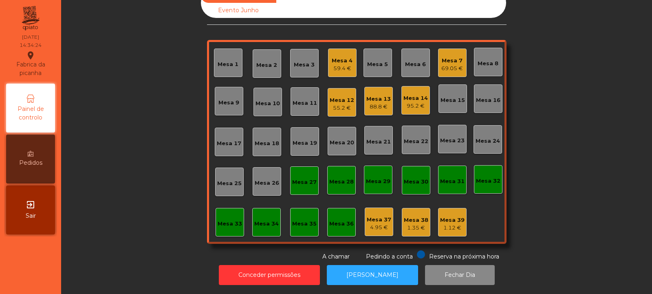
scroll to position [0, 0]
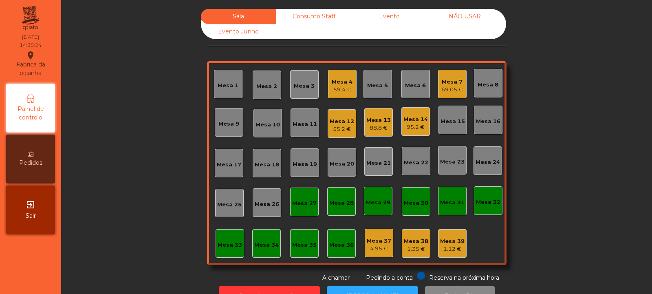
click at [450, 253] on div "Mesa 39 1.12 €" at bounding box center [452, 243] width 29 height 29
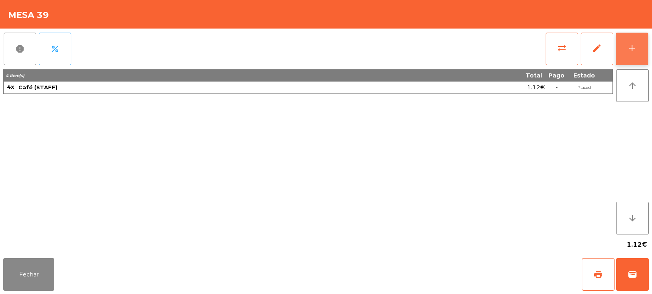
click at [632, 53] on button "add" at bounding box center [632, 49] width 33 height 33
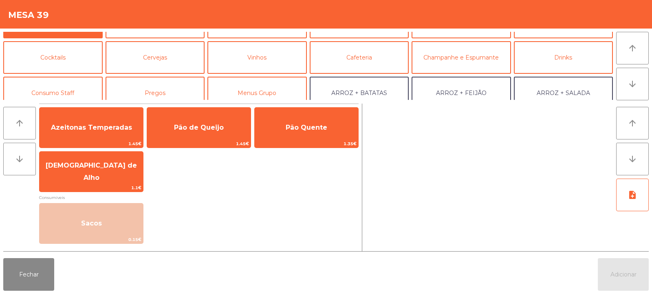
scroll to position [23, 0]
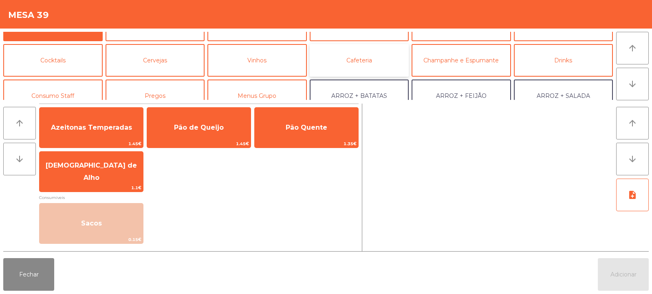
click at [351, 62] on button "Cafeteria" at bounding box center [359, 60] width 99 height 33
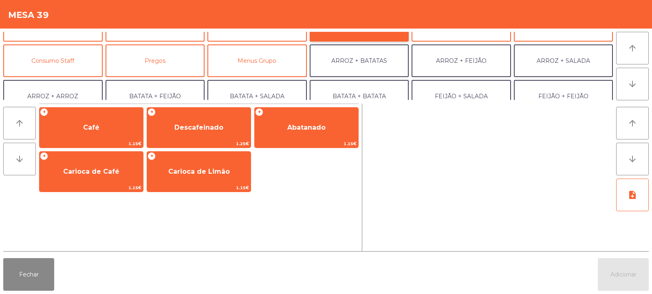
scroll to position [69, 0]
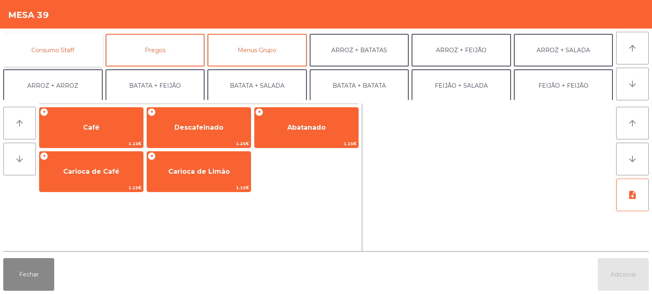
click at [76, 52] on button "Consumo Staff" at bounding box center [52, 50] width 99 height 33
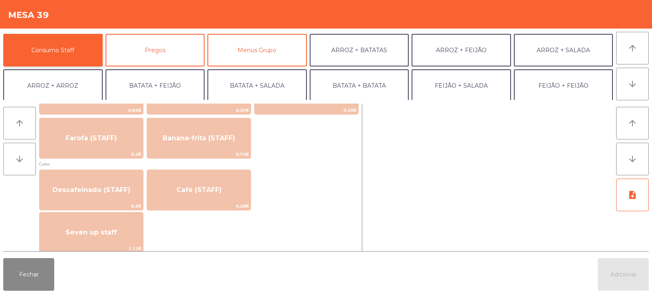
scroll to position [426, 0]
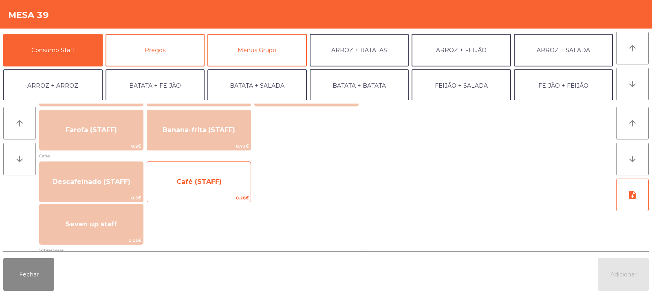
click at [227, 188] on span "Café (STAFF)" at bounding box center [199, 182] width 104 height 22
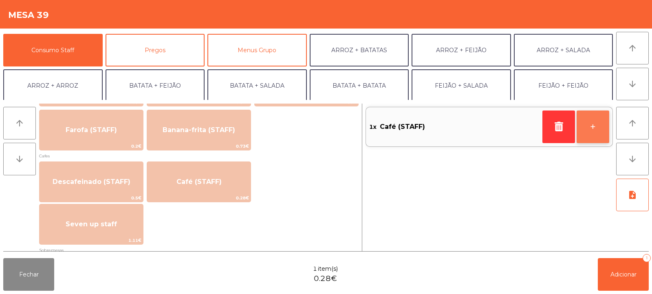
click at [590, 130] on button "+" at bounding box center [593, 126] width 33 height 33
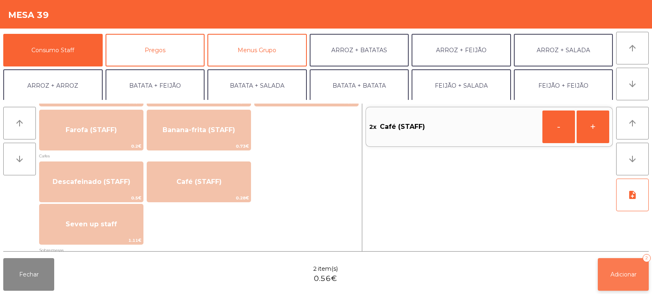
click at [617, 276] on span "Adicionar" at bounding box center [624, 274] width 26 height 7
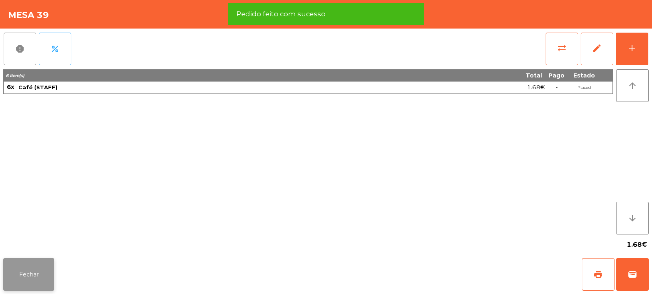
click at [39, 276] on button "Fechar" at bounding box center [28, 274] width 51 height 33
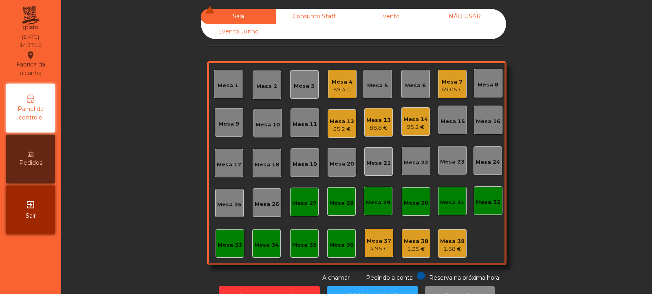
click at [454, 89] on div "69.05 €" at bounding box center [452, 90] width 22 height 8
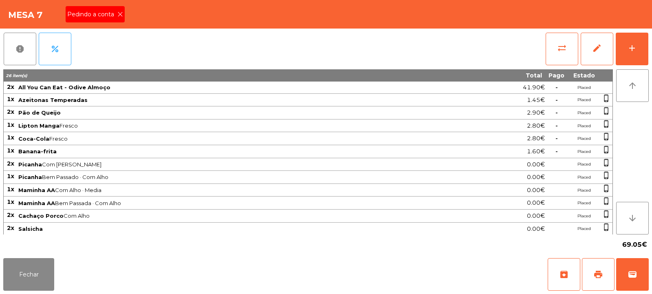
click at [120, 14] on icon at bounding box center [120, 14] width 6 height 6
click at [599, 275] on span "print" at bounding box center [598, 274] width 10 height 10
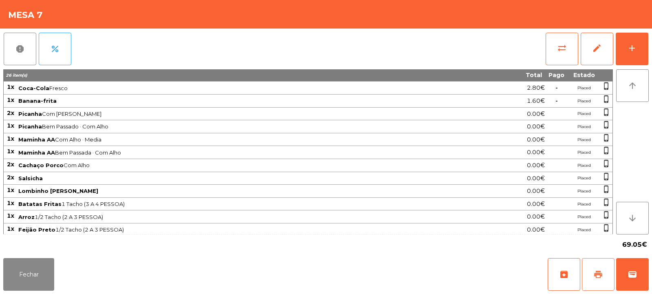
scroll to position [104, 0]
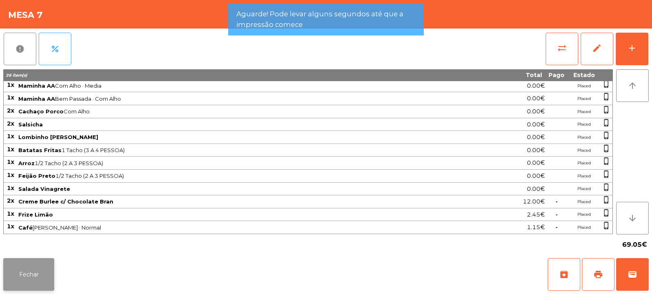
click at [43, 266] on button "Fechar" at bounding box center [28, 274] width 51 height 33
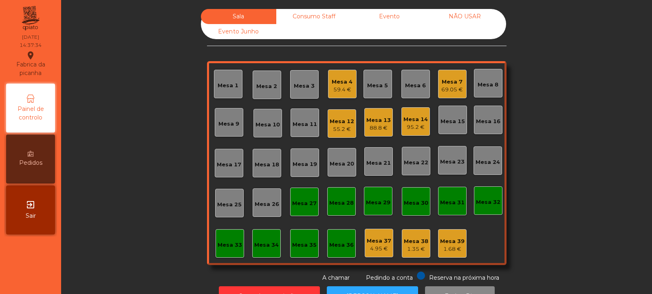
click at [446, 94] on div "Mesa 7 69.05 €" at bounding box center [452, 84] width 29 height 29
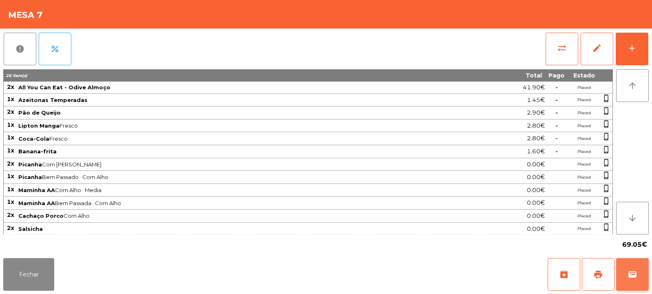
click at [635, 284] on button "wallet" at bounding box center [632, 274] width 33 height 33
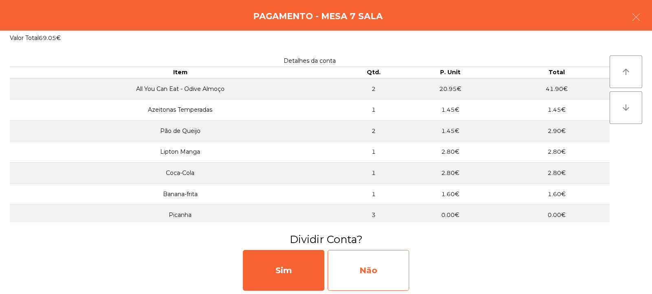
click at [374, 271] on div "Não" at bounding box center [369, 270] width 82 height 41
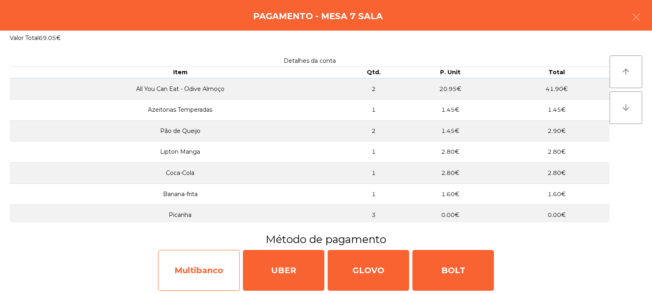
click at [212, 265] on div "Multibanco" at bounding box center [199, 270] width 82 height 41
select select "**"
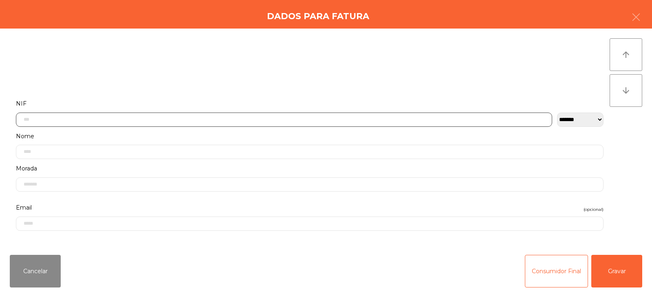
click at [287, 120] on input "text" at bounding box center [284, 119] width 536 height 14
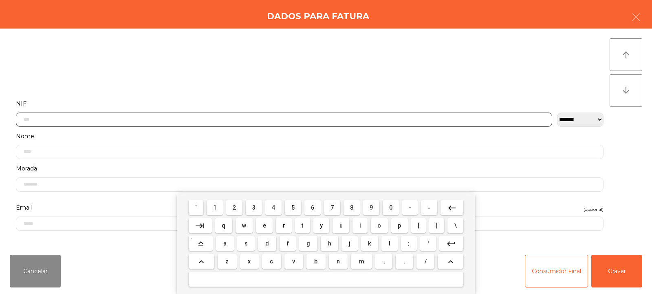
scroll to position [60, 0]
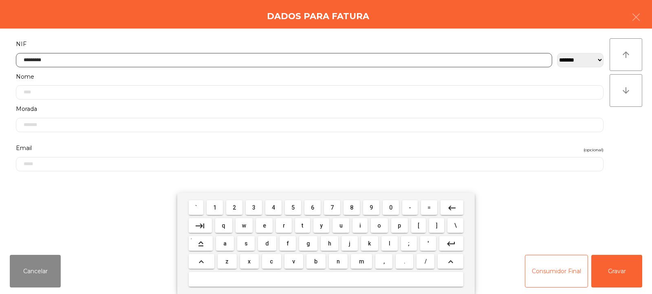
type input "*********"
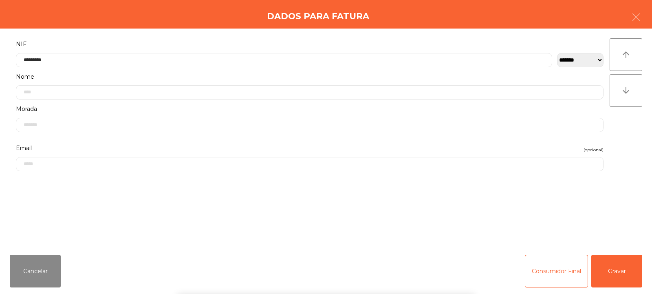
click at [618, 280] on div "` 1 2 3 4 5 6 7 8 9 0 - = keyboard_backspace keyboard_tab q w e r t y u i o p […" at bounding box center [326, 243] width 652 height 101
click at [611, 274] on button "Gravar" at bounding box center [616, 271] width 51 height 33
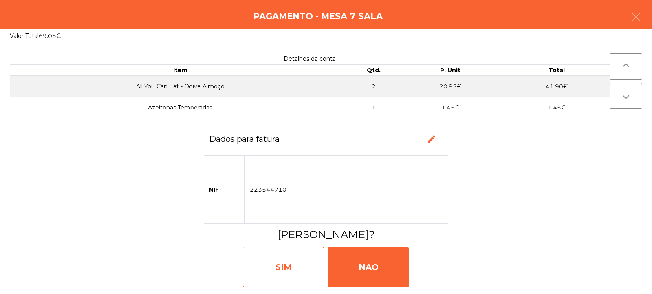
click at [307, 267] on div "SIM" at bounding box center [284, 267] width 82 height 41
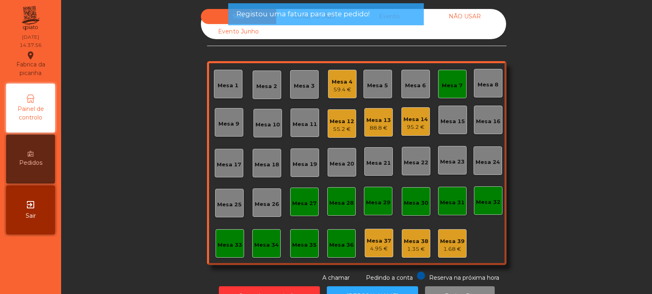
click at [450, 91] on div "Mesa 7" at bounding box center [452, 84] width 29 height 29
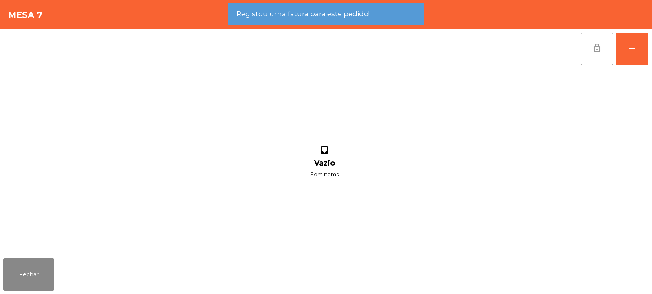
click at [581, 51] on button "lock_open" at bounding box center [597, 49] width 33 height 33
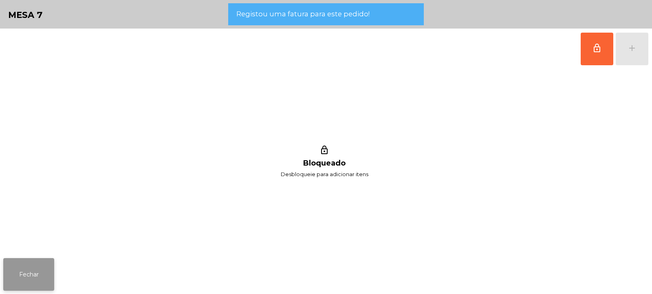
click at [52, 262] on button "Fechar" at bounding box center [28, 274] width 51 height 33
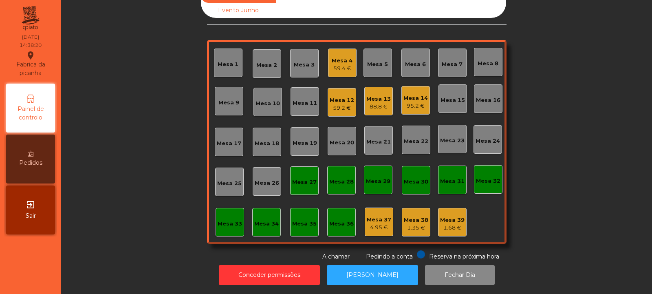
scroll to position [0, 0]
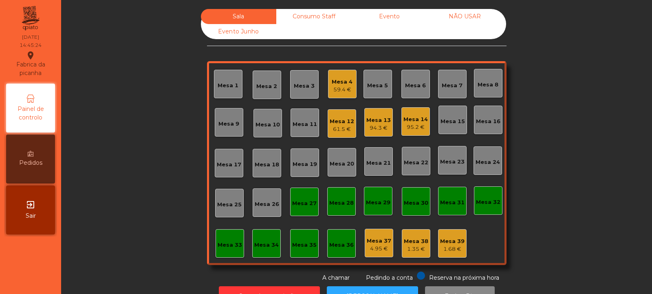
click at [307, 13] on div "Consumo Staff" at bounding box center [313, 16] width 75 height 15
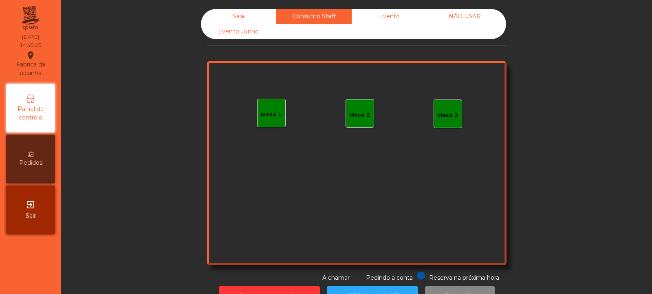
click at [258, 121] on div "Mesa 1" at bounding box center [271, 113] width 29 height 29
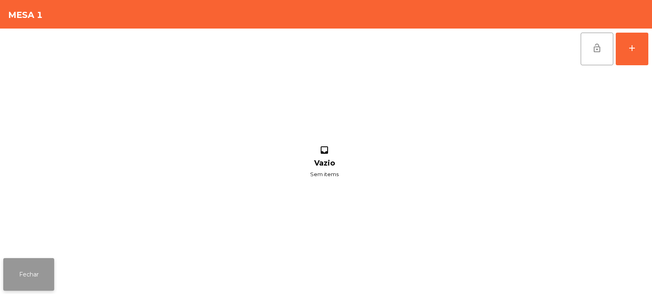
click at [33, 272] on button "Fechar" at bounding box center [28, 274] width 51 height 33
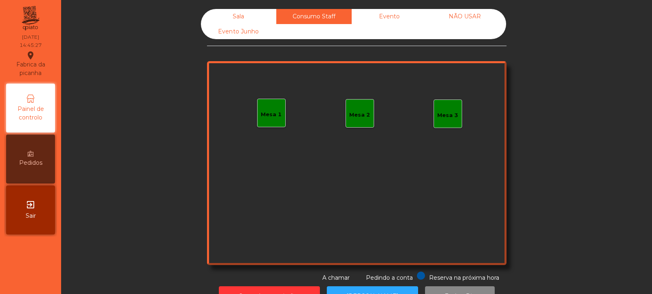
click at [384, 16] on div "Evento" at bounding box center [389, 16] width 75 height 15
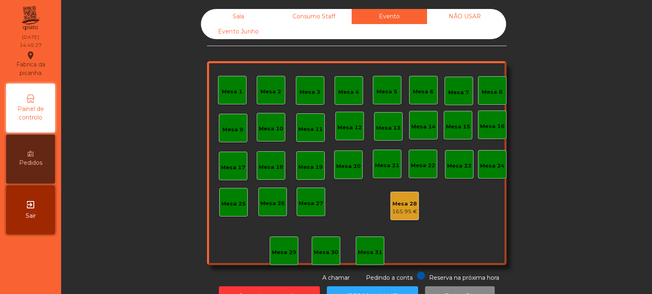
click at [278, 20] on div "Consumo Staff" at bounding box center [313, 16] width 75 height 15
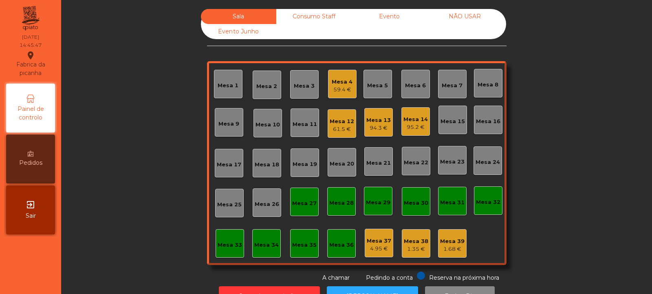
click at [312, 21] on div "Consumo Staff" at bounding box center [313, 16] width 75 height 15
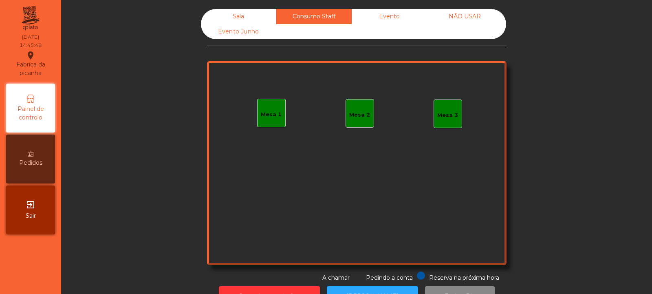
click at [272, 113] on div "Mesa 1" at bounding box center [271, 114] width 21 height 8
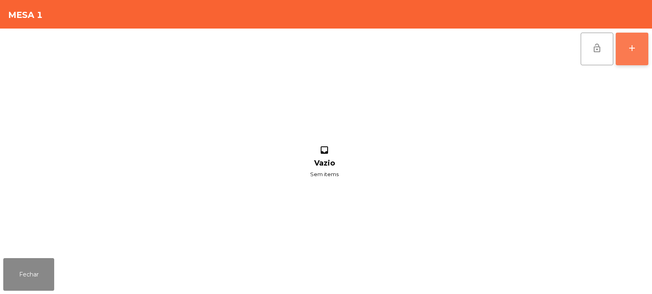
click at [629, 64] on button "add" at bounding box center [632, 49] width 33 height 33
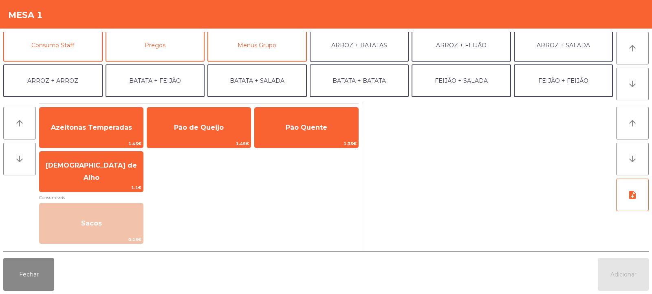
scroll to position [73, 0]
click at [76, 51] on button "Consumo Staff" at bounding box center [52, 45] width 99 height 33
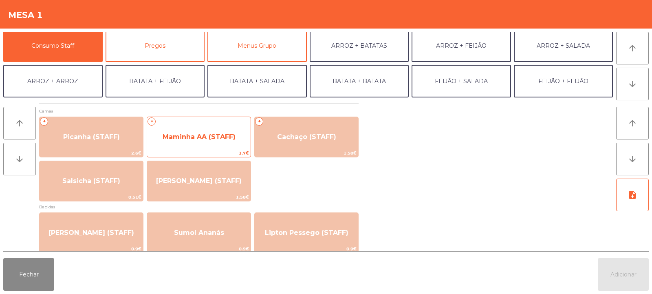
click at [224, 139] on span "Maminha AA (STAFF)" at bounding box center [199, 137] width 73 height 8
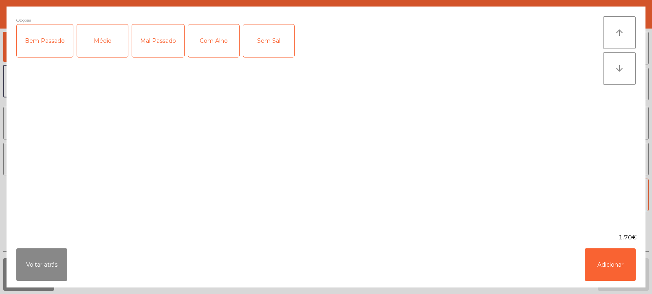
click at [110, 50] on div "Médio" at bounding box center [102, 40] width 51 height 33
click at [208, 48] on div "Com Alho" at bounding box center [213, 40] width 51 height 33
click at [610, 261] on button "Adicionar" at bounding box center [610, 264] width 51 height 33
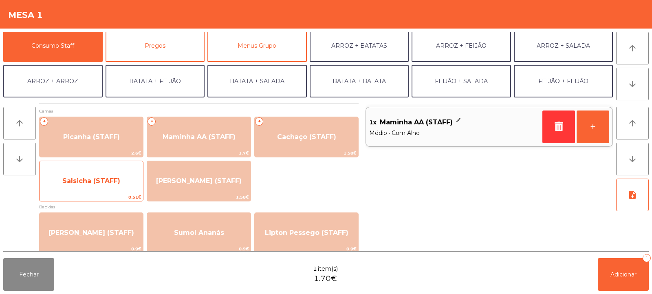
click at [109, 177] on span "Salsicha (STAFF)" at bounding box center [91, 181] width 58 height 8
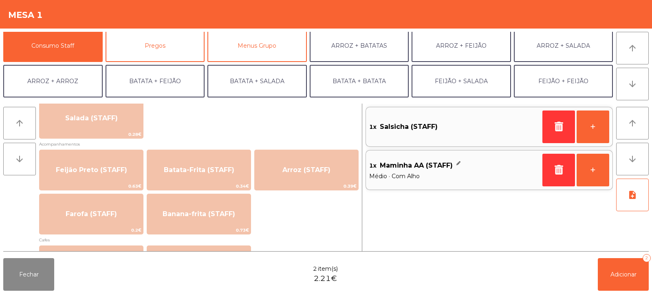
scroll to position [345, 0]
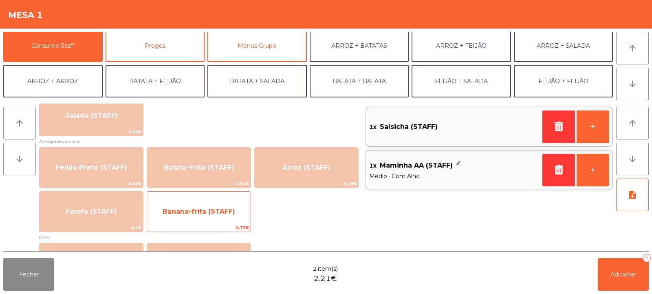
click at [227, 214] on span "Banana-frita (STAFF)" at bounding box center [199, 211] width 73 height 8
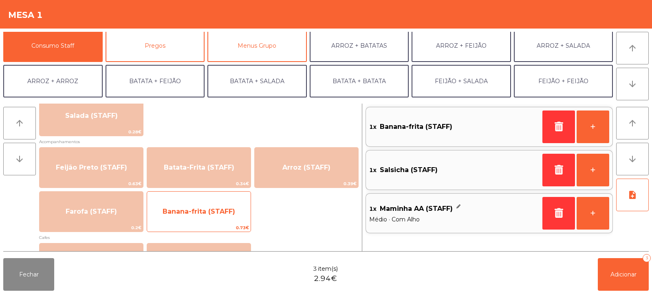
click at [227, 214] on span "Banana-frita (STAFF)" at bounding box center [199, 211] width 73 height 8
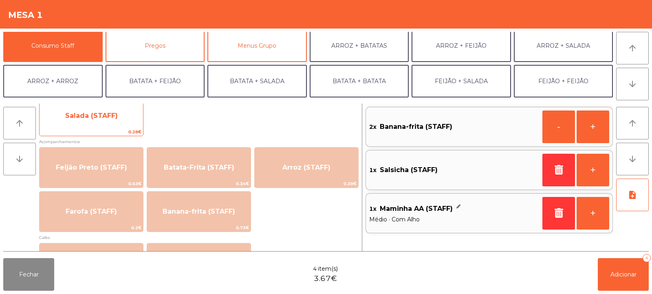
click at [115, 120] on span "Salada (STAFF)" at bounding box center [92, 116] width 104 height 22
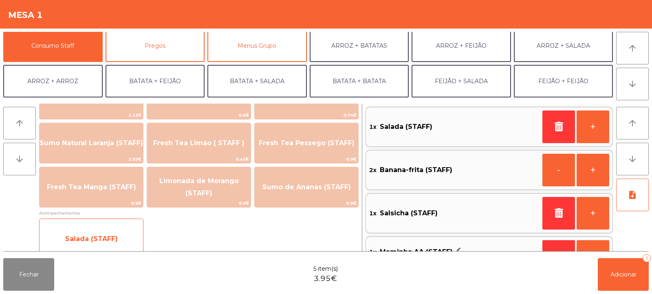
scroll to position [221, 0]
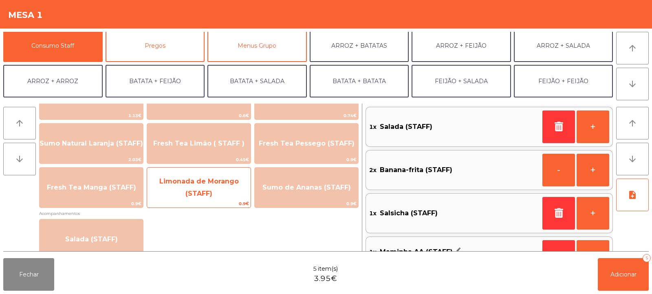
click at [221, 189] on span "Limonada de Morango (STAFF)" at bounding box center [199, 187] width 104 height 35
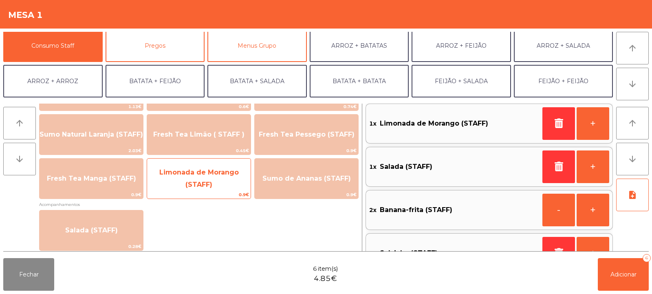
scroll to position [230, 0]
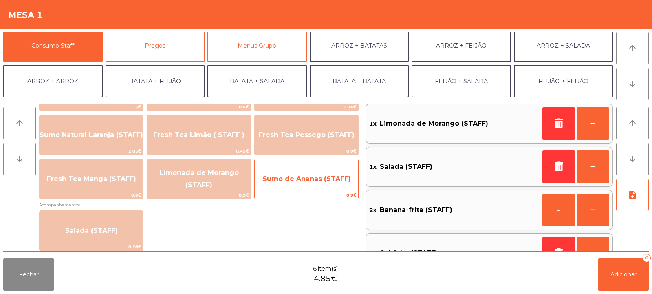
click at [318, 175] on span "Sumo de Ananas (STAFF)" at bounding box center [306, 179] width 88 height 8
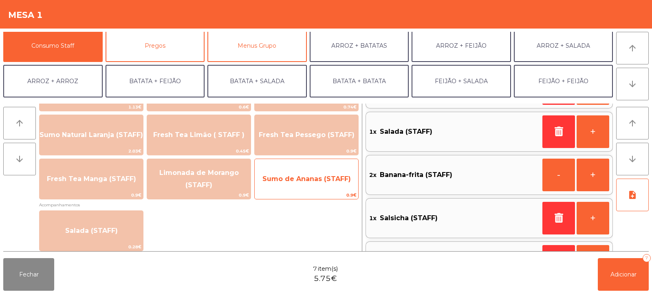
scroll to position [115, 0]
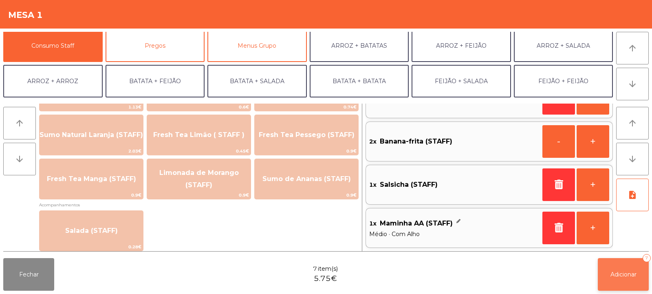
click at [621, 272] on span "Adicionar" at bounding box center [624, 274] width 26 height 7
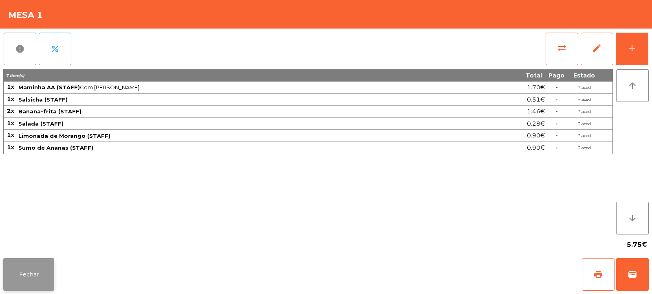
click at [39, 269] on button "Fechar" at bounding box center [28, 274] width 51 height 33
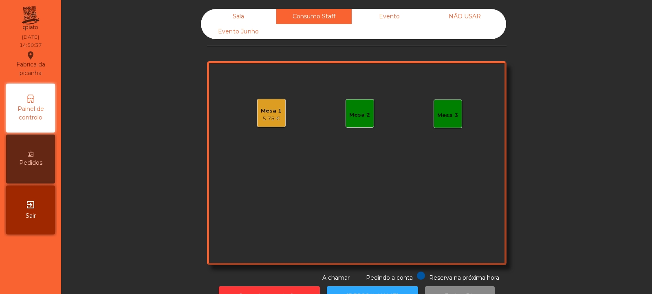
click at [271, 116] on div "5.75 €" at bounding box center [271, 119] width 21 height 8
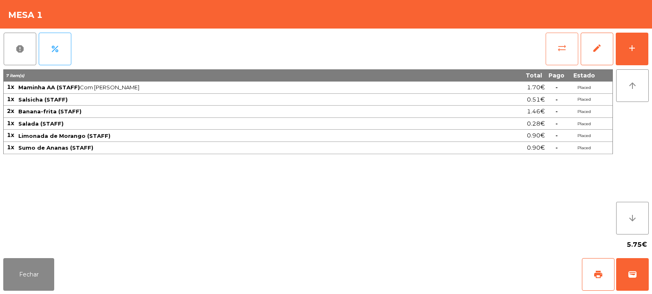
click at [559, 51] on span "sync_alt" at bounding box center [562, 48] width 10 height 10
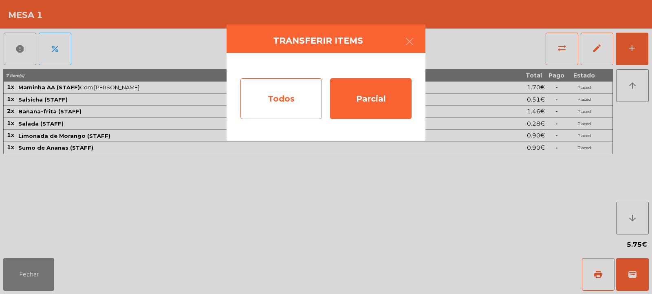
click at [293, 96] on div "Todos" at bounding box center [281, 98] width 82 height 41
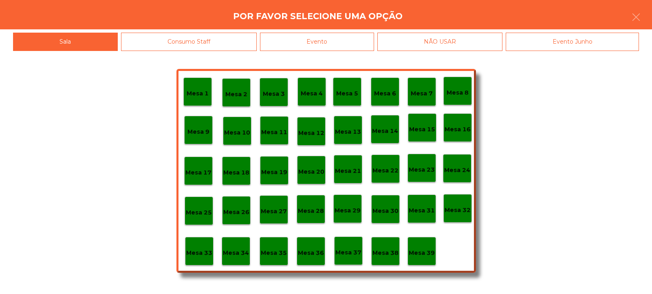
click at [427, 256] on p "Mesa 39" at bounding box center [422, 252] width 26 height 9
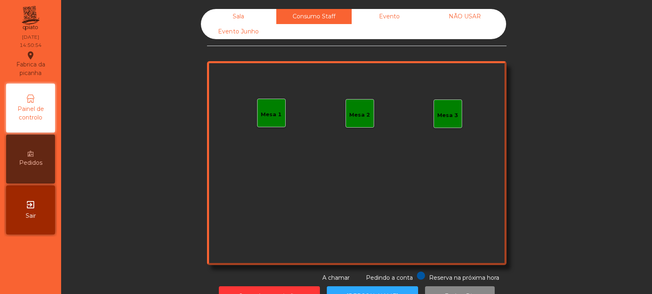
click at [251, 17] on div "Sala" at bounding box center [238, 16] width 75 height 15
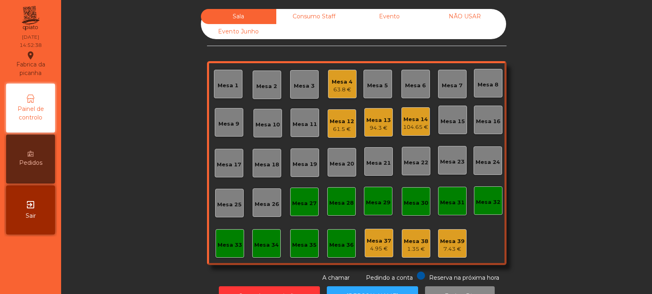
click at [424, 120] on div "Mesa 14" at bounding box center [415, 119] width 25 height 8
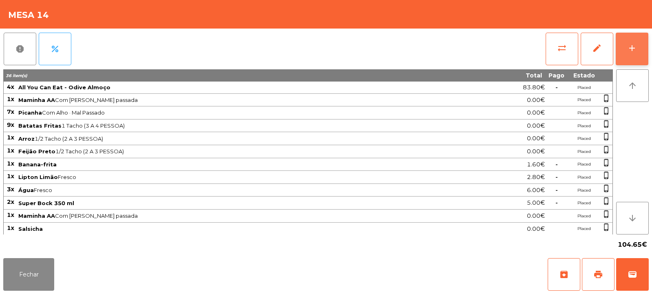
click at [635, 49] on div "add" at bounding box center [632, 48] width 10 height 10
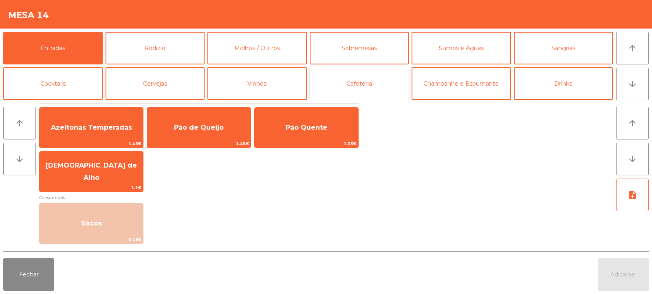
click at [386, 88] on button "Cafeteria" at bounding box center [359, 83] width 99 height 33
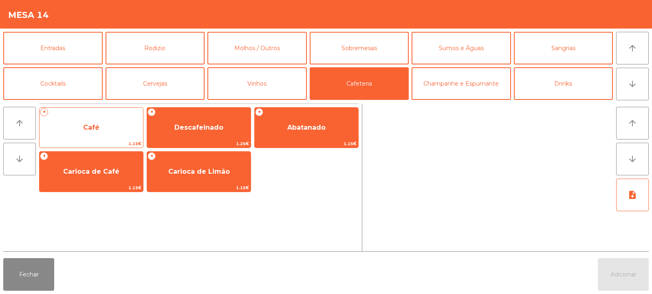
click at [107, 132] on span "Café" at bounding box center [92, 128] width 104 height 22
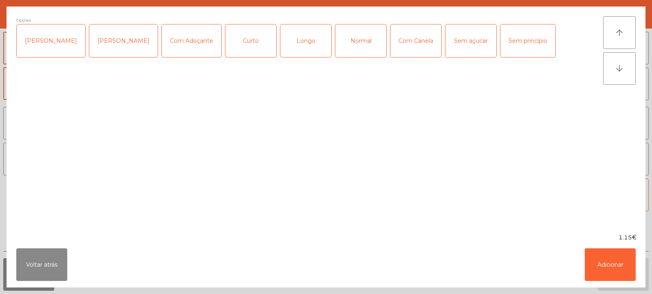
click at [351, 42] on div "Normal" at bounding box center [360, 40] width 51 height 33
click at [613, 263] on button "Adicionar" at bounding box center [610, 264] width 51 height 33
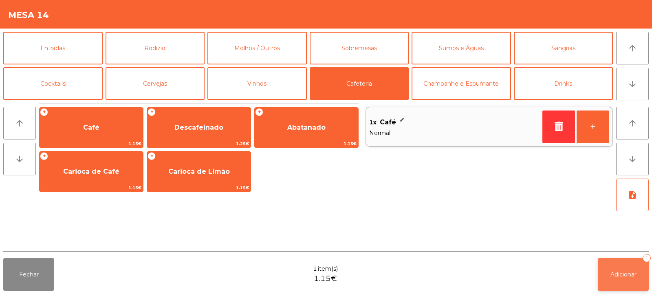
click at [626, 275] on span "Adicionar" at bounding box center [624, 274] width 26 height 7
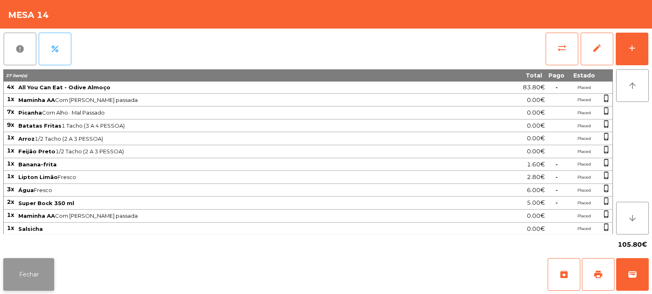
click at [25, 274] on button "Fechar" at bounding box center [28, 274] width 51 height 33
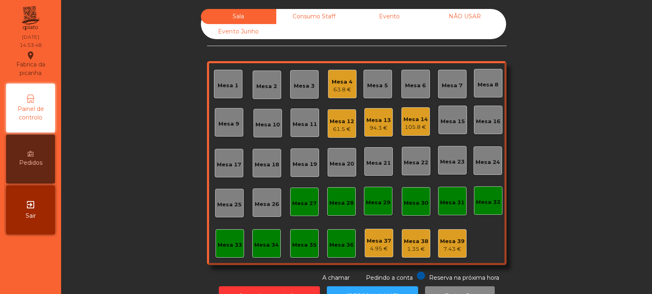
click at [492, 198] on div "Mesa 32" at bounding box center [488, 200] width 24 height 11
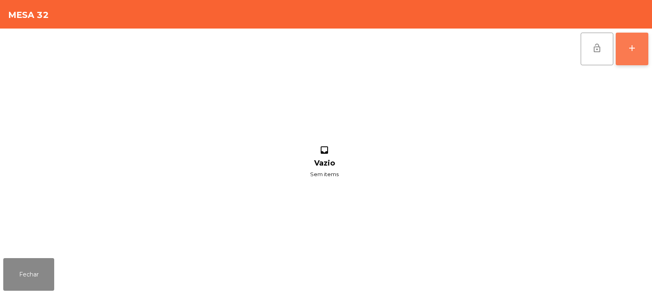
click at [636, 53] on button "add" at bounding box center [632, 49] width 33 height 33
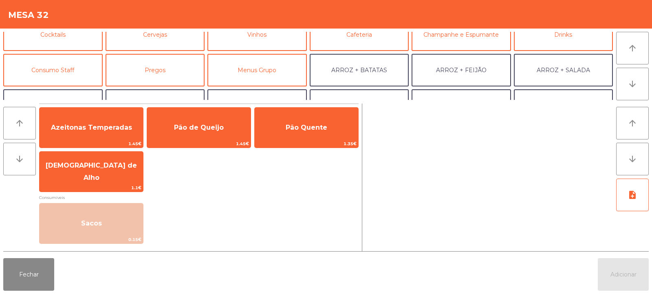
scroll to position [50, 0]
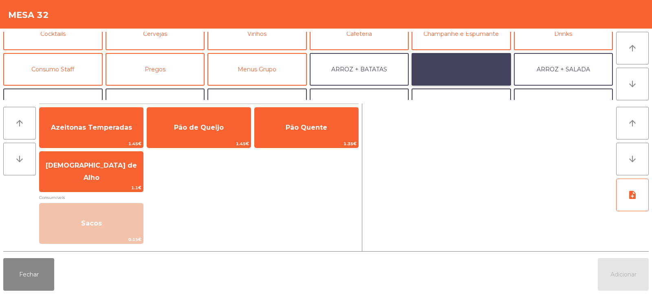
click at [489, 69] on button "ARROZ + FEIJÃO" at bounding box center [461, 69] width 99 height 33
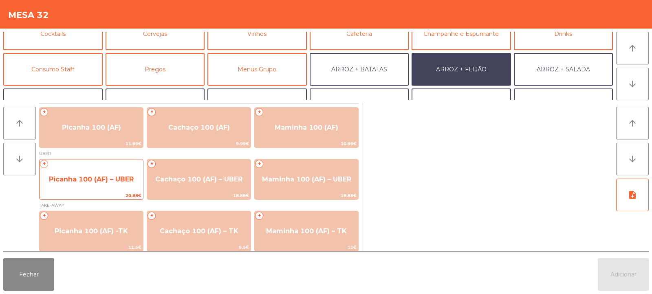
click at [102, 185] on span "Picanha 100 (AF) – UBER" at bounding box center [92, 179] width 104 height 22
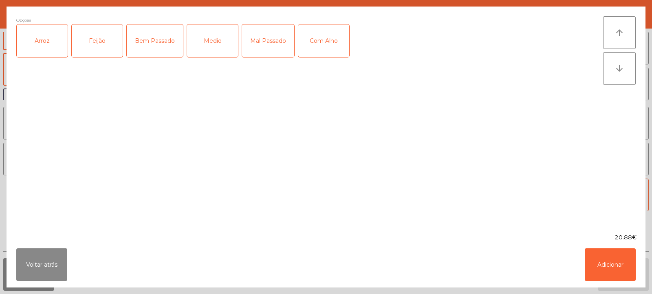
click at [42, 40] on div "Arroz" at bounding box center [42, 40] width 51 height 33
click at [88, 46] on div "Feijão" at bounding box center [97, 40] width 51 height 33
click at [205, 46] on div "Medio" at bounding box center [212, 40] width 51 height 33
click at [346, 31] on div "Com Alho" at bounding box center [323, 40] width 51 height 33
click at [620, 256] on button "Adicionar" at bounding box center [610, 264] width 51 height 33
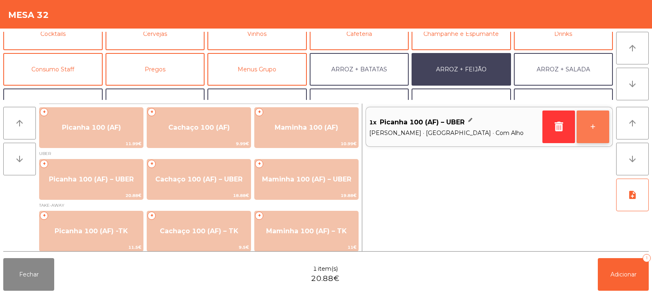
click at [597, 132] on button "+" at bounding box center [593, 126] width 33 height 33
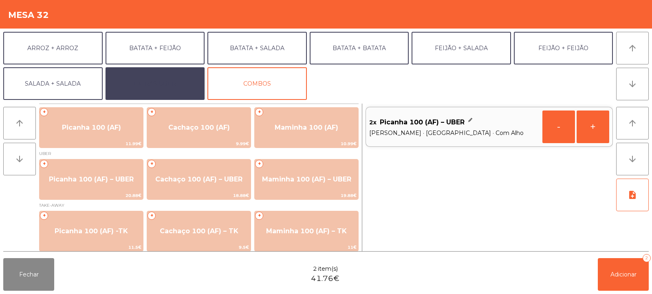
click at [179, 82] on button "EXTRAS UBER" at bounding box center [155, 83] width 99 height 33
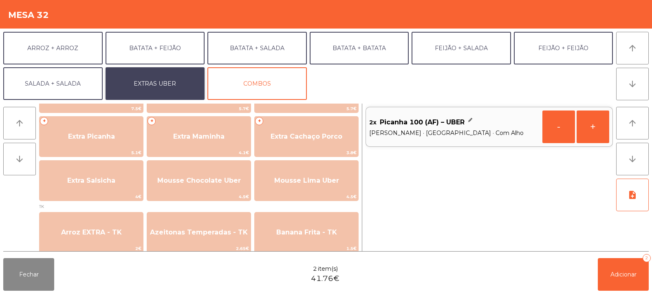
scroll to position [232, 0]
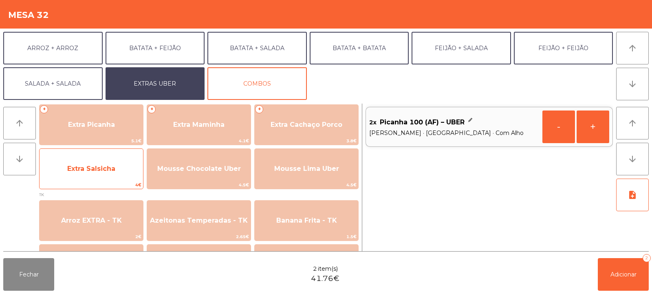
click at [120, 176] on span "Extra Salsicha" at bounding box center [92, 169] width 104 height 22
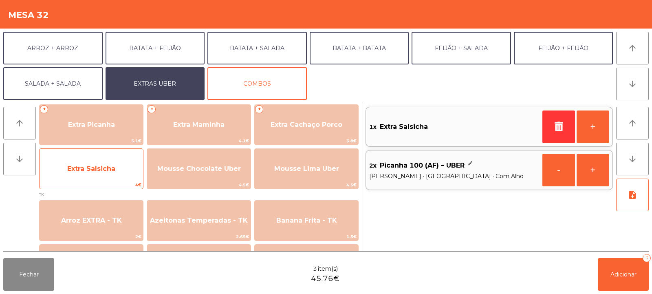
click at [121, 174] on span "Extra Salsicha" at bounding box center [92, 169] width 104 height 22
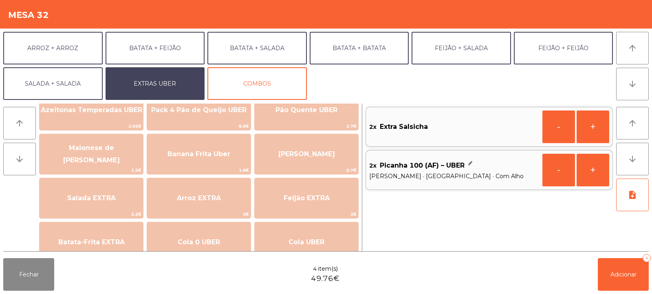
scroll to position [22, 0]
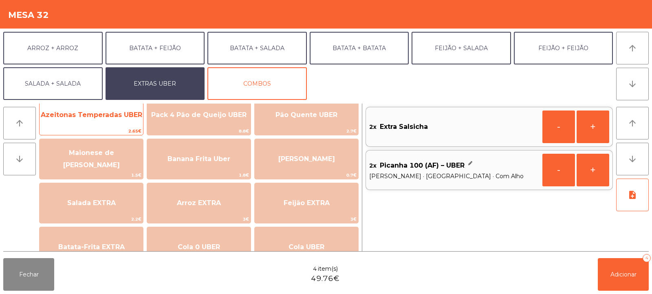
click at [117, 114] on span "Azeitonas Temperadas UBER" at bounding box center [91, 115] width 101 height 8
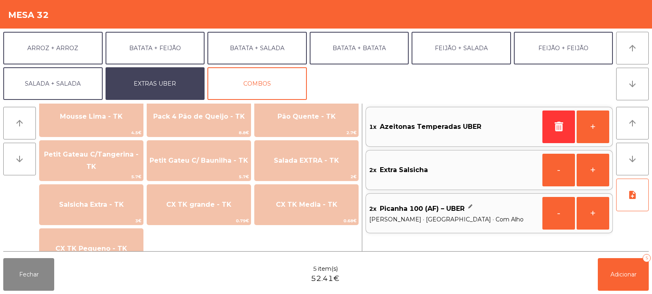
scroll to position [673, 0]
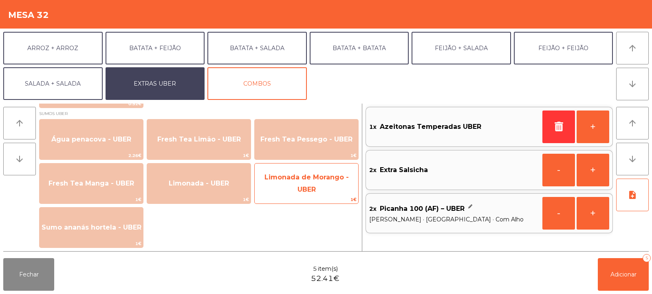
click at [302, 181] on span "Limonada de Morango - UBER" at bounding box center [307, 183] width 84 height 20
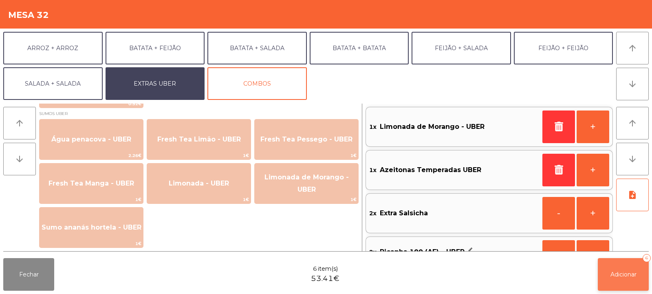
click at [623, 281] on button "Adicionar 6" at bounding box center [623, 274] width 51 height 33
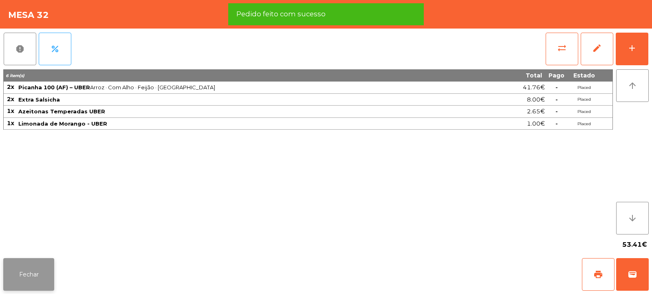
click at [47, 277] on button "Fechar" at bounding box center [28, 274] width 51 height 33
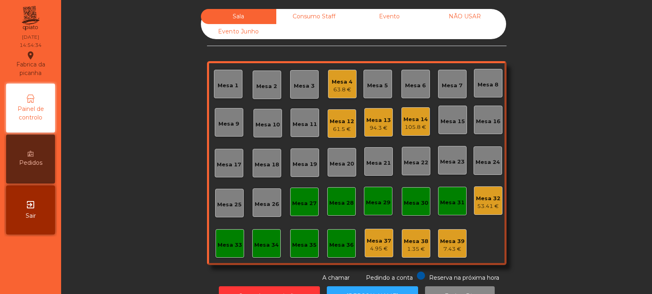
scroll to position [27, 0]
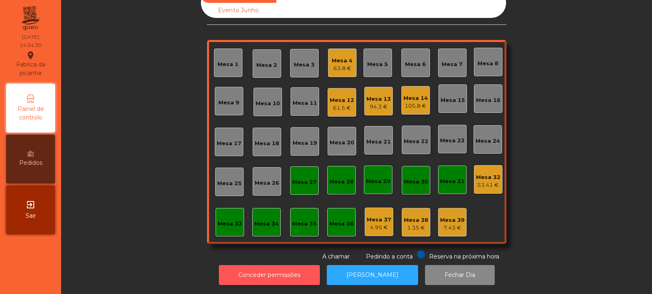
click at [306, 271] on button "Conceder permissões" at bounding box center [269, 275] width 101 height 20
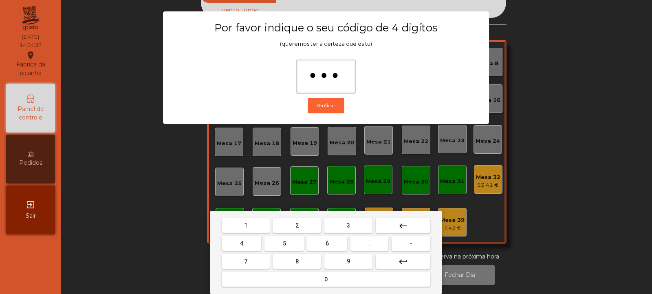
type input "****"
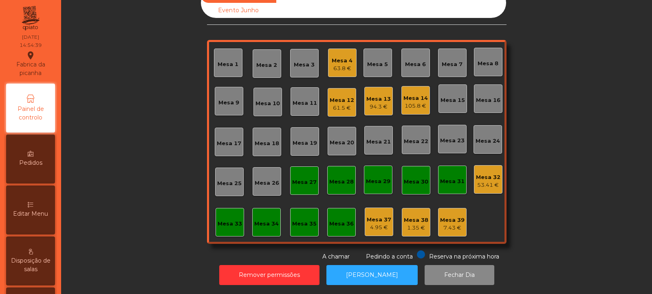
click at [482, 173] on div "Mesa 32" at bounding box center [488, 177] width 24 height 8
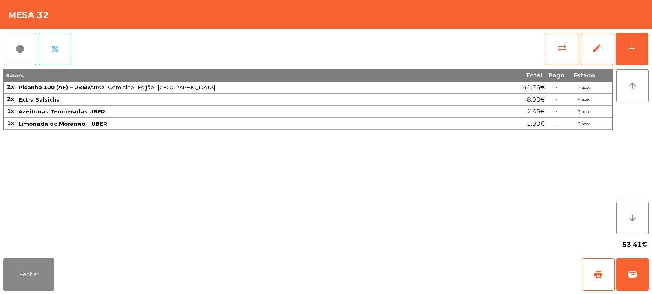
click at [64, 52] on button "percent" at bounding box center [55, 49] width 33 height 33
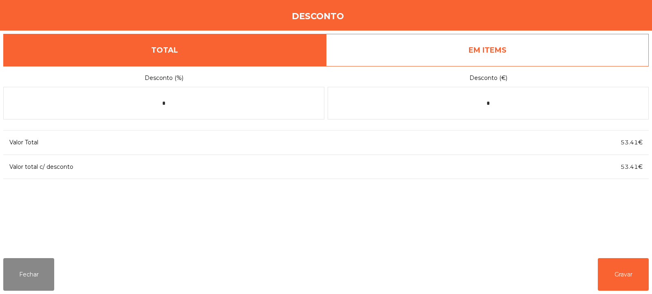
click at [551, 48] on link "EM ITEMS" at bounding box center [487, 50] width 323 height 33
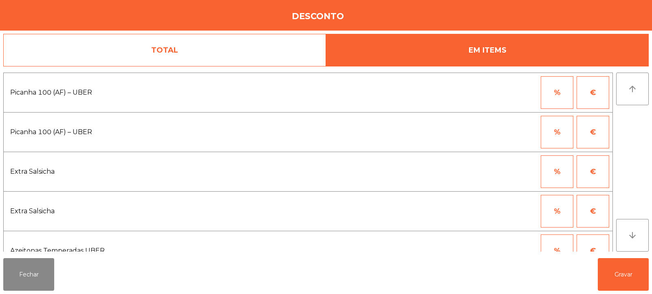
click at [562, 90] on button "%" at bounding box center [557, 92] width 33 height 33
click at [510, 93] on input "*" at bounding box center [517, 92] width 41 height 33
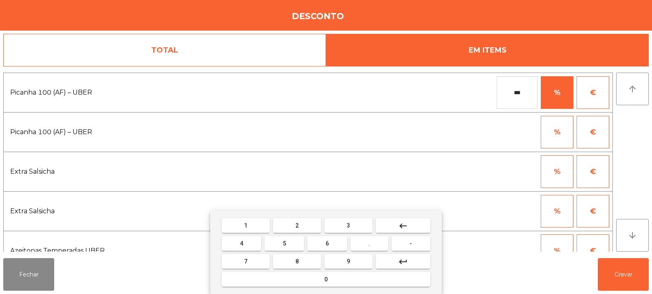
type input "***"
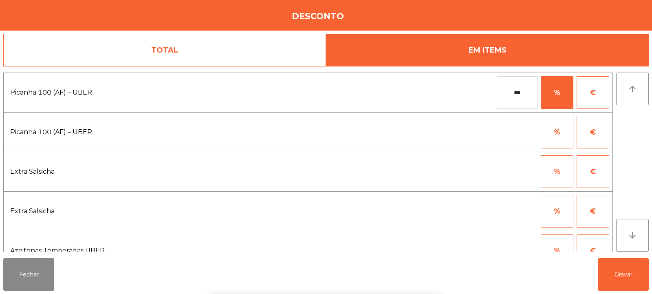
click at [625, 273] on div "1 2 3 keyboard_backspace 4 5 6 . - 7 8 9 keyboard_return 0" at bounding box center [326, 252] width 652 height 83
click at [624, 280] on button "Gravar" at bounding box center [623, 274] width 51 height 33
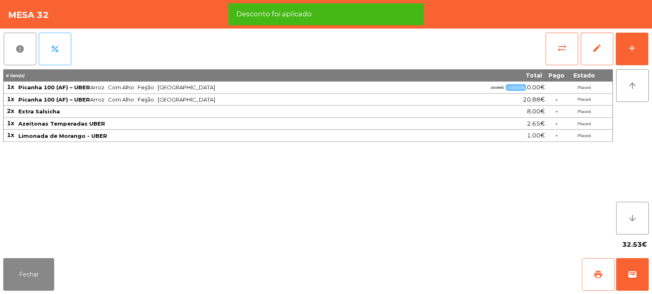
click at [598, 273] on span "print" at bounding box center [598, 274] width 10 height 10
click at [635, 275] on span "wallet" at bounding box center [633, 274] width 10 height 10
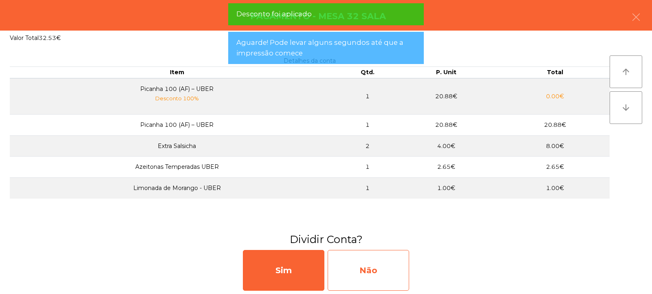
click at [389, 274] on div "Não" at bounding box center [369, 270] width 82 height 41
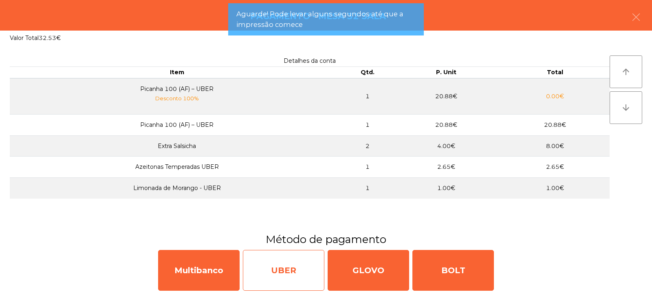
click at [302, 276] on div "UBER" at bounding box center [284, 270] width 82 height 41
select select "**"
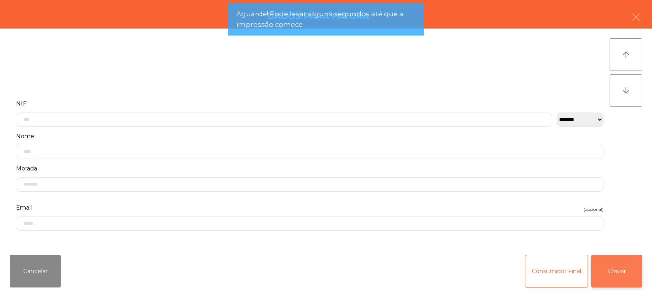
click at [615, 274] on button "Gravar" at bounding box center [616, 271] width 51 height 33
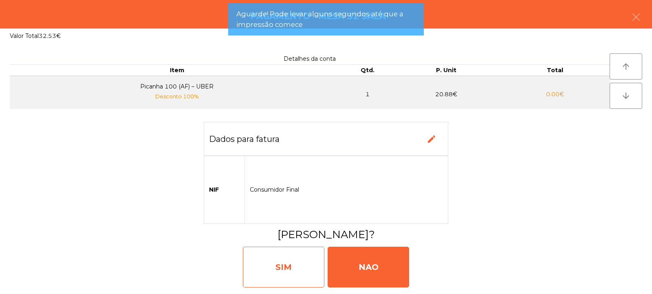
click at [302, 264] on div "SIM" at bounding box center [284, 267] width 82 height 41
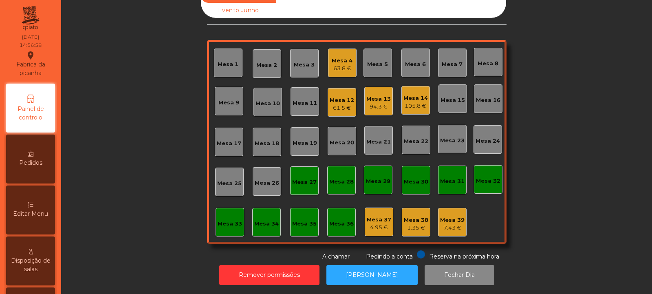
click at [334, 104] on div "61.5 €" at bounding box center [342, 108] width 24 height 8
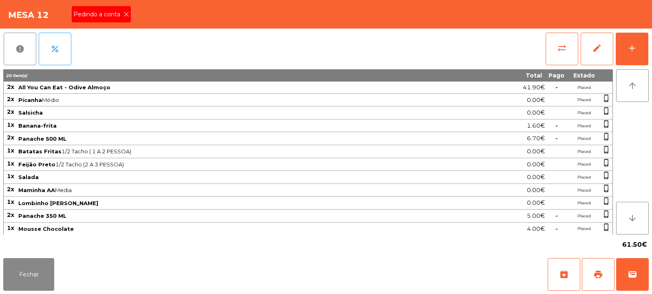
click at [126, 14] on icon at bounding box center [127, 14] width 6 height 6
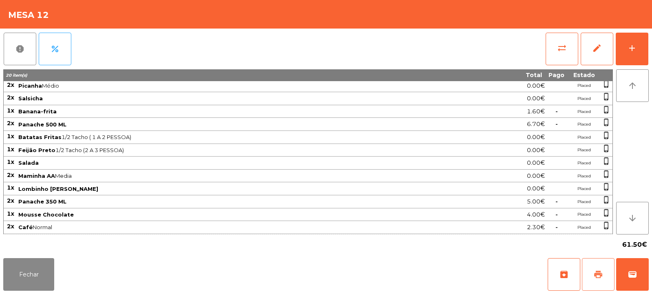
click at [593, 271] on button "print" at bounding box center [598, 274] width 33 height 33
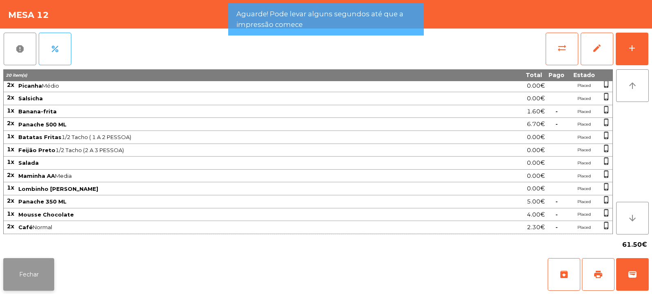
click at [31, 277] on button "Fechar" at bounding box center [28, 274] width 51 height 33
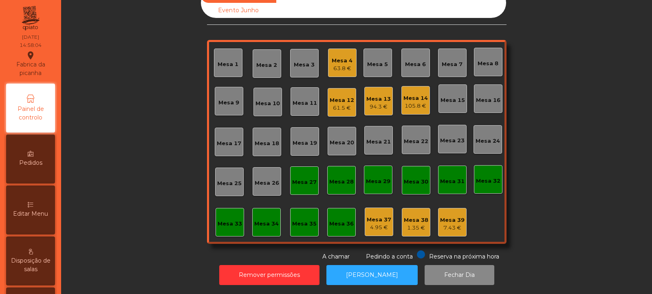
click at [339, 96] on div "Mesa 12" at bounding box center [342, 100] width 24 height 8
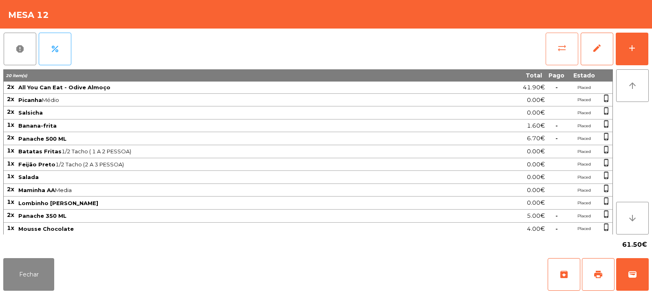
click at [560, 55] on button "sync_alt" at bounding box center [562, 49] width 33 height 33
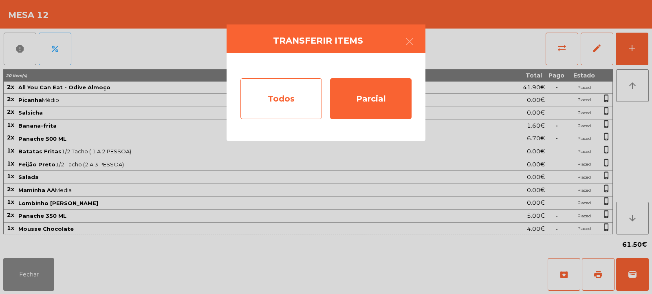
click at [309, 93] on div "Todos" at bounding box center [281, 98] width 82 height 41
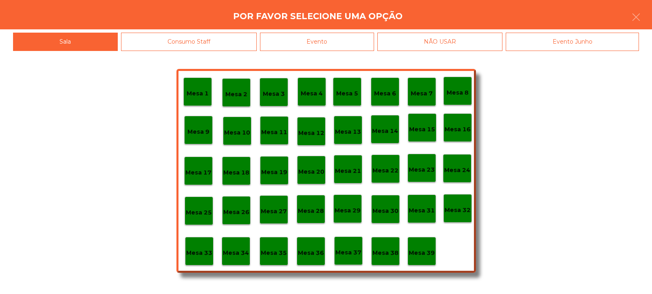
click at [357, 39] on div "Evento" at bounding box center [317, 42] width 114 height 18
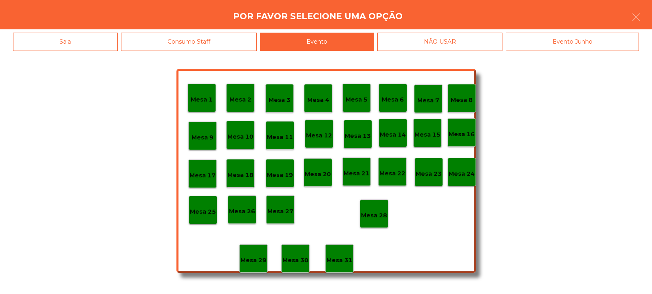
click at [381, 213] on p "Mesa 28" at bounding box center [374, 215] width 26 height 9
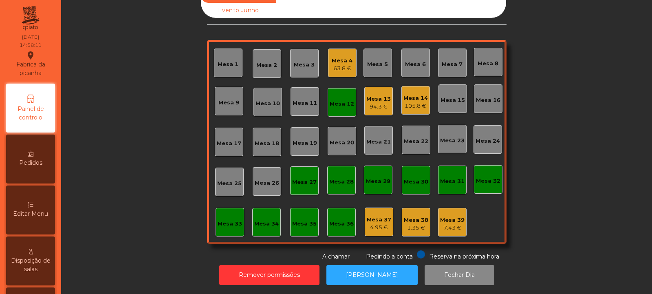
click at [337, 100] on div "Mesa 12" at bounding box center [342, 104] width 24 height 8
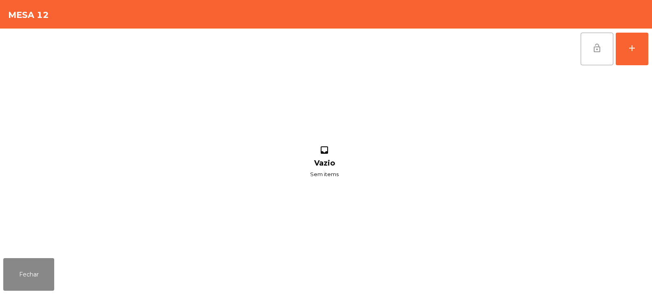
click at [593, 44] on span "lock_open" at bounding box center [597, 48] width 10 height 10
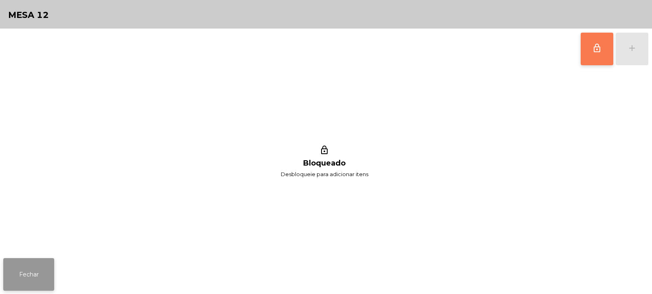
click at [35, 273] on button "Fechar" at bounding box center [28, 274] width 51 height 33
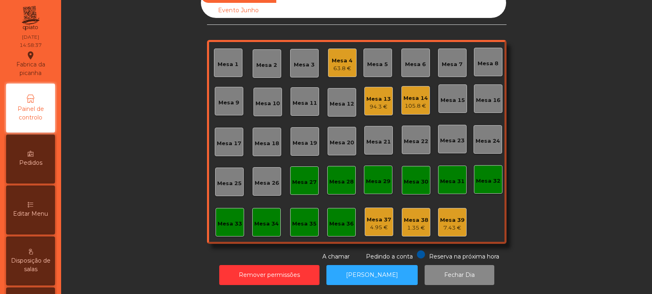
scroll to position [0, 0]
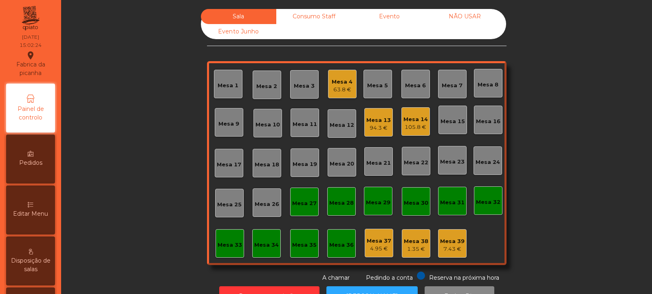
click at [409, 117] on div "Mesa 14" at bounding box center [416, 119] width 24 height 8
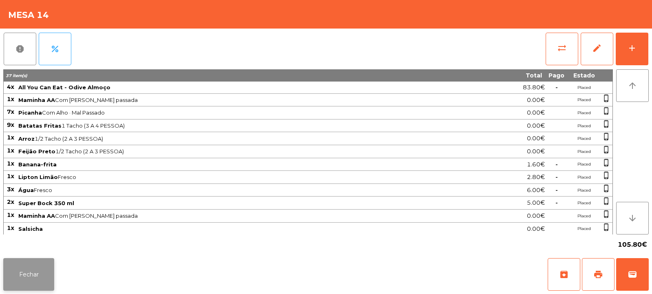
click at [32, 268] on button "Fechar" at bounding box center [28, 274] width 51 height 33
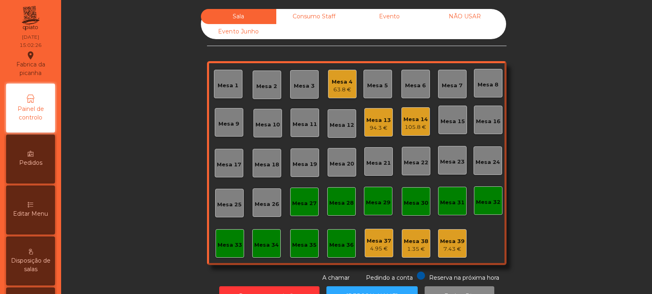
click at [381, 124] on div "Mesa 13" at bounding box center [378, 120] width 24 height 8
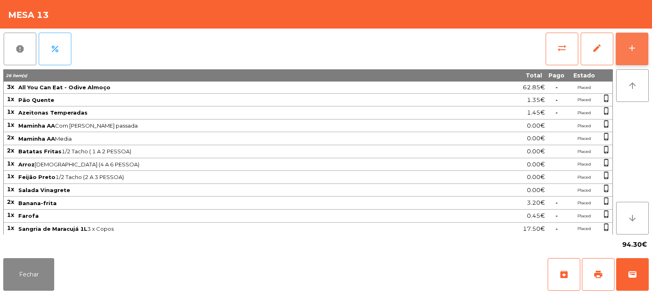
click at [636, 51] on div "add" at bounding box center [632, 48] width 10 height 10
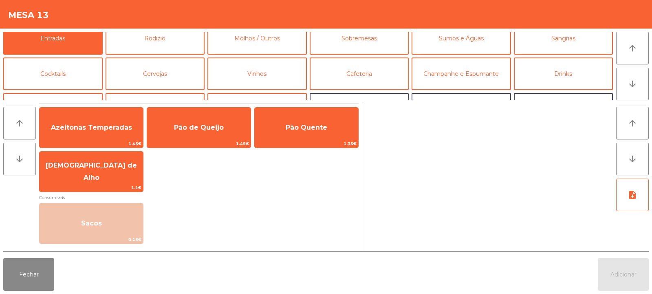
scroll to position [9, 0]
click at [344, 77] on button "Cafeteria" at bounding box center [359, 74] width 99 height 33
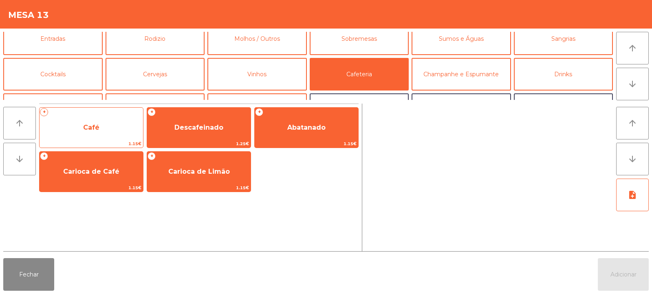
click at [115, 128] on span "Café" at bounding box center [92, 128] width 104 height 22
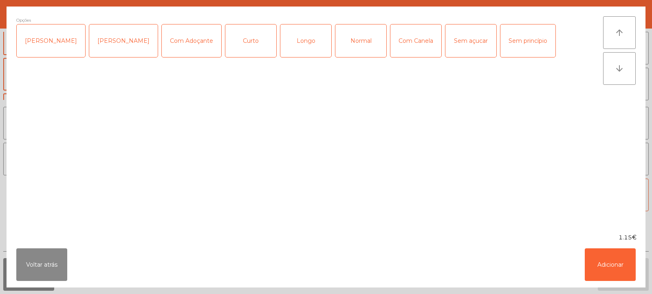
click at [243, 45] on div "Curto" at bounding box center [250, 40] width 51 height 33
click at [615, 271] on button "Adicionar" at bounding box center [610, 264] width 51 height 33
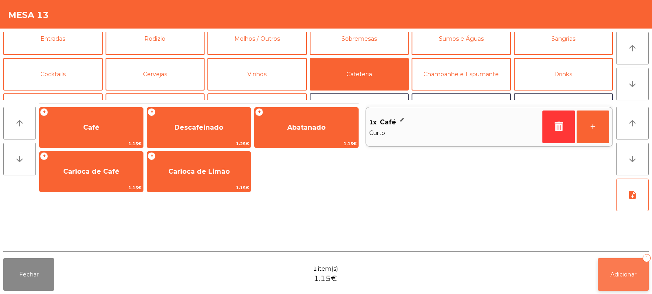
click at [619, 278] on button "Adicionar 1" at bounding box center [623, 274] width 51 height 33
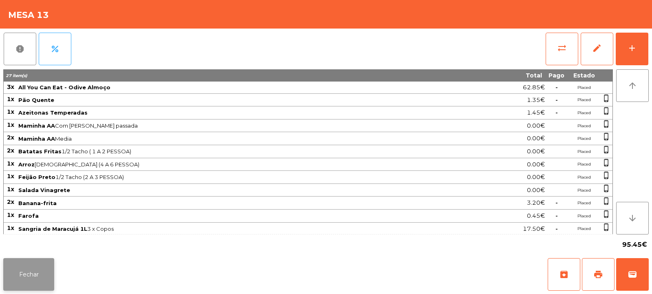
click at [18, 272] on button "Fechar" at bounding box center [28, 274] width 51 height 33
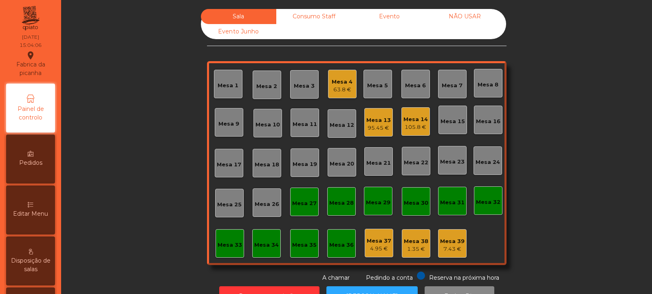
click at [450, 250] on div "7.43 €" at bounding box center [452, 249] width 24 height 8
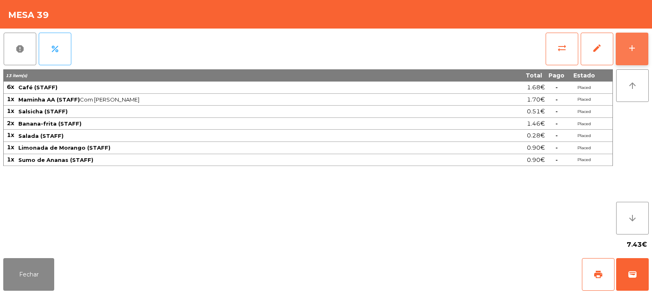
click at [629, 51] on div "add" at bounding box center [632, 48] width 10 height 10
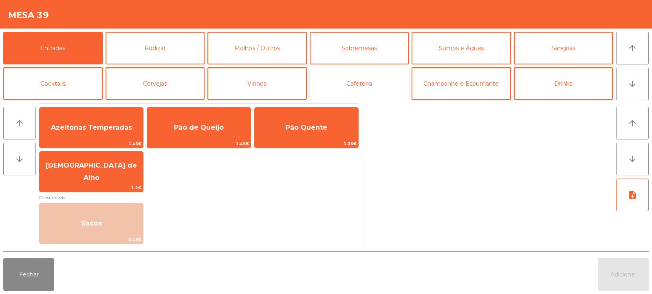
click at [349, 86] on button "Cafeteria" at bounding box center [359, 83] width 99 height 33
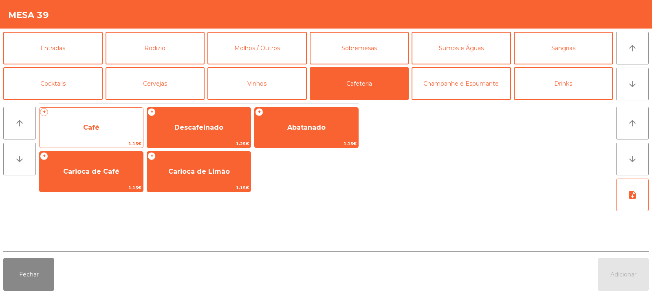
click at [97, 134] on span "Café" at bounding box center [92, 128] width 104 height 22
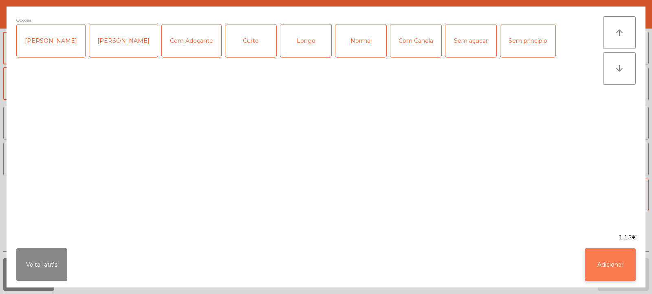
click at [615, 268] on button "Adicionar" at bounding box center [610, 264] width 51 height 33
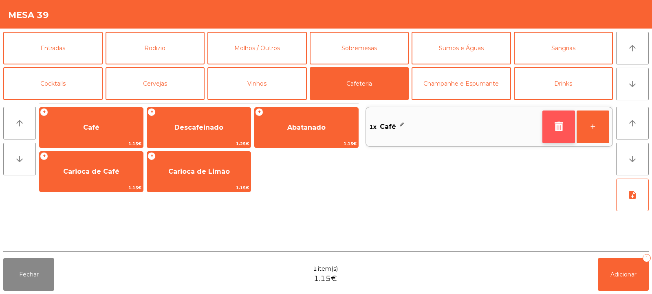
click at [558, 130] on icon "button" at bounding box center [559, 126] width 12 height 10
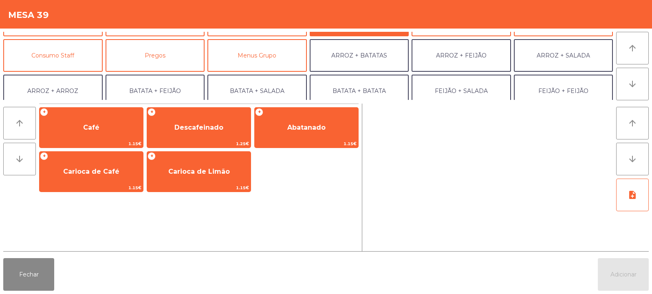
scroll to position [58, 0]
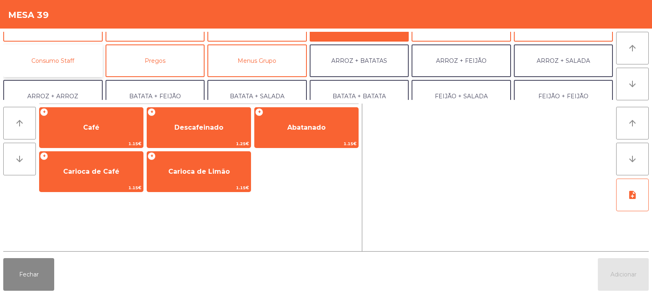
click at [77, 67] on button "Consumo Staff" at bounding box center [52, 60] width 99 height 33
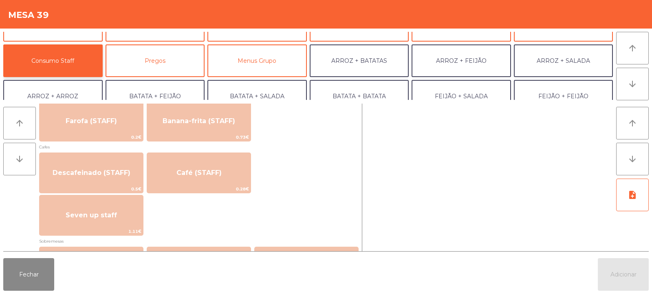
scroll to position [440, 0]
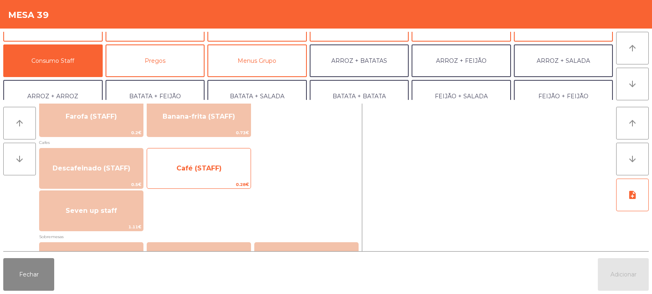
click at [216, 174] on span "Café (STAFF)" at bounding box center [199, 168] width 104 height 22
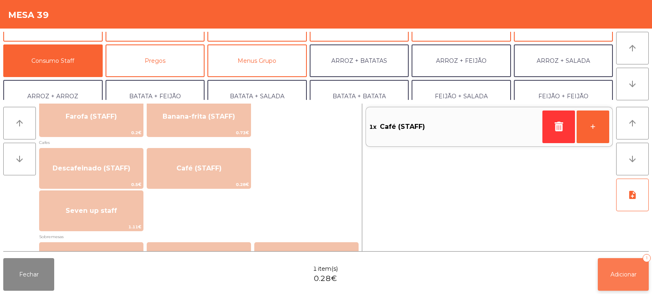
click at [624, 276] on span "Adicionar" at bounding box center [624, 274] width 26 height 7
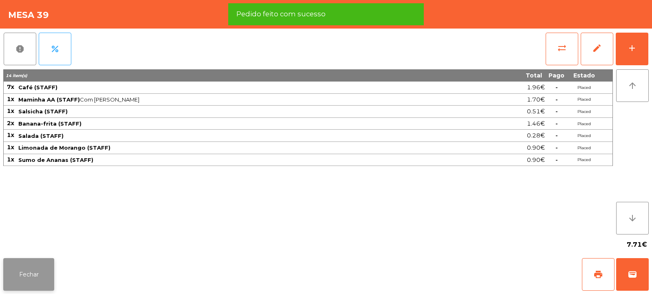
click at [37, 276] on button "Fechar" at bounding box center [28, 274] width 51 height 33
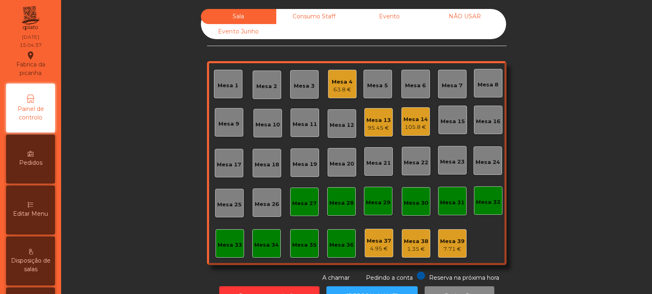
click at [372, 134] on div "Mesa 13 95.45 €" at bounding box center [378, 122] width 29 height 29
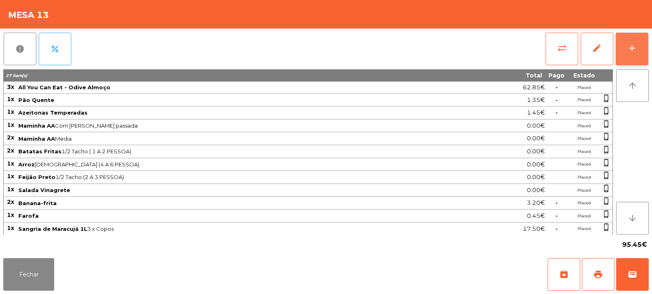
click at [631, 56] on button "add" at bounding box center [632, 49] width 33 height 33
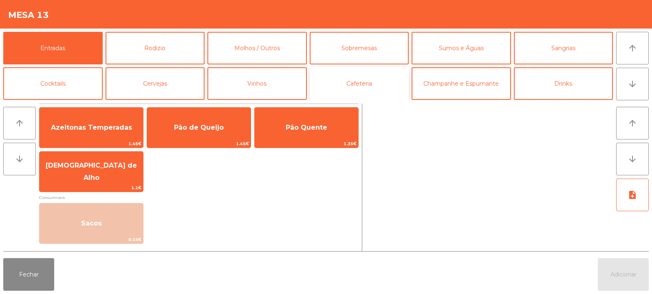
click at [371, 90] on button "Cafeteria" at bounding box center [359, 83] width 99 height 33
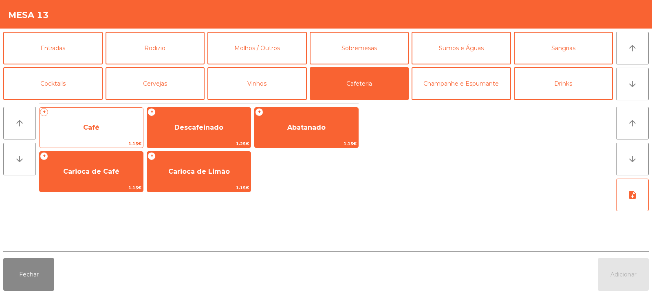
click at [114, 134] on span "Café" at bounding box center [92, 128] width 104 height 22
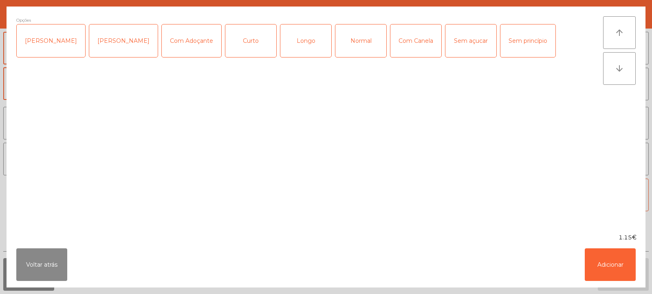
click at [348, 43] on div "Normal" at bounding box center [360, 40] width 51 height 33
click at [617, 272] on button "Adicionar" at bounding box center [610, 264] width 51 height 33
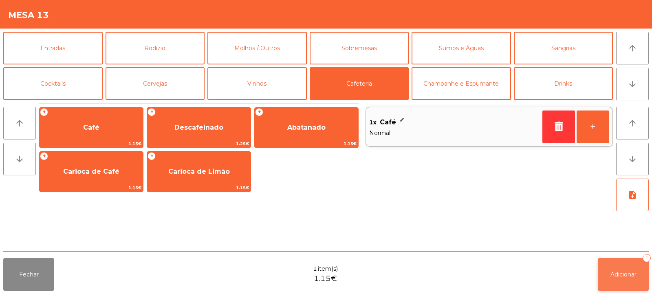
click at [621, 273] on span "Adicionar" at bounding box center [624, 274] width 26 height 7
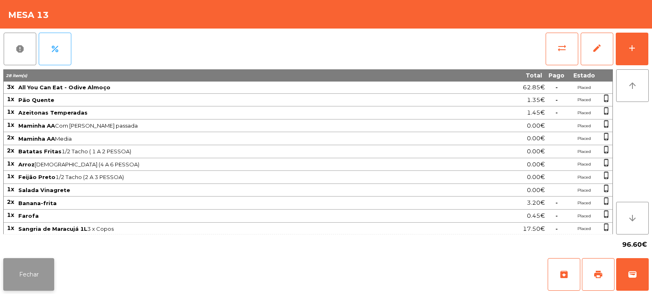
click at [28, 274] on button "Fechar" at bounding box center [28, 274] width 51 height 33
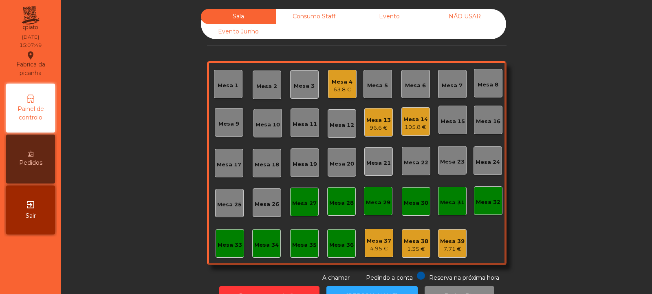
click at [422, 123] on div "Mesa 14" at bounding box center [416, 119] width 24 height 8
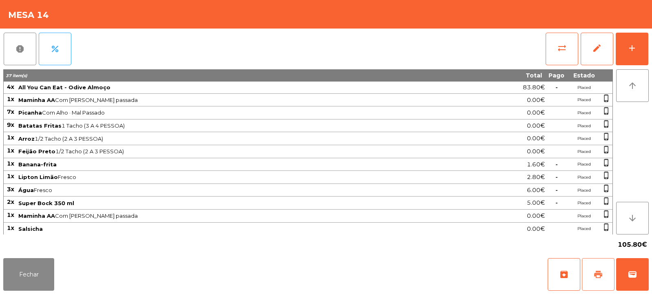
click at [598, 276] on span "print" at bounding box center [598, 274] width 10 height 10
click at [554, 49] on button "sync_alt" at bounding box center [562, 49] width 33 height 33
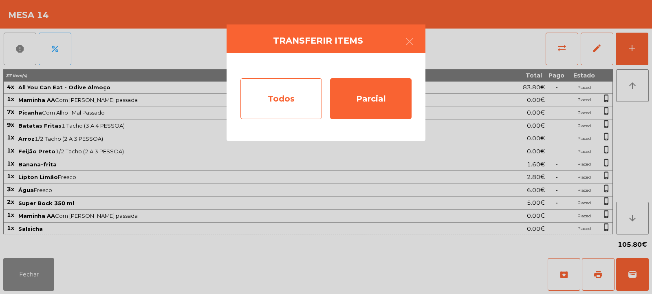
click at [277, 101] on div "Todos" at bounding box center [281, 98] width 82 height 41
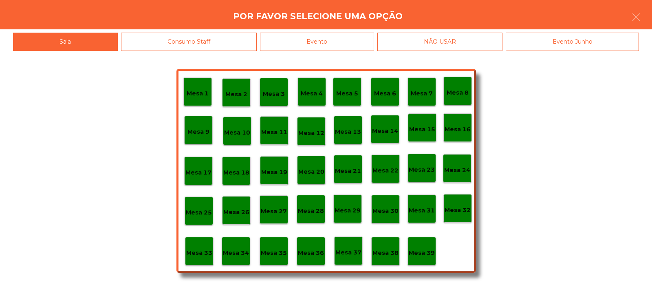
click at [338, 46] on div "Evento" at bounding box center [317, 42] width 114 height 18
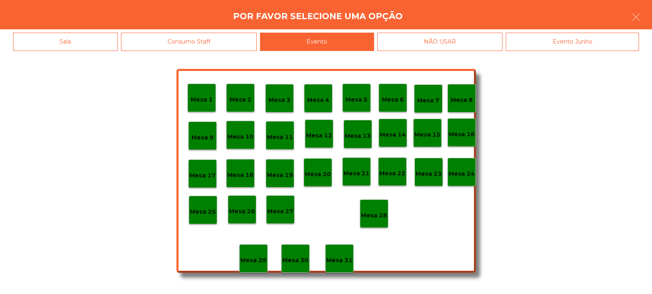
click at [376, 210] on div "Mesa 28" at bounding box center [374, 213] width 26 height 13
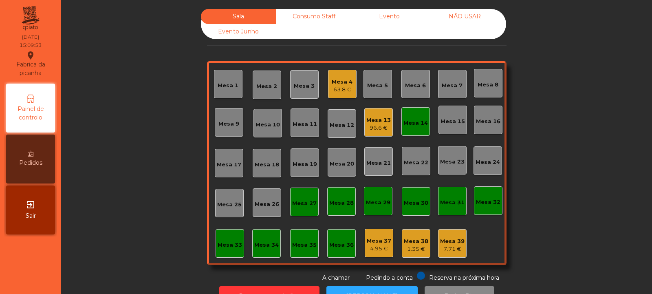
click at [411, 122] on div "Mesa 14" at bounding box center [416, 123] width 24 height 8
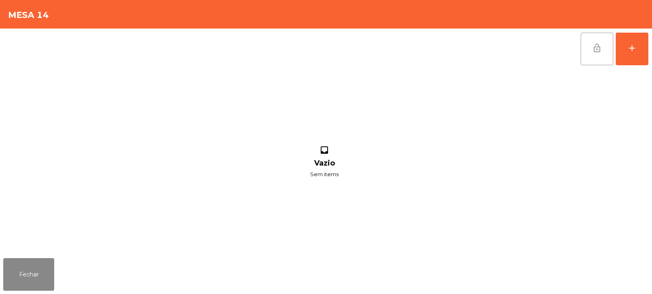
click at [581, 52] on button "lock_open" at bounding box center [597, 49] width 33 height 33
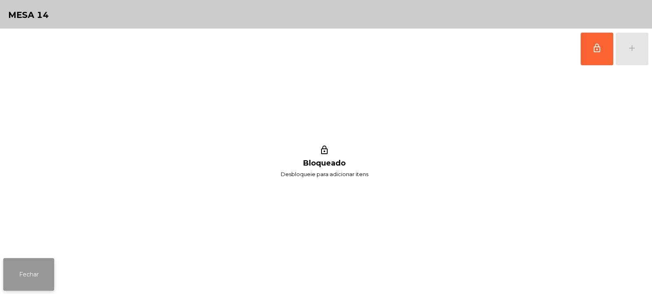
click at [29, 278] on button "Fechar" at bounding box center [28, 274] width 51 height 33
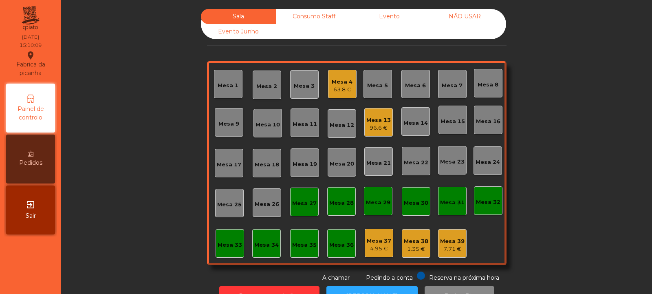
click at [377, 132] on div "Mesa 13 96.6 €" at bounding box center [378, 122] width 29 height 29
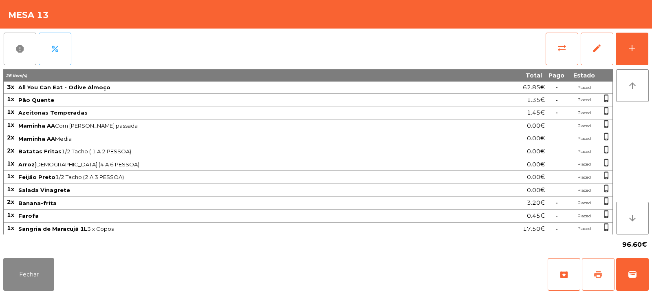
click at [603, 270] on button "print" at bounding box center [598, 274] width 33 height 33
click at [598, 276] on span "print" at bounding box center [598, 274] width 10 height 10
click at [547, 43] on button "sync_alt" at bounding box center [562, 49] width 33 height 33
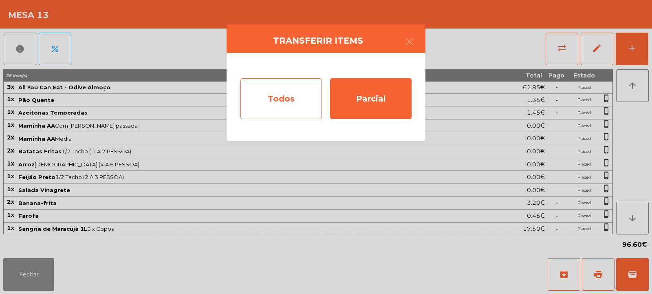
click at [289, 104] on div "Todos" at bounding box center [281, 98] width 82 height 41
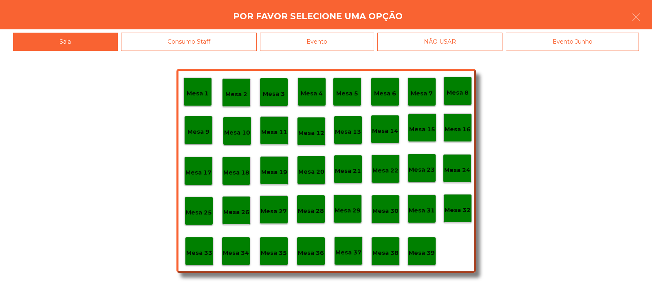
click at [333, 46] on div "Evento" at bounding box center [317, 42] width 114 height 18
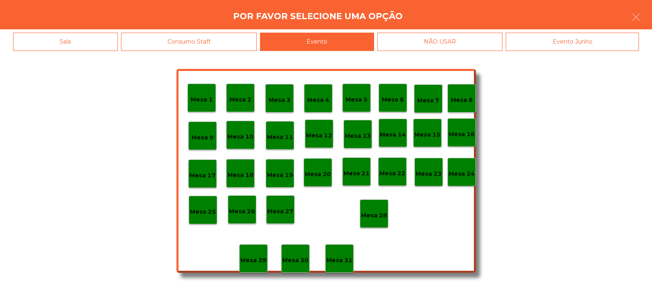
click at [373, 213] on p "Mesa 28" at bounding box center [374, 215] width 26 height 9
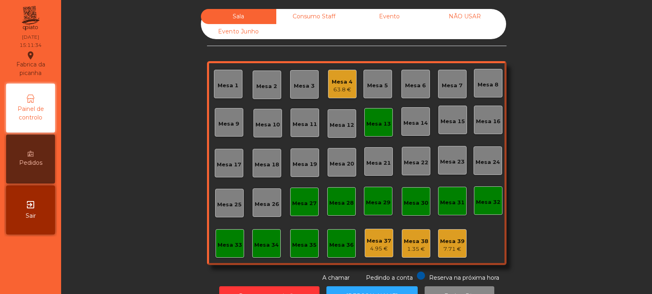
click at [378, 131] on div "Mesa 13" at bounding box center [378, 122] width 29 height 29
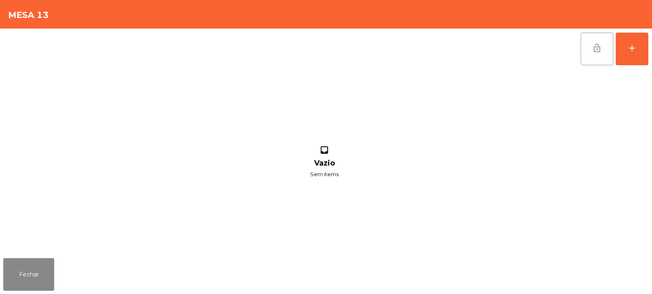
click at [598, 51] on span "lock_open" at bounding box center [597, 48] width 10 height 10
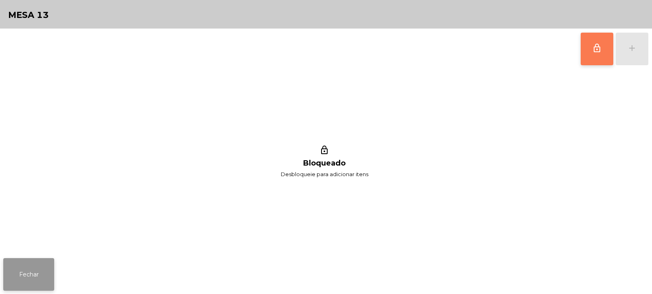
click at [25, 263] on button "Fechar" at bounding box center [28, 274] width 51 height 33
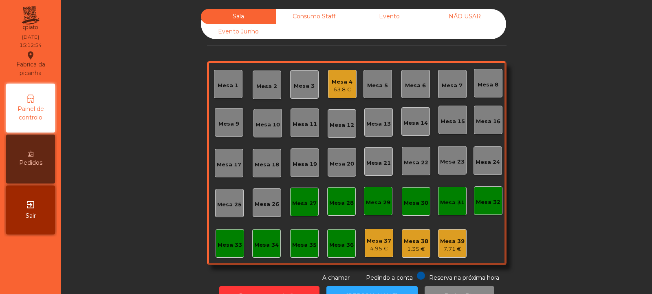
click at [343, 88] on div "63.8 €" at bounding box center [342, 90] width 21 height 8
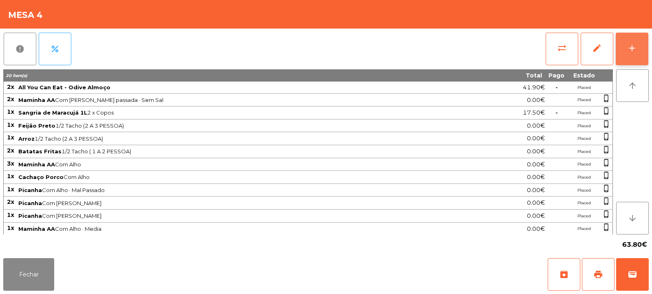
click at [635, 51] on div "add" at bounding box center [632, 48] width 10 height 10
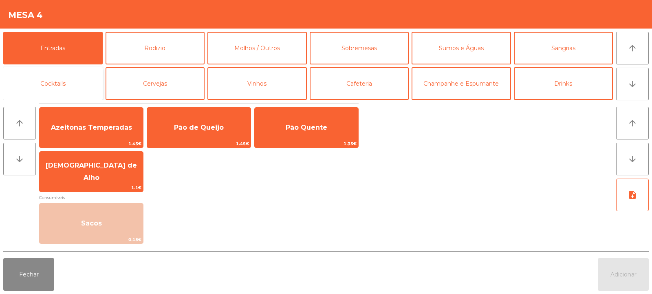
click at [78, 81] on button "Cocktails" at bounding box center [52, 83] width 99 height 33
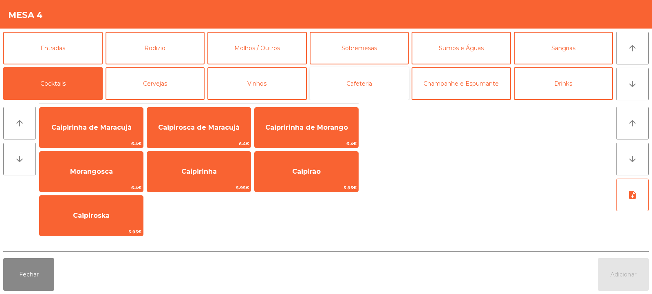
click at [361, 83] on button "Cafeteria" at bounding box center [359, 83] width 99 height 33
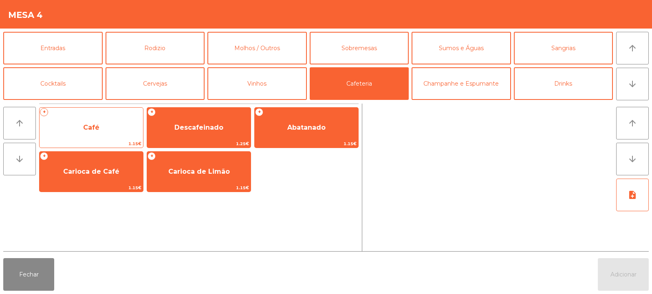
click at [118, 127] on span "Café" at bounding box center [92, 128] width 104 height 22
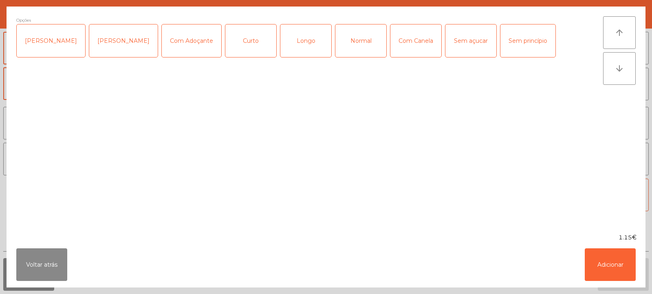
click at [353, 44] on div "Normal" at bounding box center [360, 40] width 51 height 33
click at [633, 271] on button "Adicionar" at bounding box center [610, 264] width 51 height 33
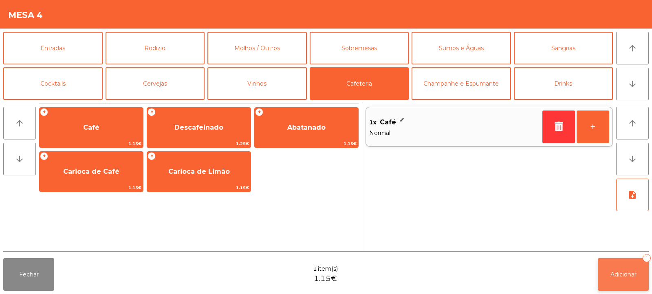
click at [625, 275] on span "Adicionar" at bounding box center [624, 274] width 26 height 7
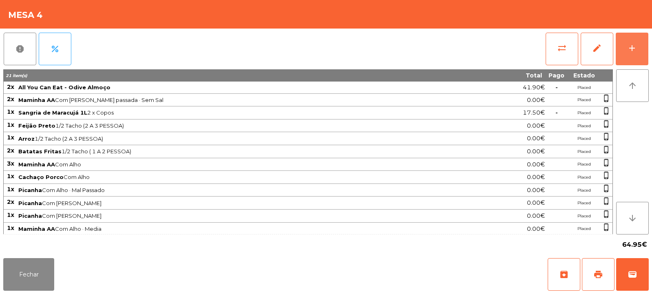
scroll to position [39, 0]
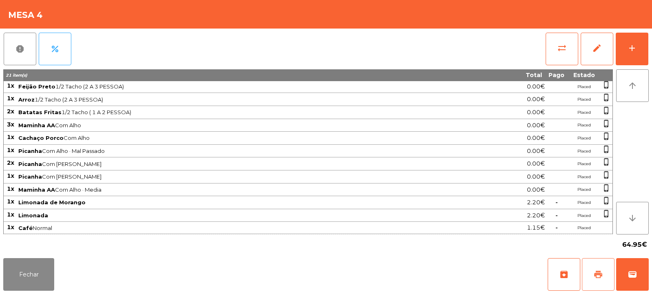
click at [607, 280] on button "print" at bounding box center [598, 274] width 33 height 33
click at [30, 265] on button "Fechar" at bounding box center [28, 274] width 51 height 33
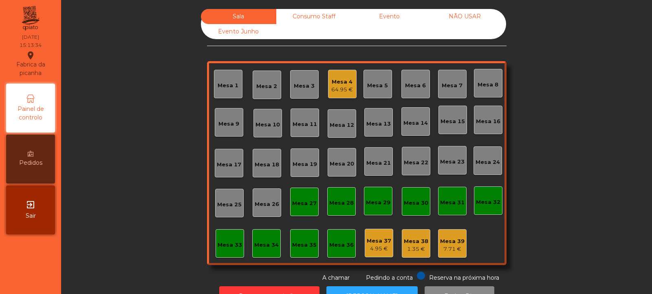
click at [310, 18] on div "Consumo Staff" at bounding box center [313, 16] width 75 height 15
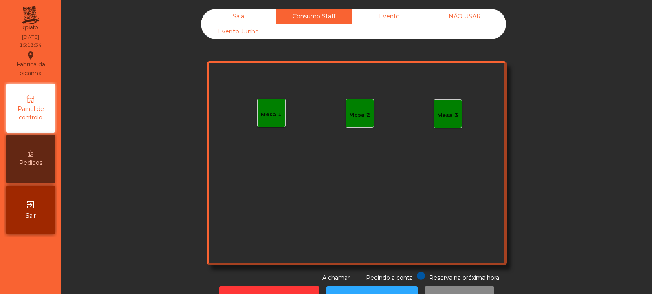
click at [393, 17] on div "Evento" at bounding box center [389, 16] width 75 height 15
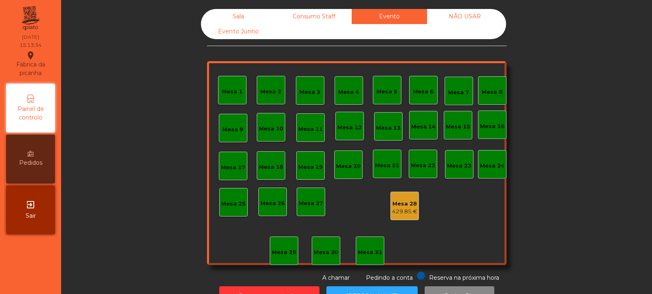
click at [472, 18] on div "NÃO USAR" at bounding box center [464, 16] width 75 height 15
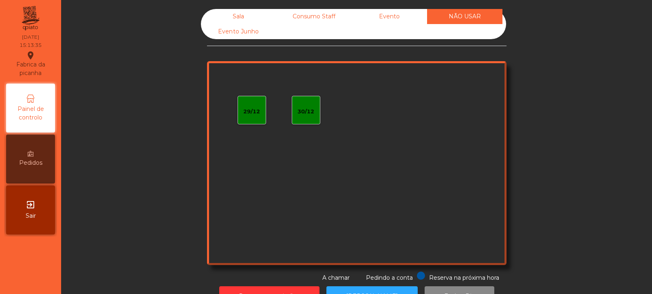
click at [240, 29] on div "Evento Junho" at bounding box center [238, 31] width 75 height 15
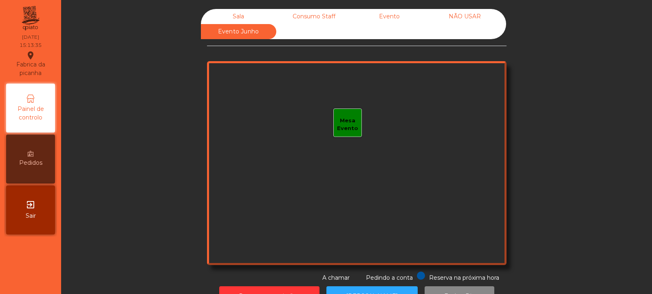
click at [236, 11] on div "Sala" at bounding box center [238, 16] width 75 height 15
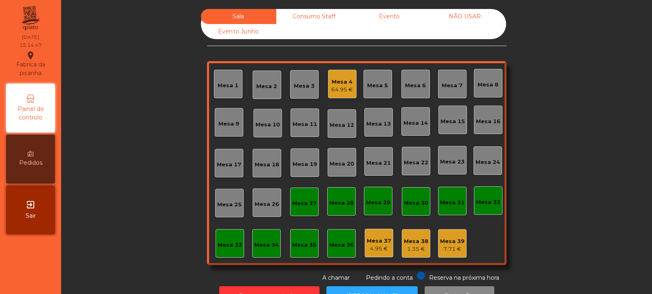
click at [340, 86] on div "64.95 €" at bounding box center [342, 90] width 22 height 8
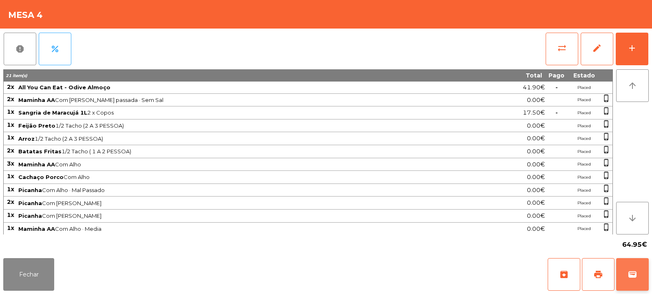
click at [633, 280] on button "wallet" at bounding box center [632, 274] width 33 height 33
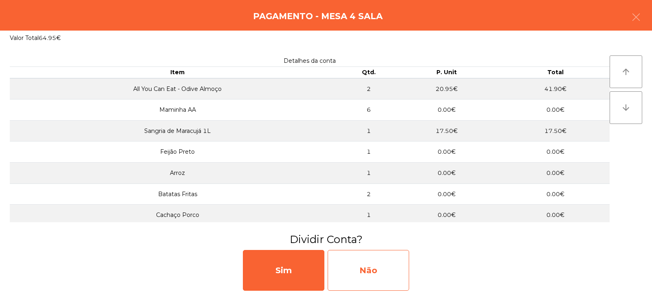
click at [372, 272] on div "Não" at bounding box center [369, 270] width 82 height 41
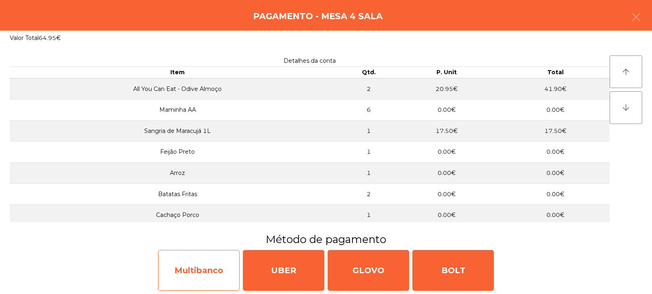
click at [210, 266] on div "Multibanco" at bounding box center [199, 270] width 82 height 41
select select "**"
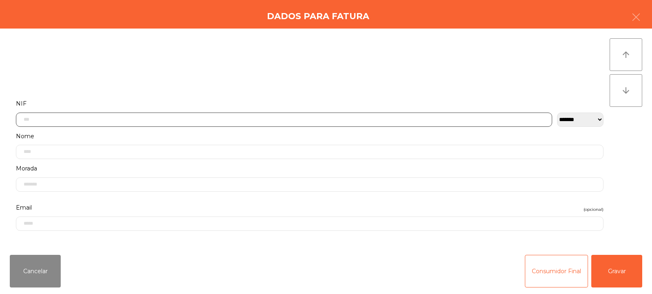
click at [359, 118] on input "text" at bounding box center [284, 119] width 536 height 14
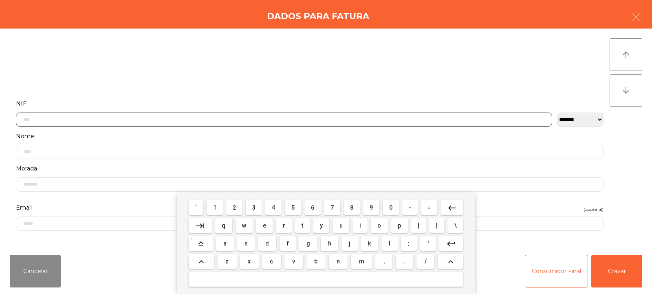
scroll to position [60, 0]
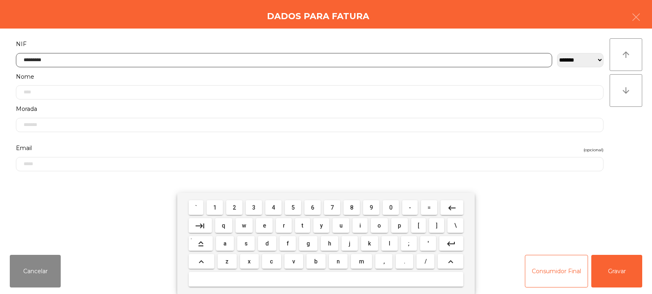
type input "*********"
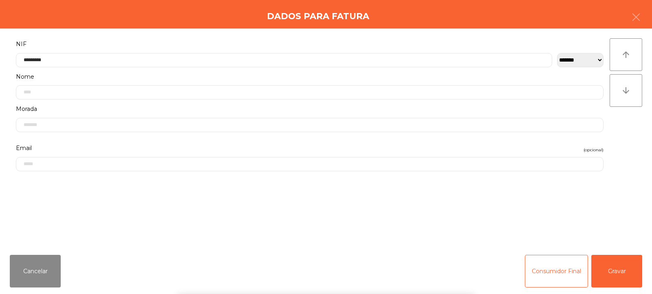
click at [606, 275] on div "` 1 2 3 4 5 6 7 8 9 0 - = keyboard_backspace keyboard_tab q w e r t y u i o p […" at bounding box center [326, 243] width 652 height 101
click at [615, 271] on button "Gravar" at bounding box center [616, 271] width 51 height 33
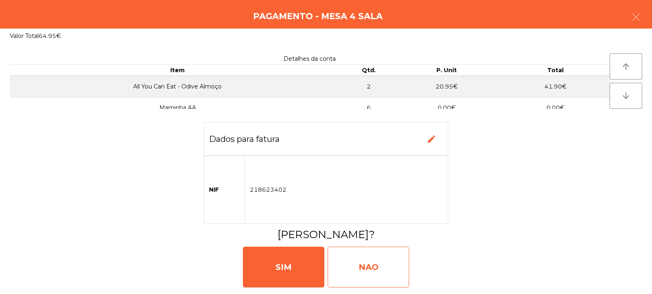
click at [381, 261] on div "NAO" at bounding box center [369, 267] width 82 height 41
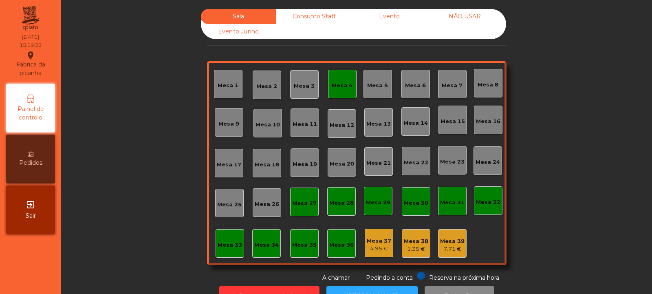
click at [339, 86] on div "Mesa 4" at bounding box center [342, 86] width 21 height 8
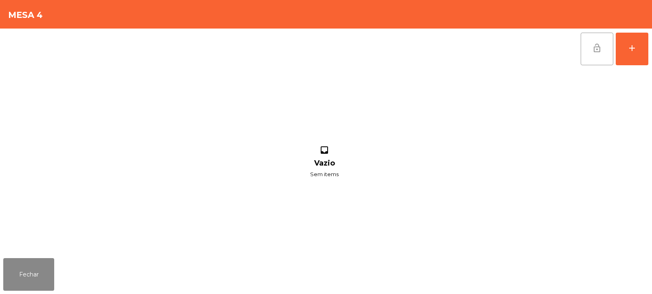
click at [590, 50] on button "lock_open" at bounding box center [597, 49] width 33 height 33
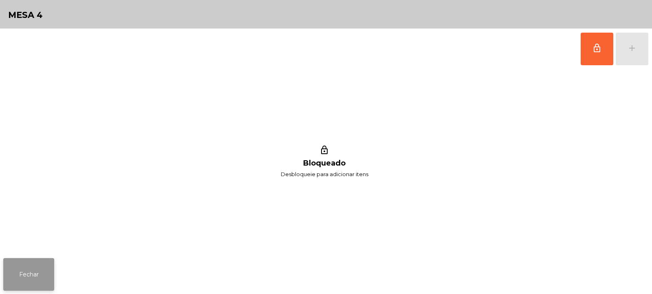
click at [29, 260] on button "Fechar" at bounding box center [28, 274] width 51 height 33
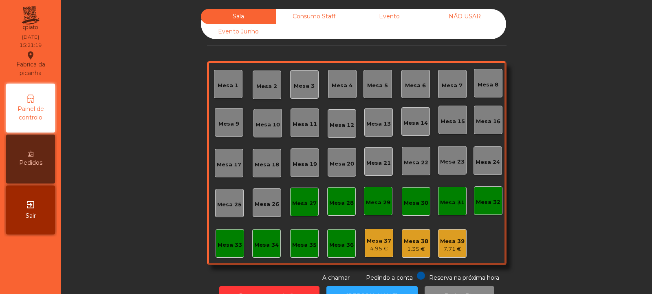
scroll to position [27, 0]
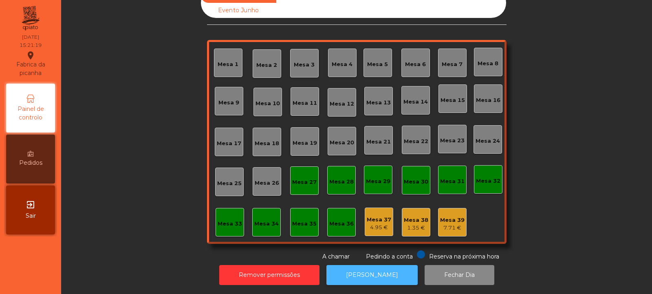
click at [377, 274] on button "[PERSON_NAME]" at bounding box center [371, 275] width 91 height 20
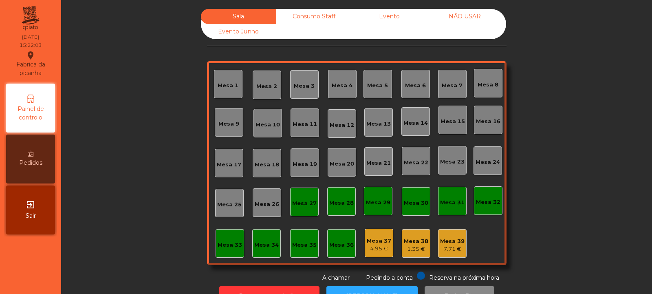
click at [397, 24] on div "Evento" at bounding box center [389, 16] width 75 height 15
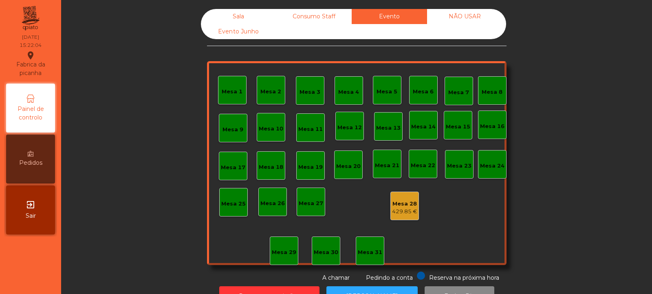
click at [399, 209] on div "429.85 €" at bounding box center [404, 211] width 25 height 8
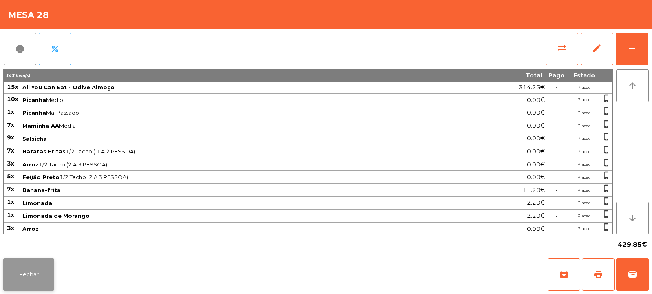
click at [48, 278] on button "Fechar" at bounding box center [28, 274] width 51 height 33
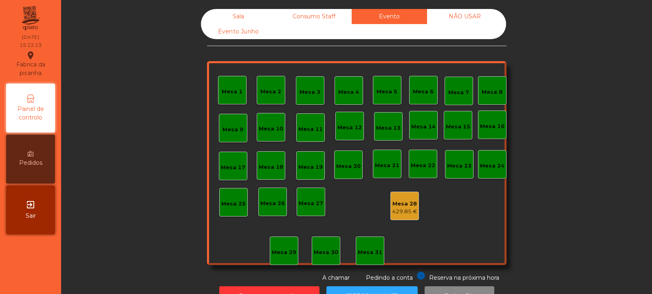
scroll to position [27, 0]
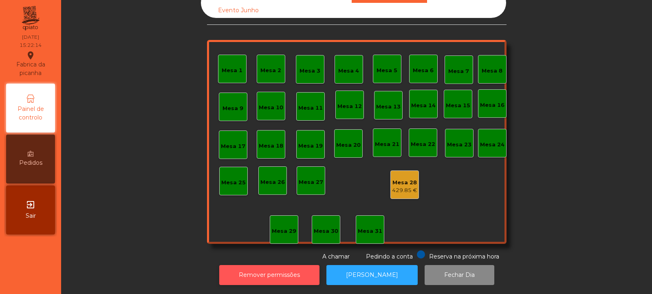
click at [259, 270] on button "Remover permissões" at bounding box center [269, 275] width 100 height 20
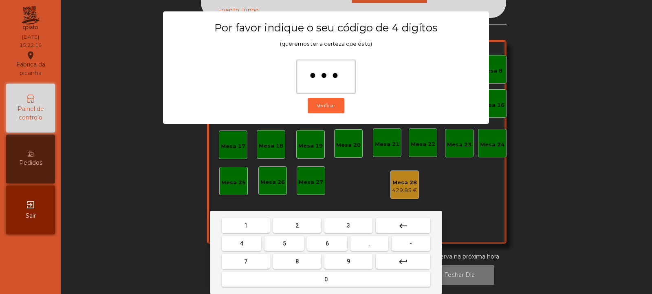
type input "****"
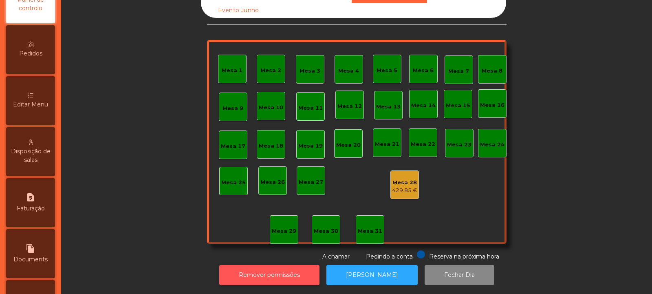
scroll to position [134, 0]
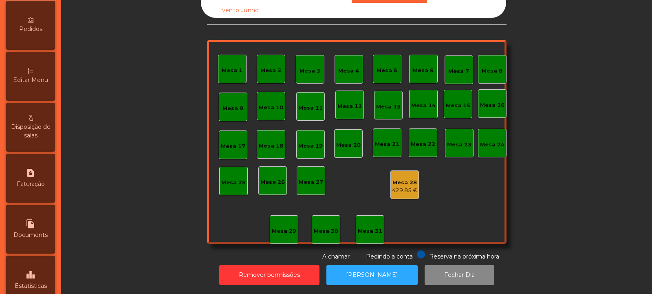
click at [41, 183] on span "Faturação" at bounding box center [31, 184] width 28 height 9
select select "**"
select select "****"
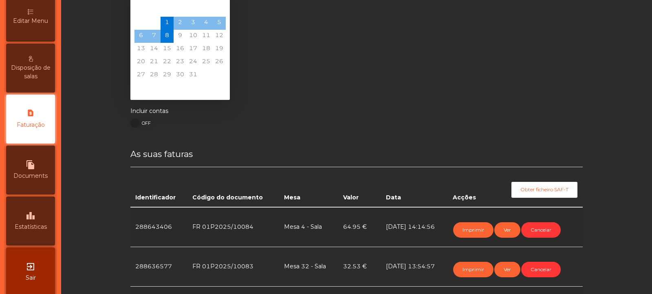
scroll to position [199, 0]
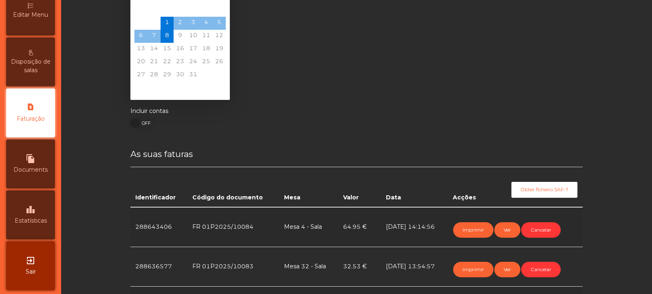
click at [41, 229] on div "leaderboard Estatísticas" at bounding box center [30, 214] width 49 height 49
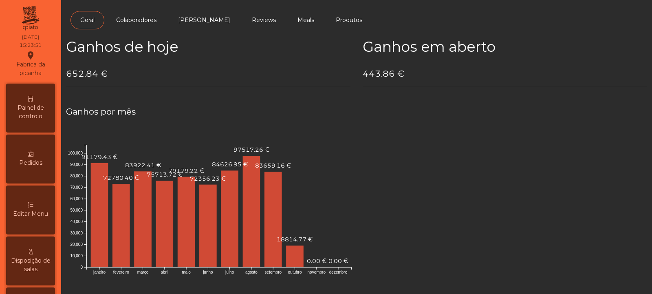
click at [25, 122] on div "Painel de controlo" at bounding box center [30, 108] width 49 height 49
